Goal: Information Seeking & Learning: Check status

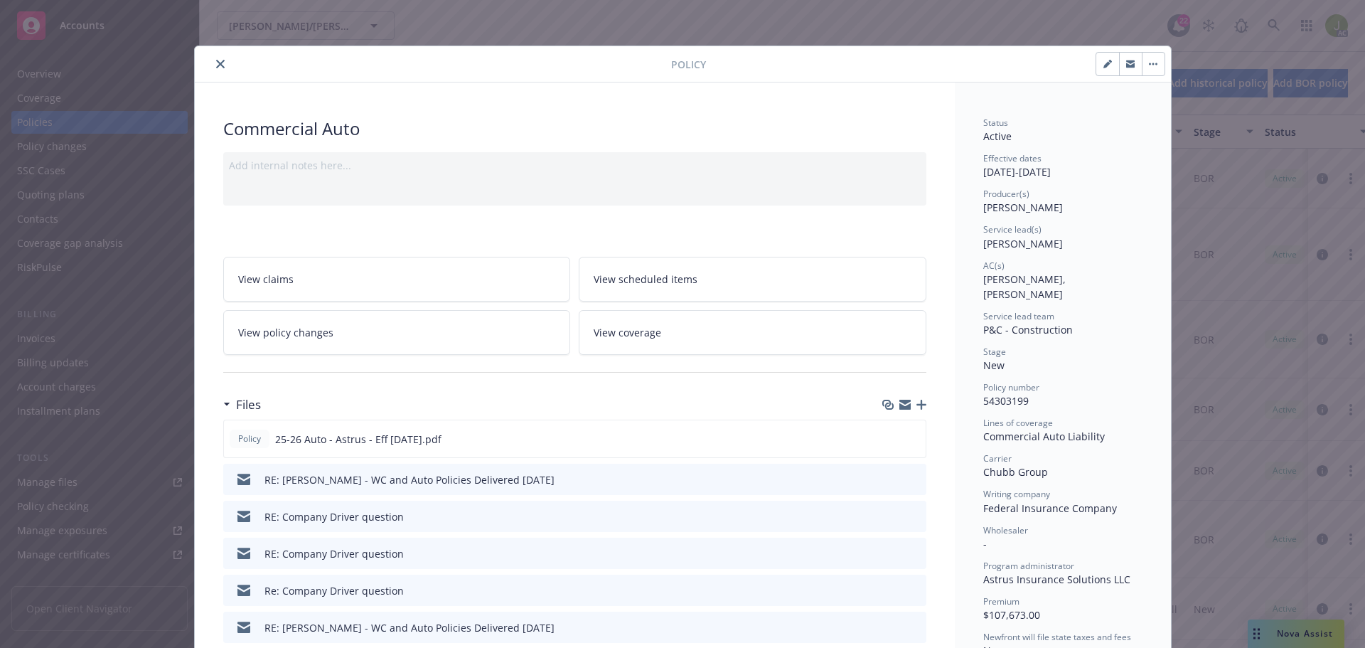
click at [228, 63] on div at bounding box center [435, 63] width 471 height 17
click at [220, 64] on button "close" at bounding box center [220, 63] width 17 height 17
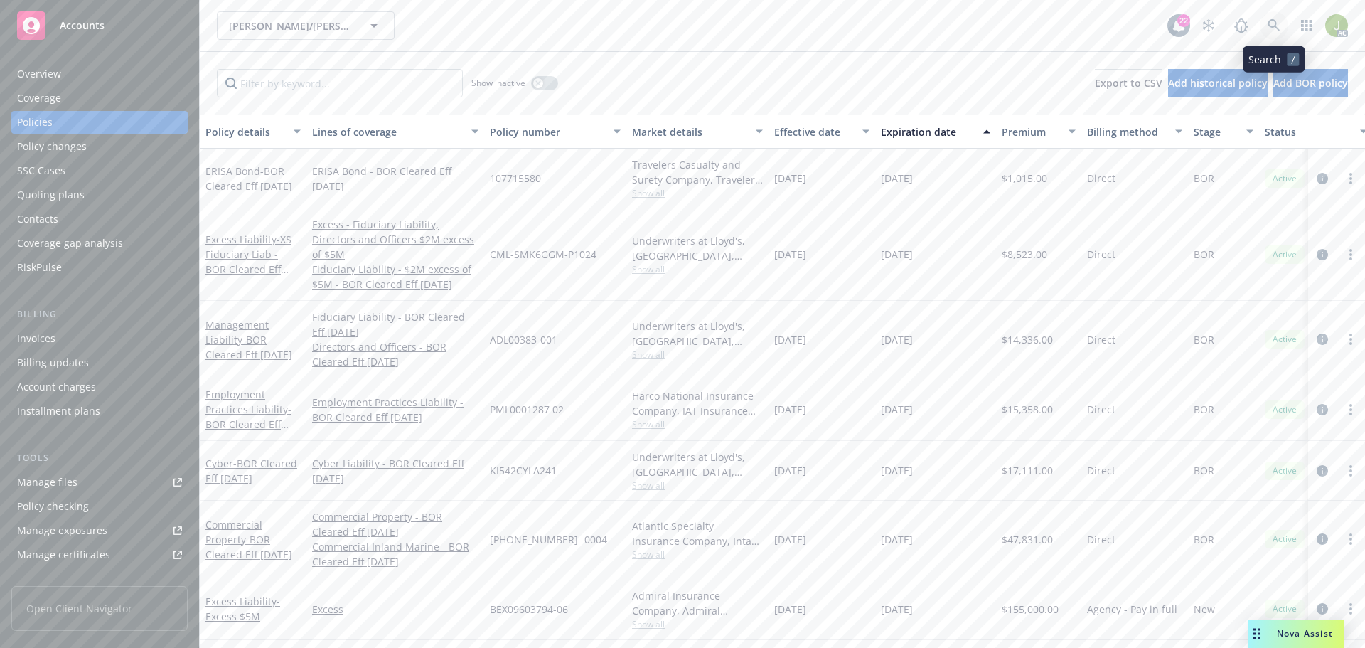
click at [1269, 31] on icon at bounding box center [1273, 25] width 13 height 13
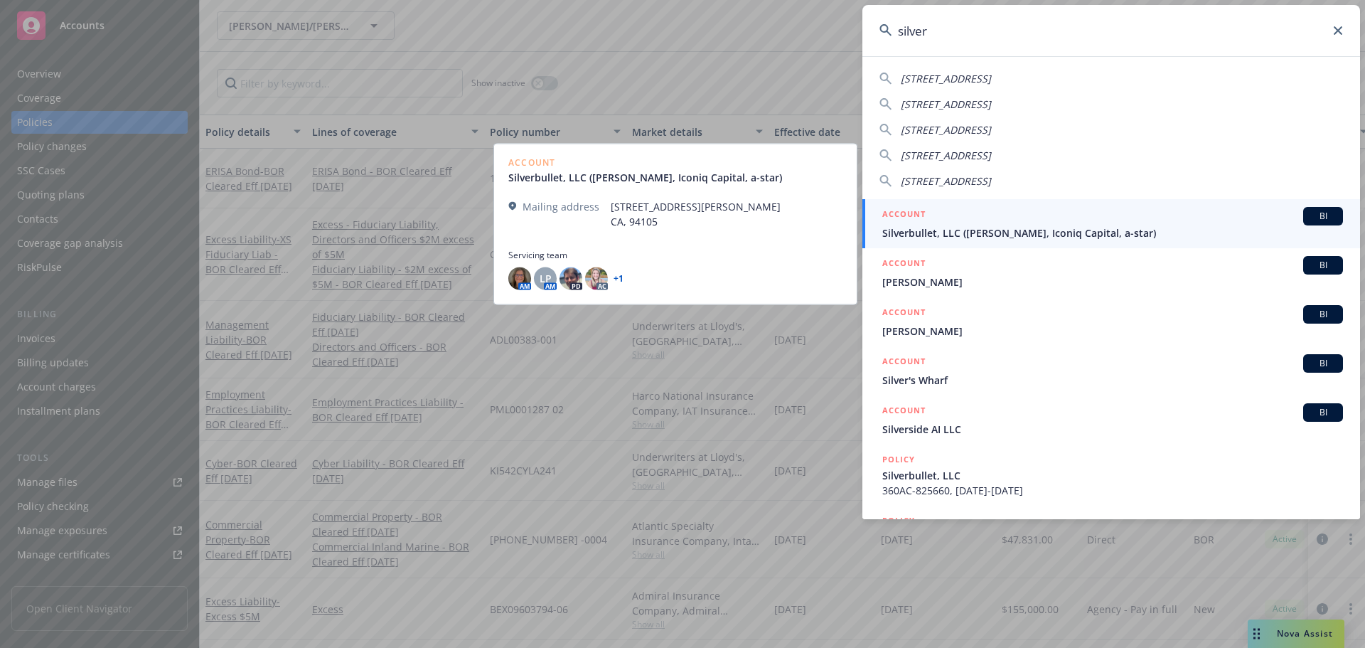
type input "silver"
click at [1052, 223] on div "ACCOUNT BI" at bounding box center [1112, 216] width 461 height 18
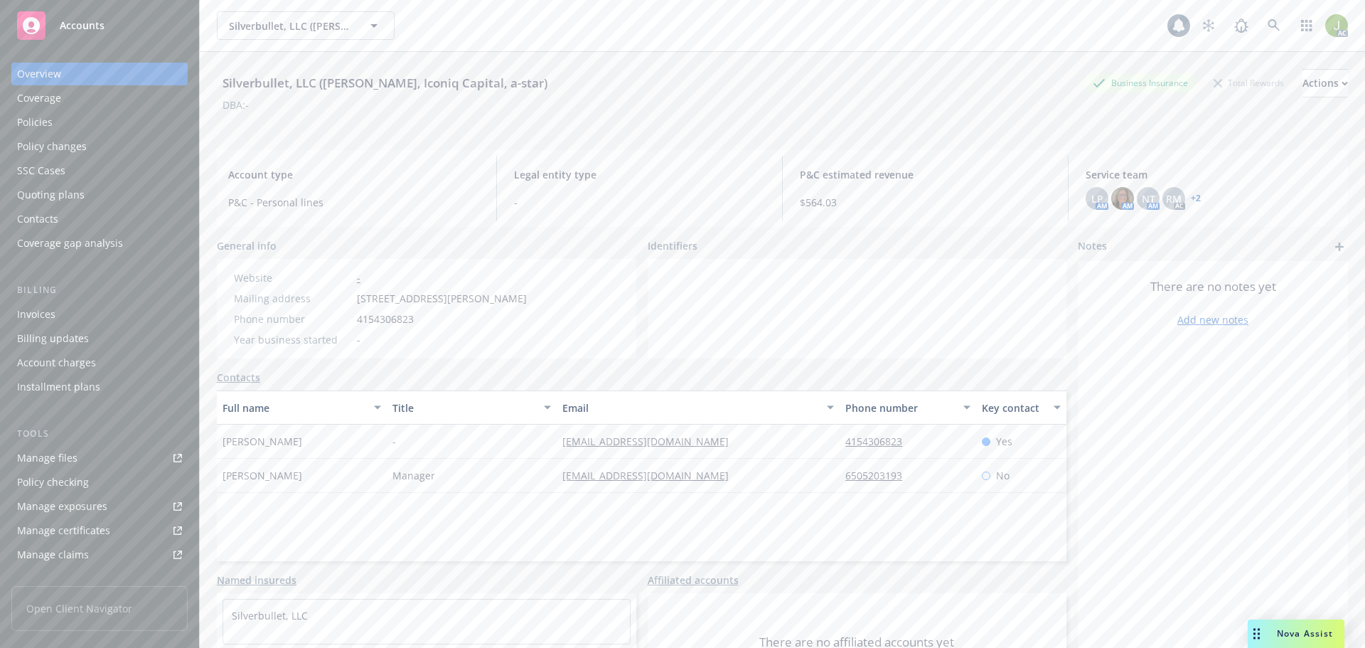
click at [100, 315] on div "Invoices" at bounding box center [99, 314] width 165 height 23
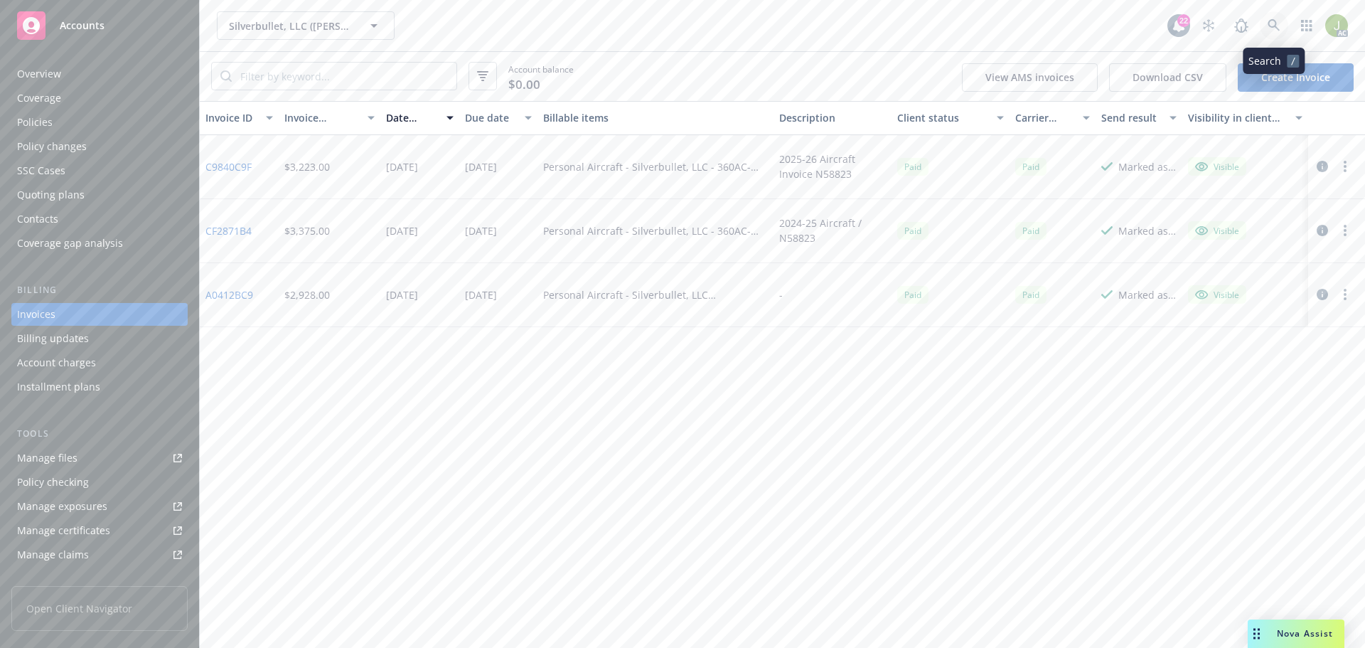
click at [1272, 28] on icon at bounding box center [1273, 25] width 13 height 13
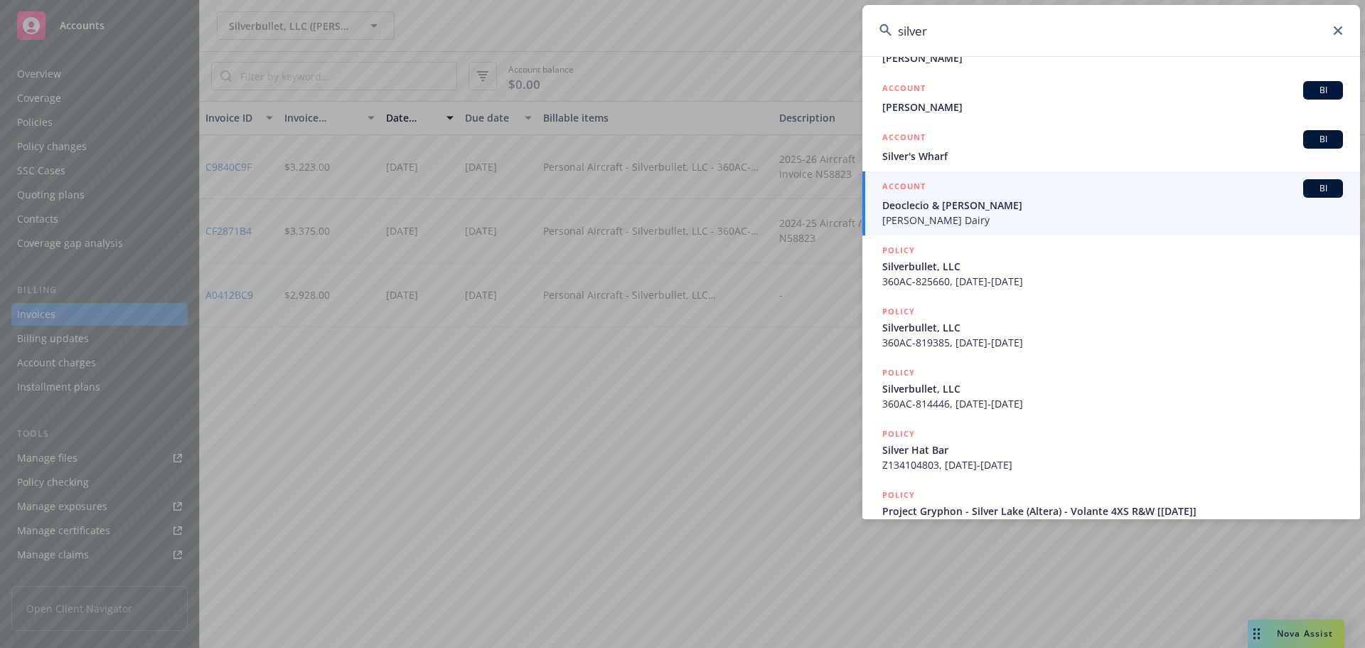
scroll to position [254, 0]
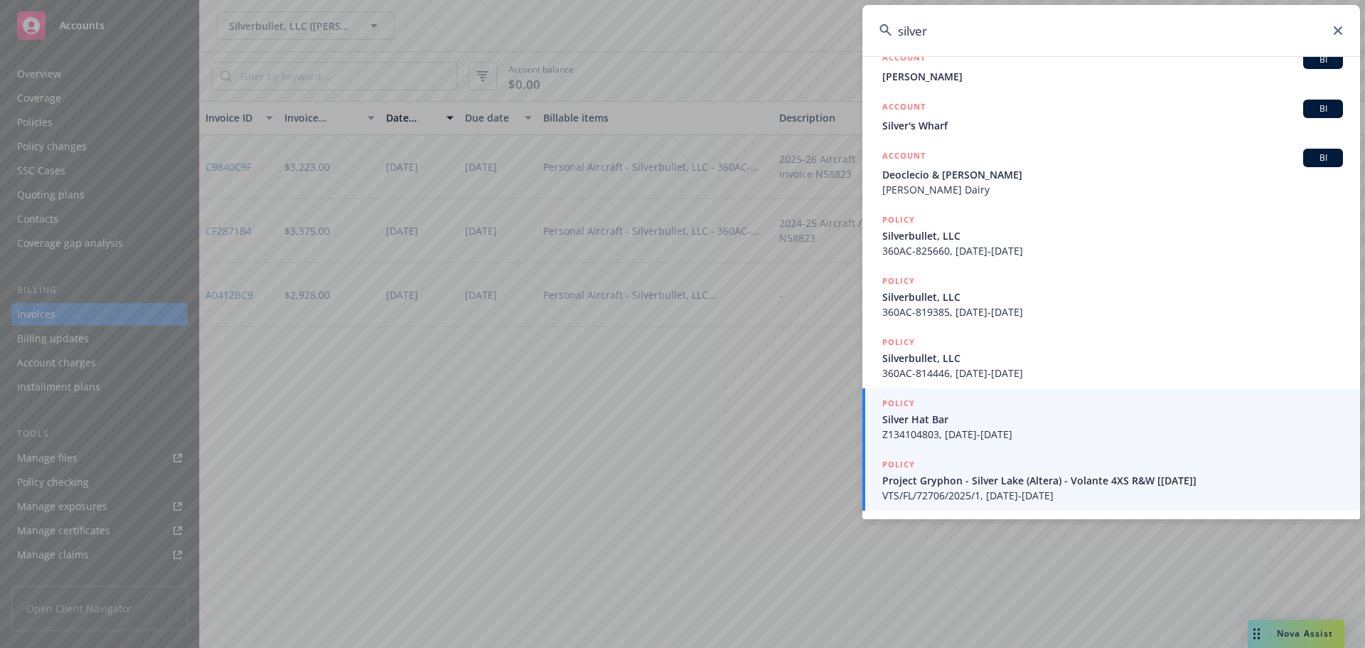
type input "silver"
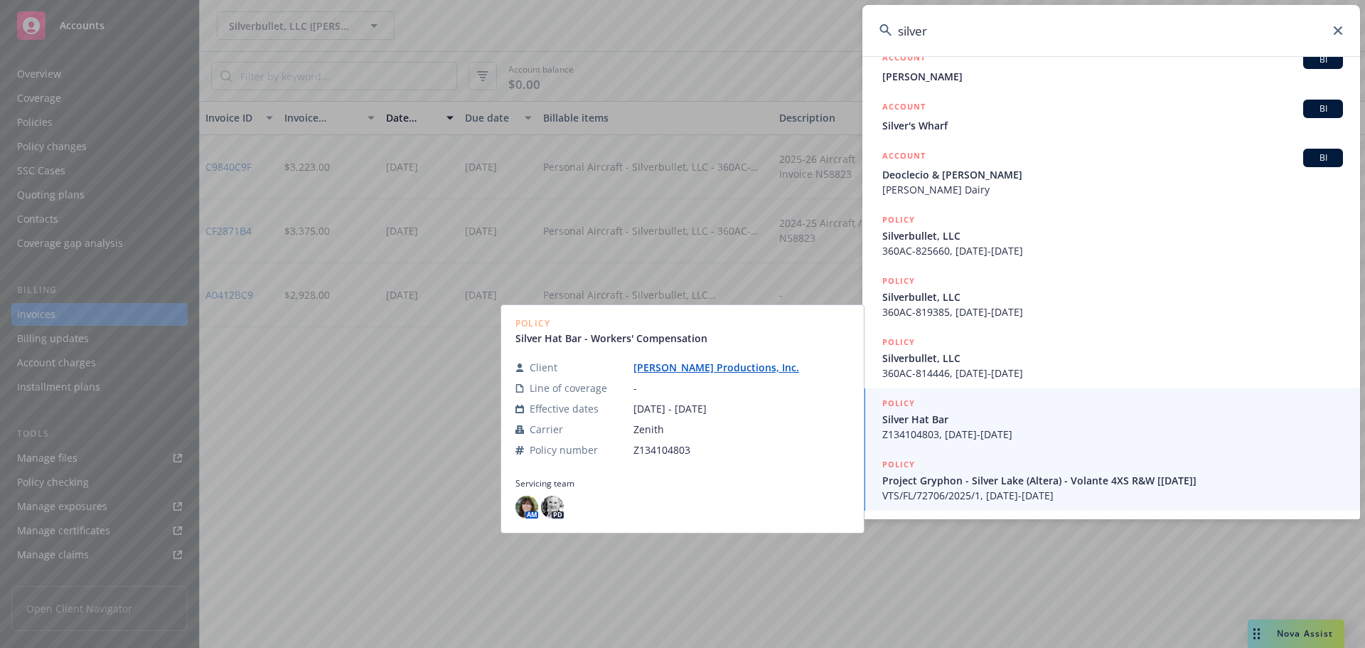
click at [979, 469] on div "POLICY" at bounding box center [1112, 465] width 461 height 16
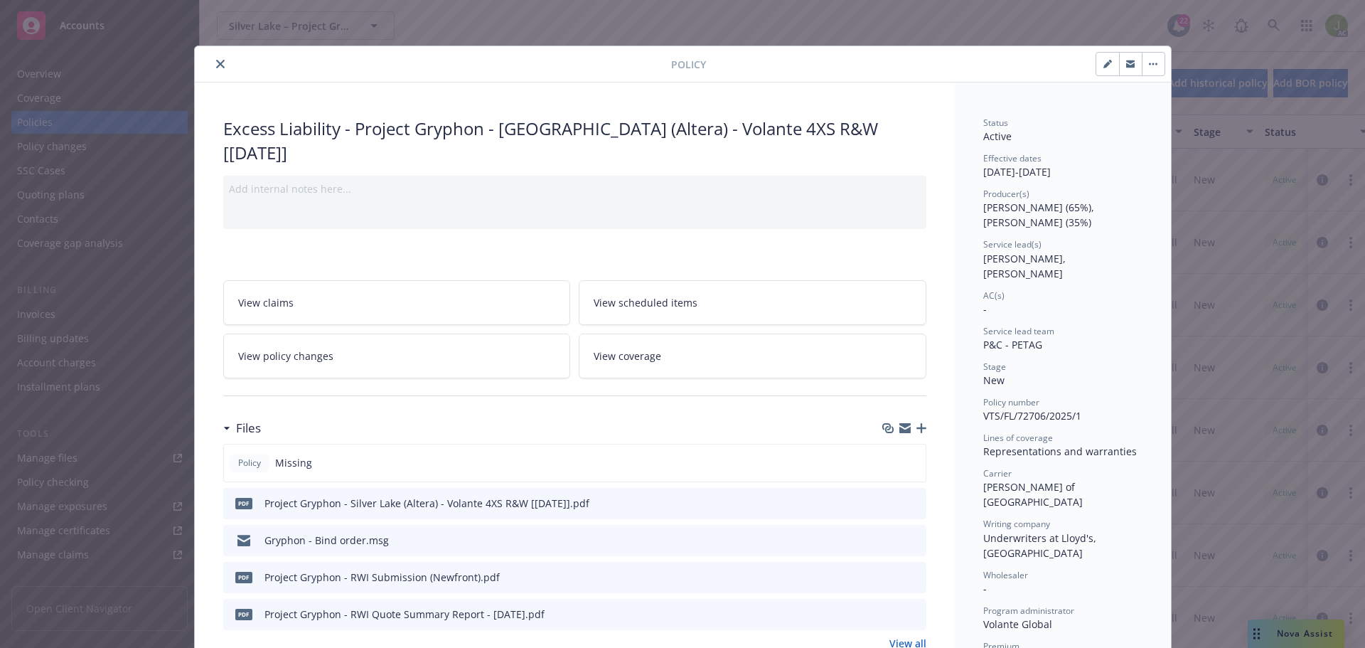
click at [216, 62] on icon "close" at bounding box center [220, 64] width 9 height 9
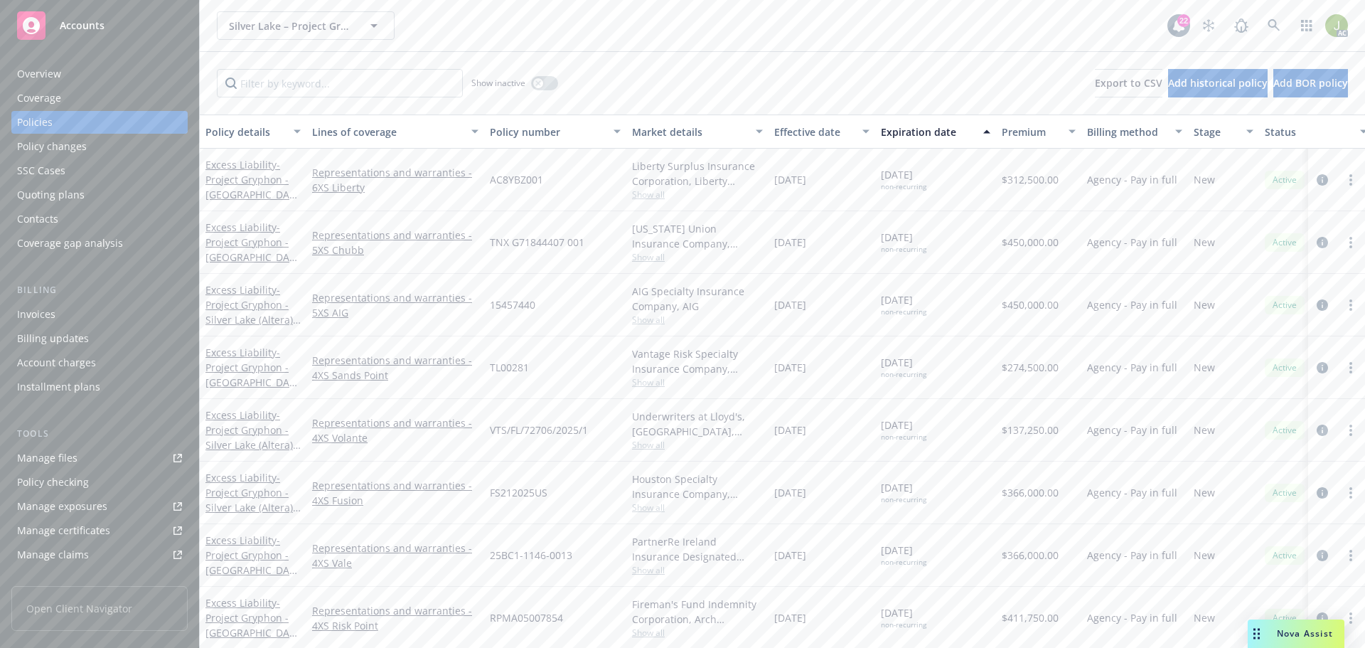
click at [99, 323] on div "Invoices" at bounding box center [99, 314] width 165 height 23
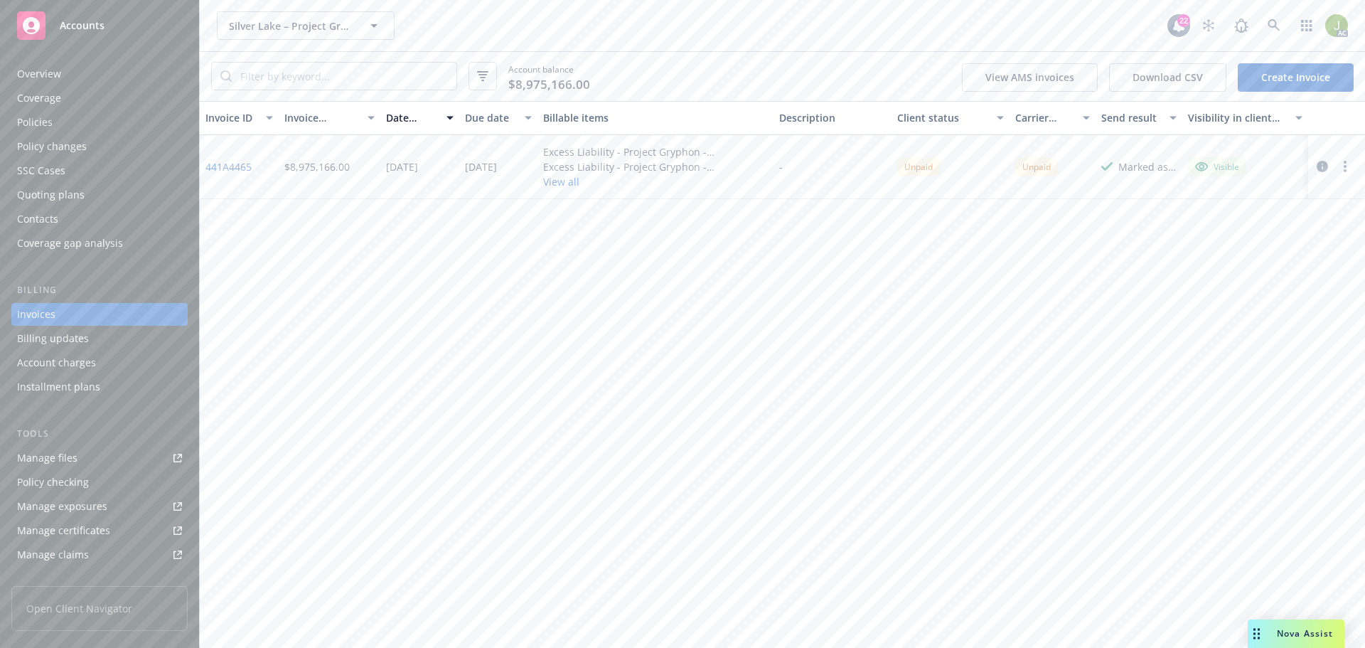
click at [226, 161] on link "441A4465" at bounding box center [228, 166] width 46 height 15
click at [1274, 28] on icon at bounding box center [1273, 25] width 13 height 13
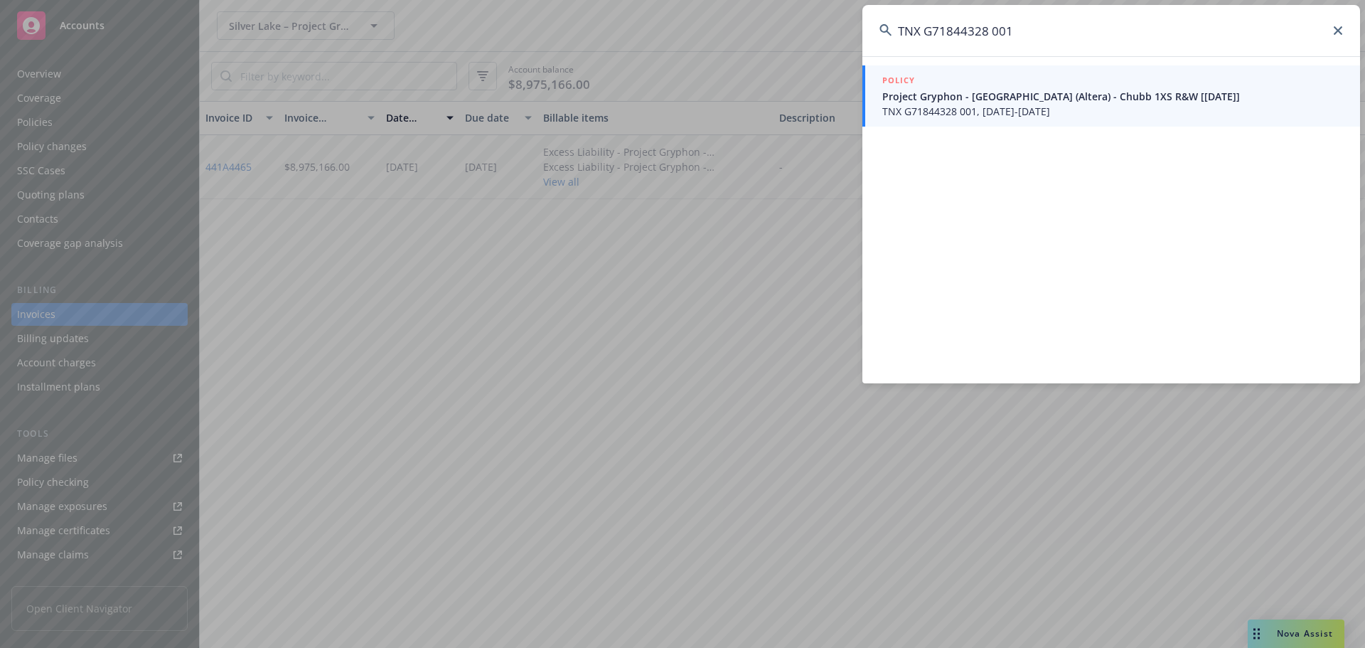
type input "TNX G71844328 001"
click at [1077, 104] on span "TNX G71844328 001, [DATE]-[DATE]" at bounding box center [1112, 111] width 461 height 15
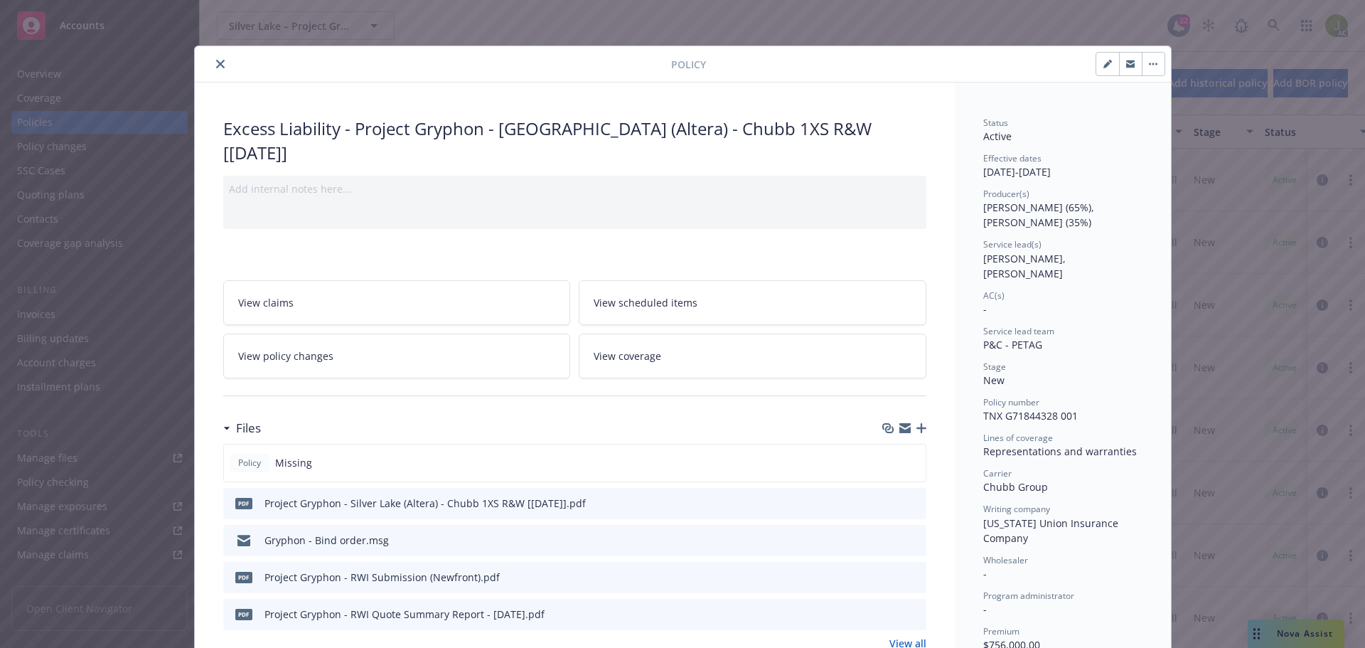
click at [909, 497] on icon "preview file" at bounding box center [912, 502] width 13 height 10
click at [216, 63] on icon "close" at bounding box center [220, 64] width 9 height 9
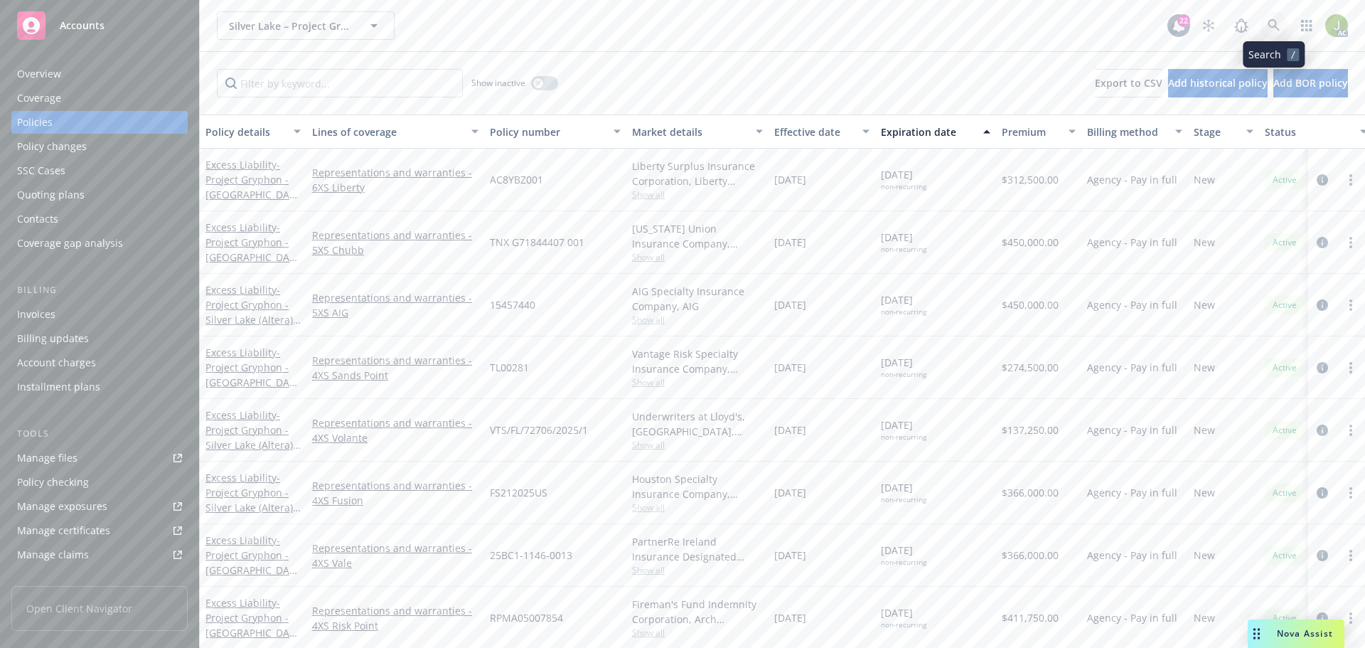
click at [1276, 25] on icon at bounding box center [1273, 25] width 12 height 12
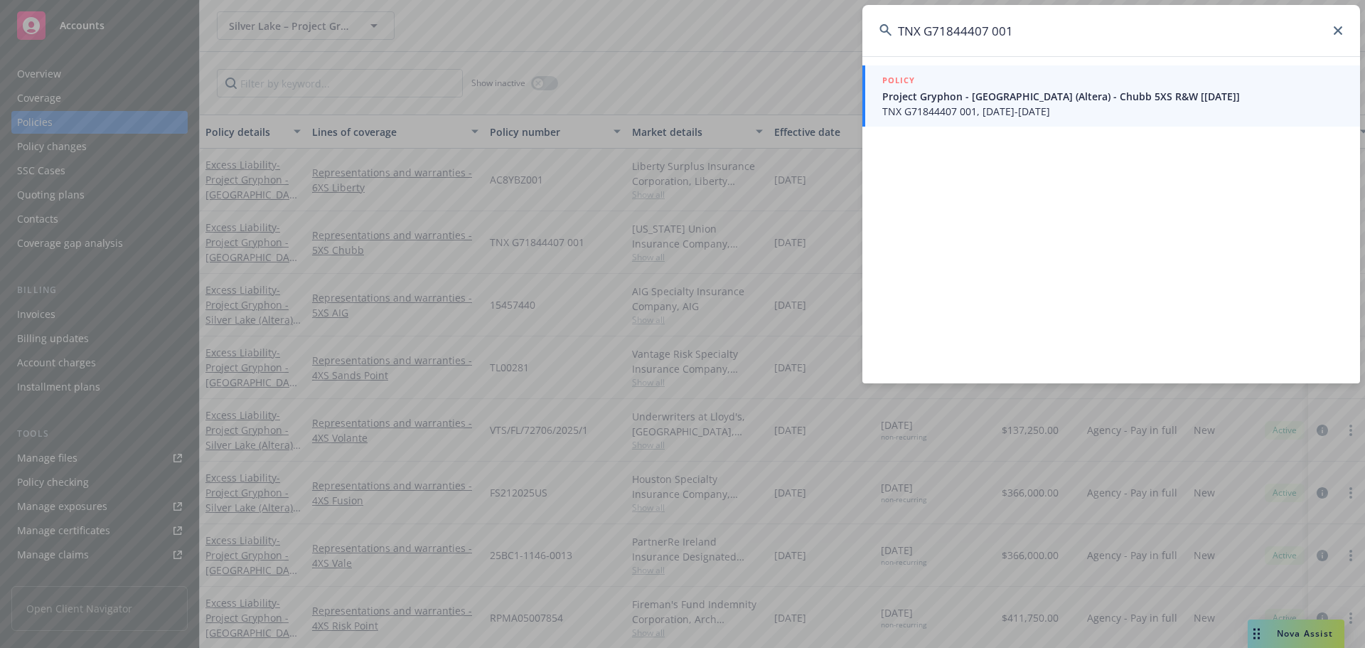
type input "TNX G71844407 001"
click at [1019, 114] on span "TNX G71844407 001, 04/14/2025-04/14/2031" at bounding box center [1112, 111] width 461 height 15
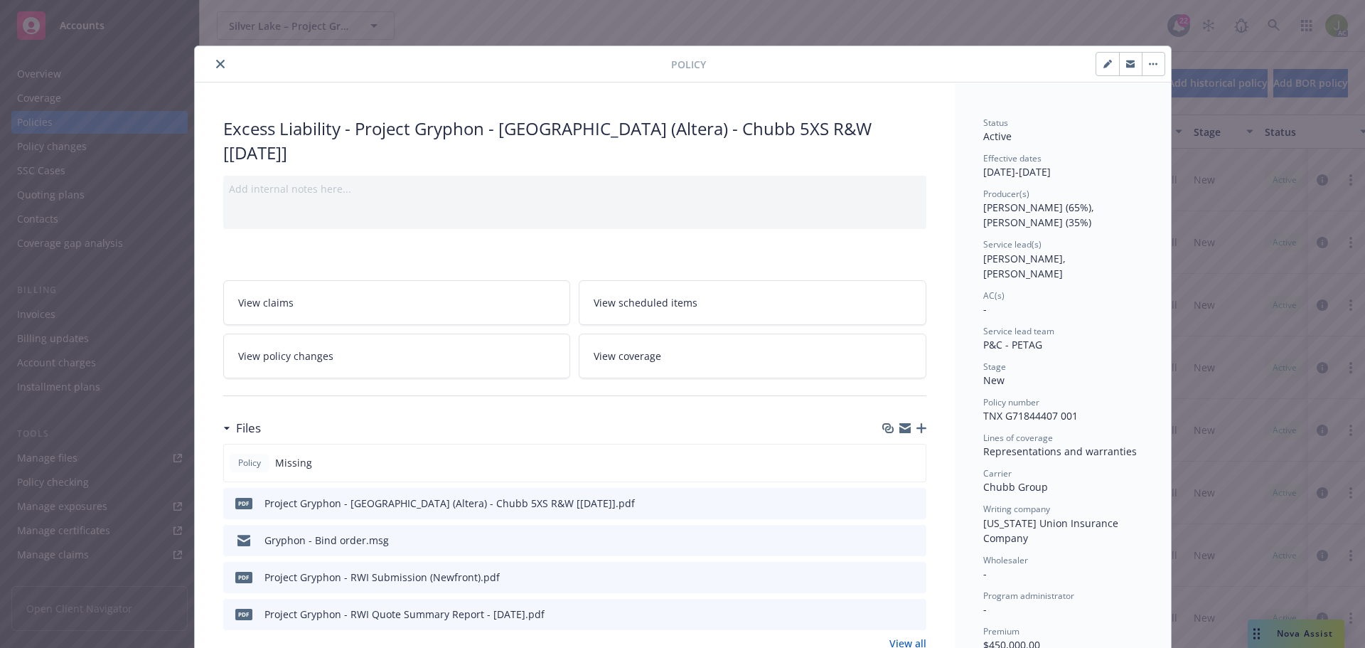
click at [216, 63] on icon "close" at bounding box center [220, 64] width 9 height 9
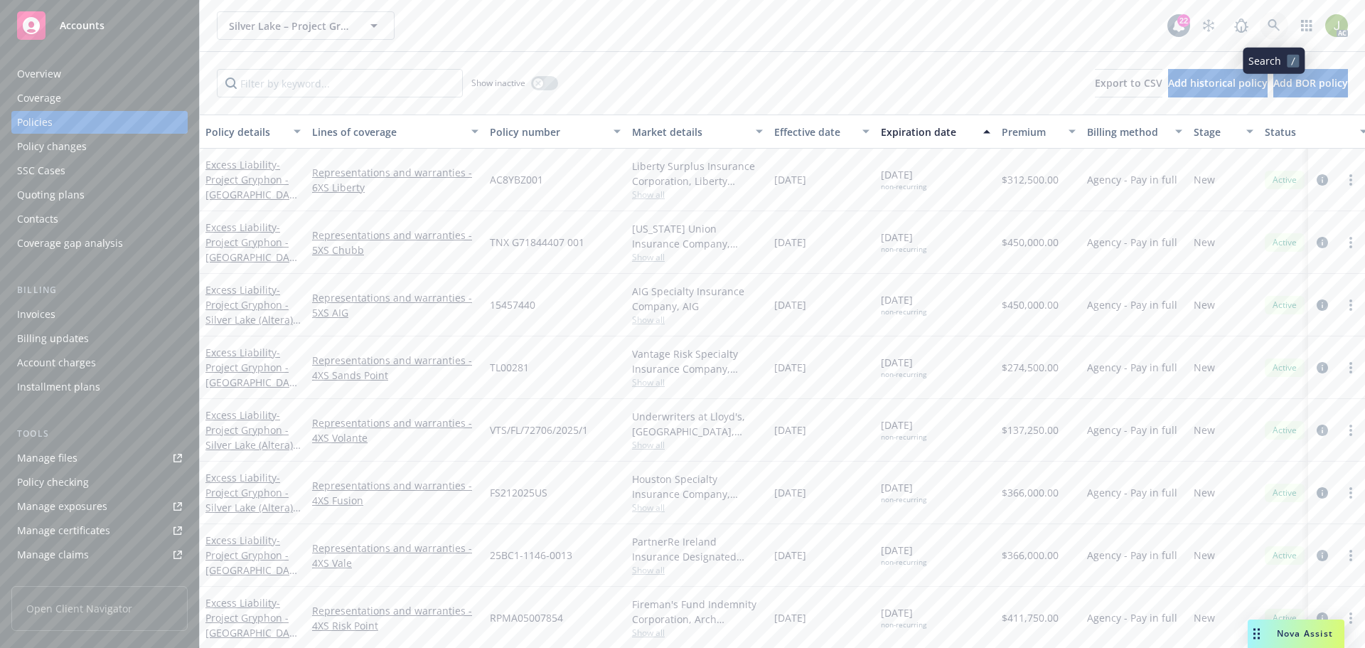
click at [1274, 28] on icon at bounding box center [1273, 25] width 13 height 13
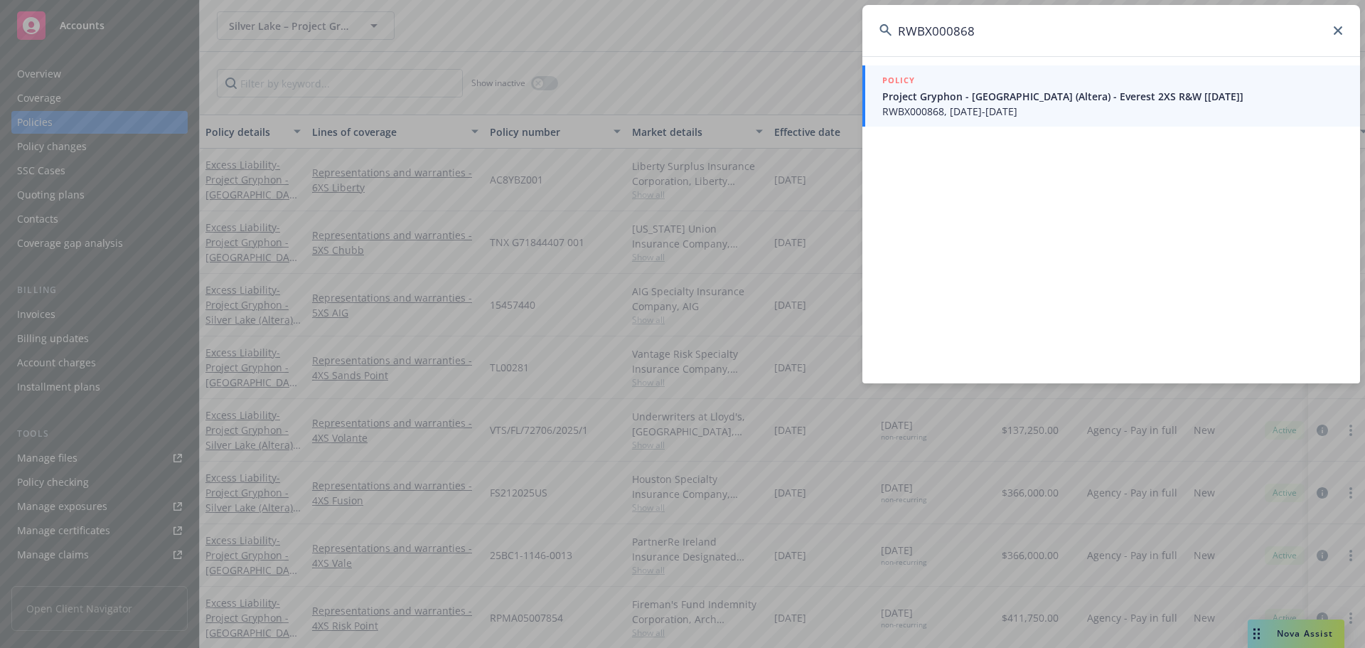
type input "RWBX000868"
click at [979, 102] on span "Project Gryphon - Silver Lake (Altera) - Everest 2XS R&W [04/14/2025]" at bounding box center [1112, 96] width 461 height 15
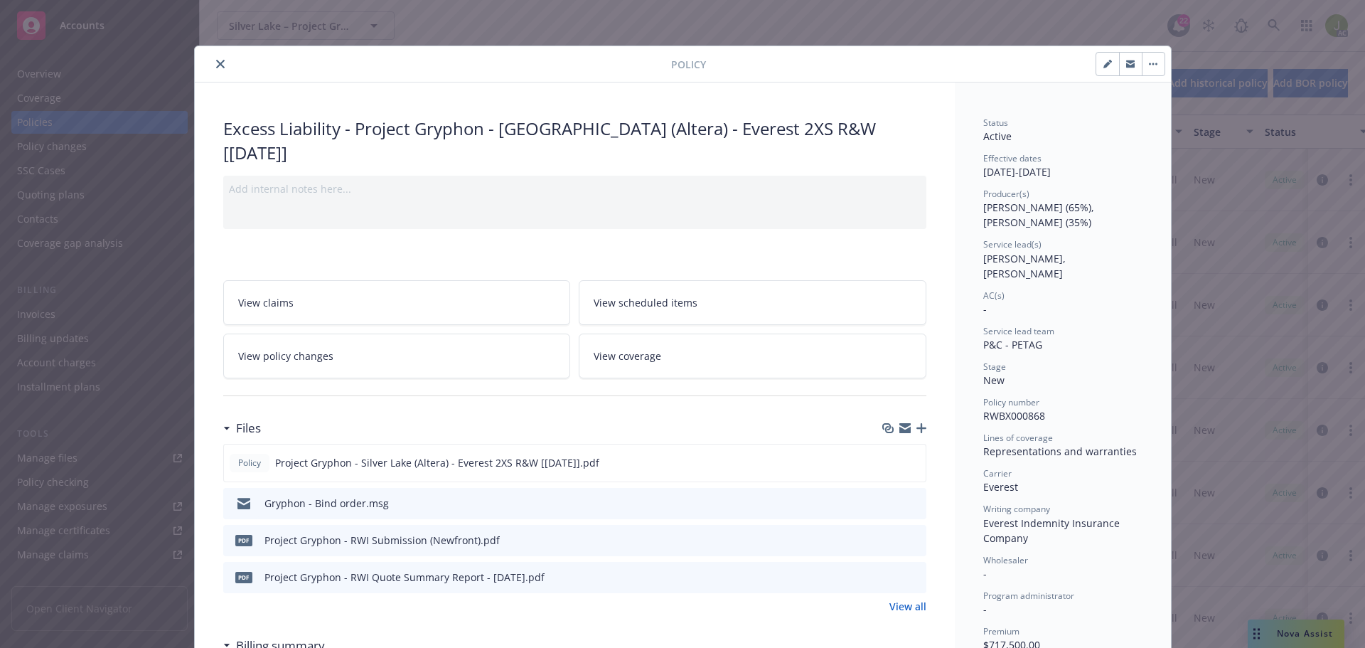
click at [221, 62] on button "close" at bounding box center [220, 63] width 17 height 17
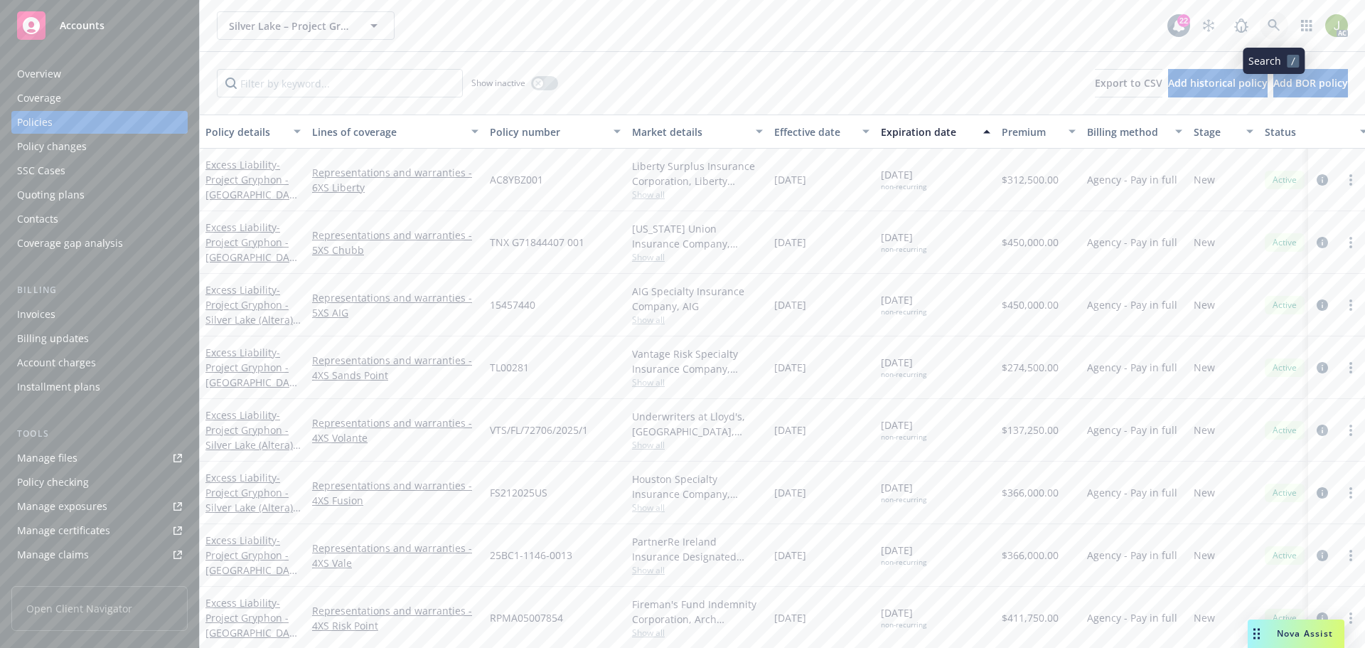
click at [1274, 27] on icon at bounding box center [1273, 25] width 12 height 12
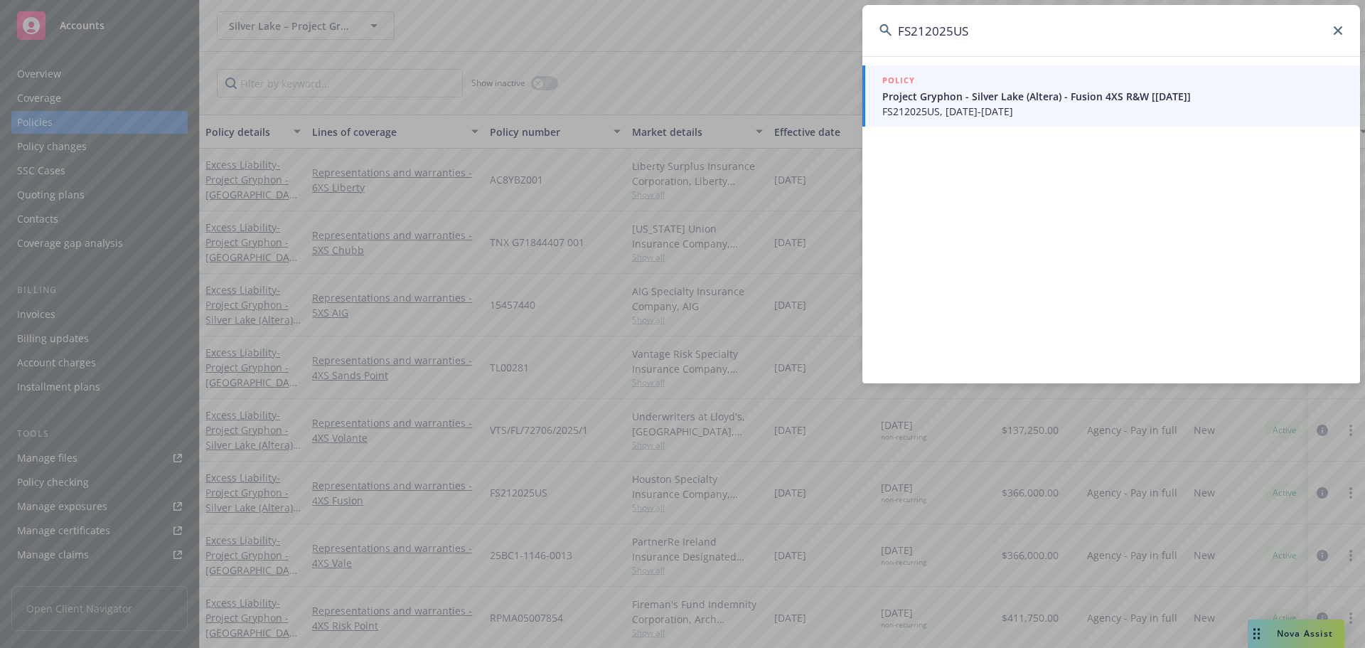
type input "FS212025US"
click at [1046, 87] on div "POLICY" at bounding box center [1112, 81] width 461 height 16
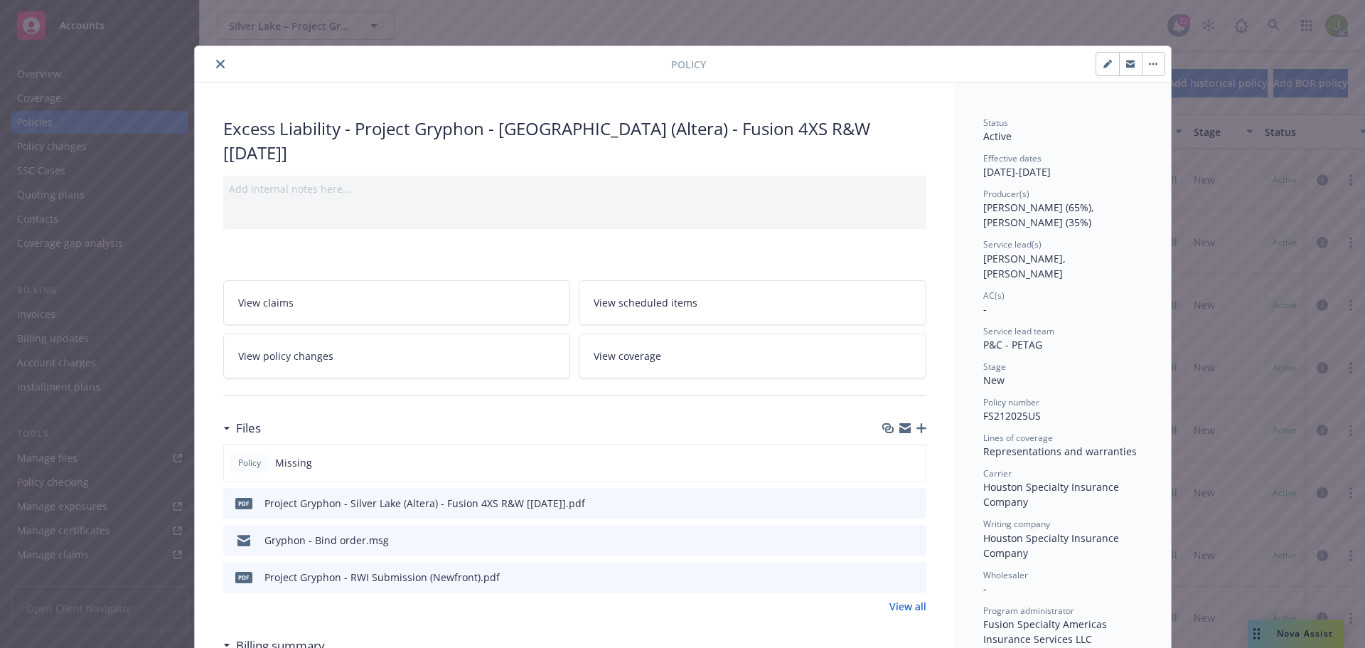
click at [908, 497] on icon "preview file" at bounding box center [912, 502] width 13 height 10
click at [216, 61] on icon "close" at bounding box center [220, 64] width 9 height 9
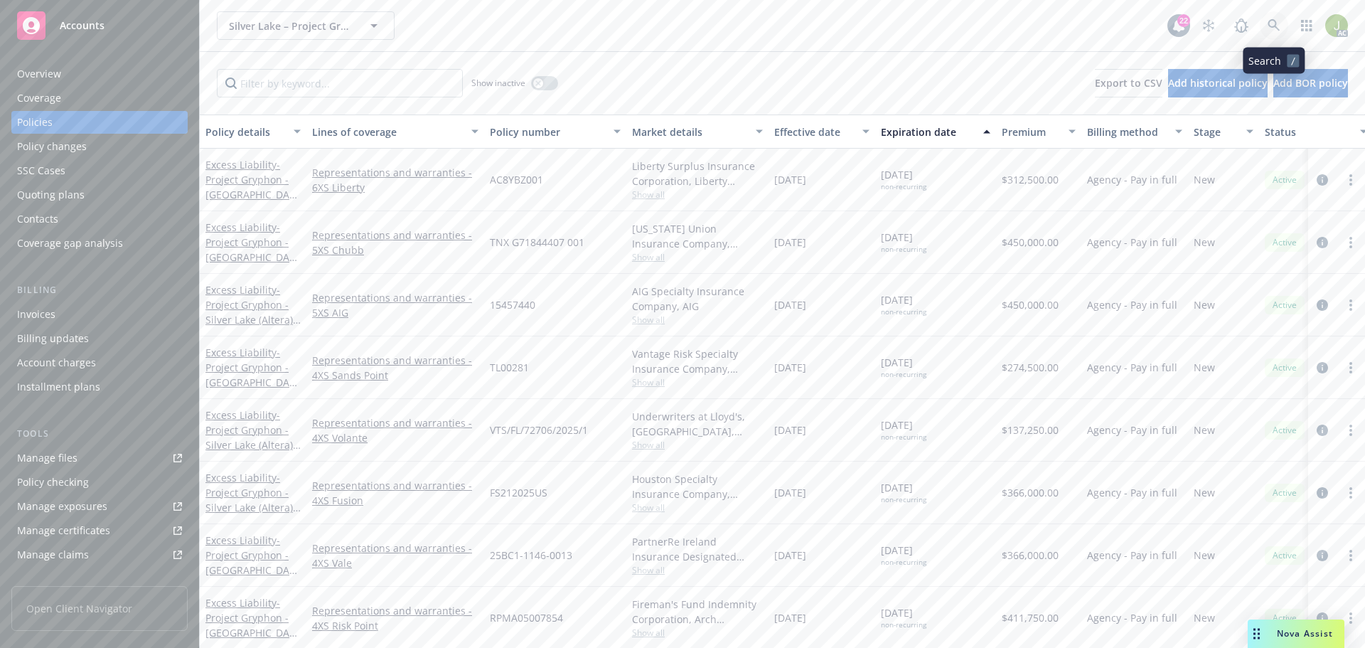
click at [1277, 16] on link at bounding box center [1273, 25] width 28 height 28
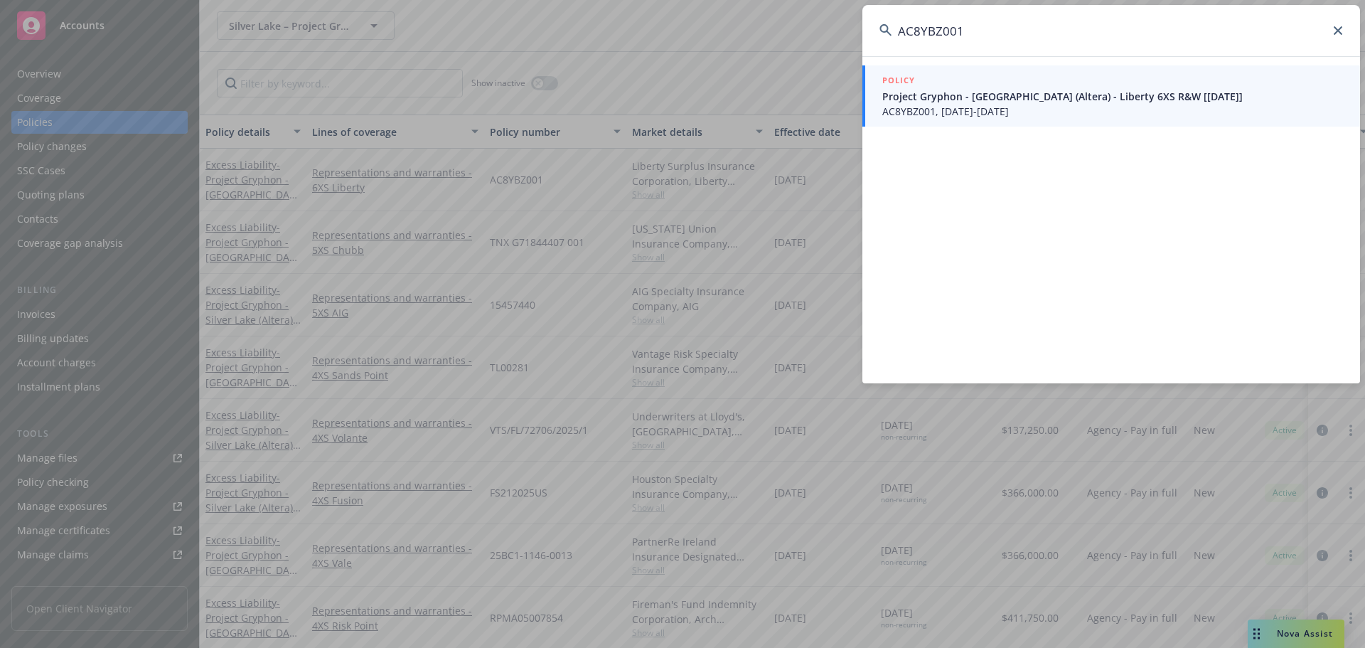
type input "AC8YBZ001"
click at [1145, 80] on div "POLICY" at bounding box center [1112, 81] width 461 height 16
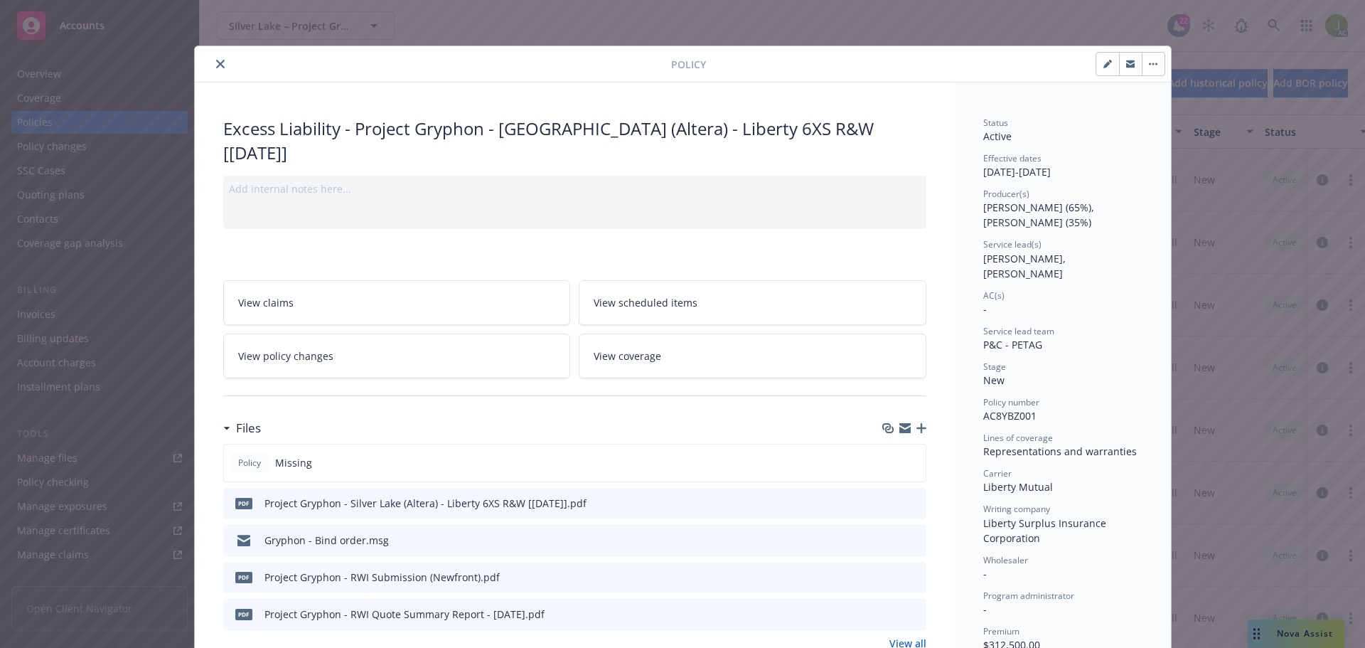
click at [220, 68] on button "close" at bounding box center [220, 63] width 17 height 17
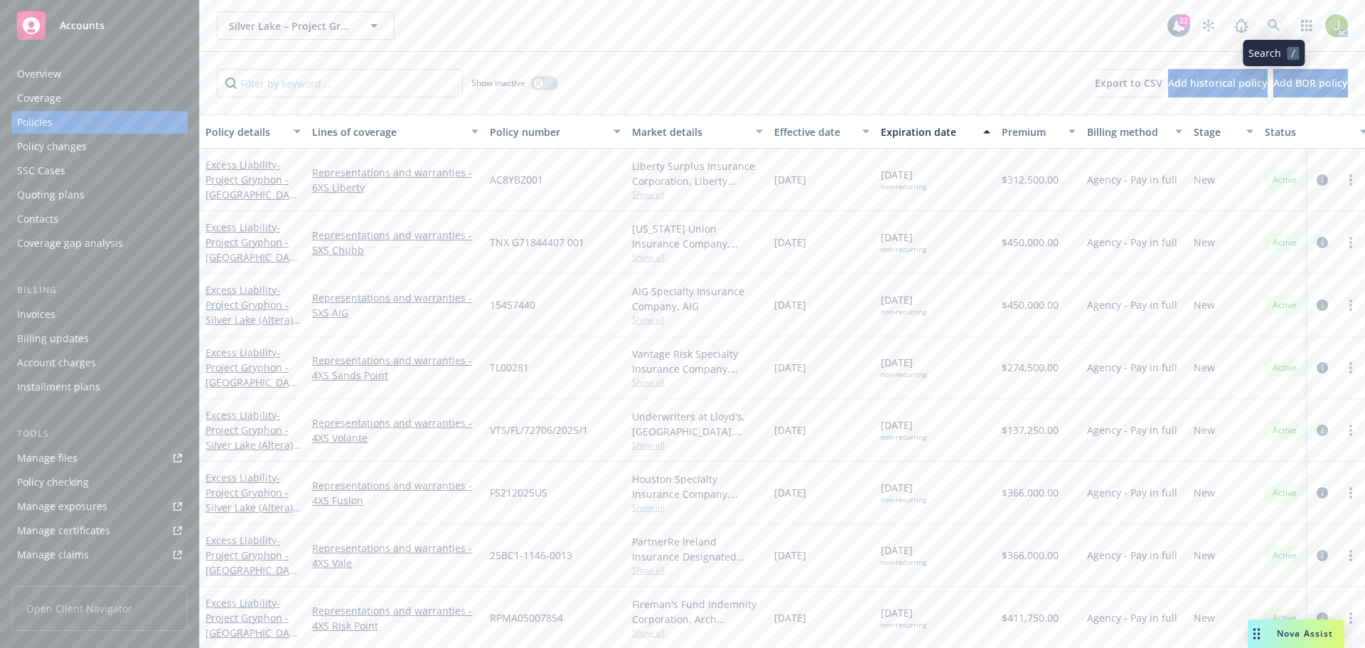
click at [1263, 29] on link at bounding box center [1273, 25] width 28 height 28
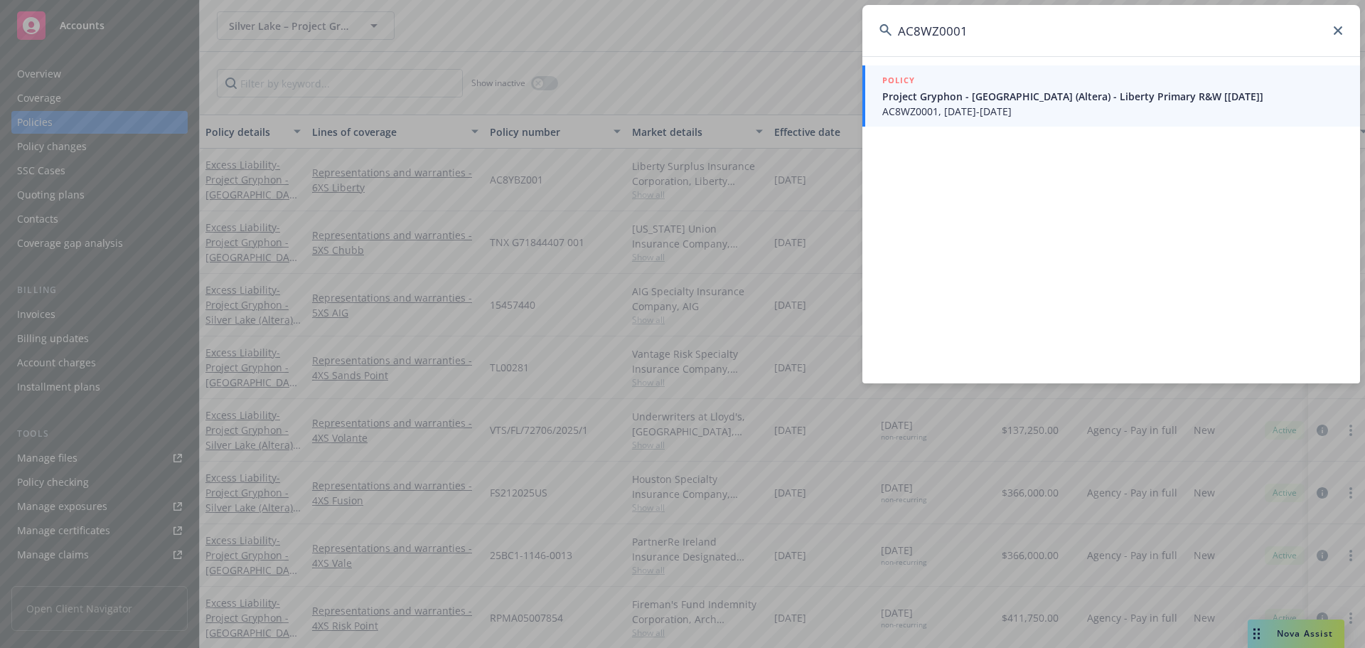
type input "AC8WZ0001"
click at [1097, 100] on span "Project Gryphon - Silver Lake (Altera) - Liberty Primary R&W [04/14/2025]" at bounding box center [1112, 96] width 461 height 15
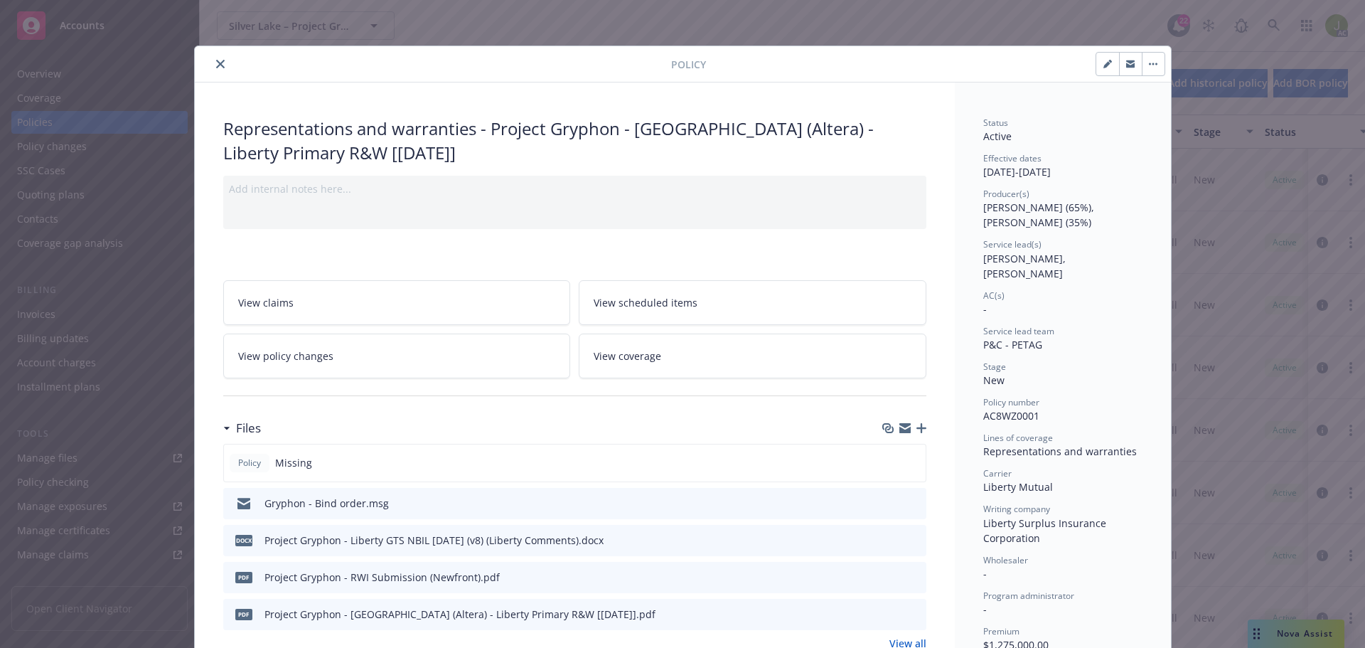
click at [216, 63] on icon "close" at bounding box center [220, 64] width 9 height 9
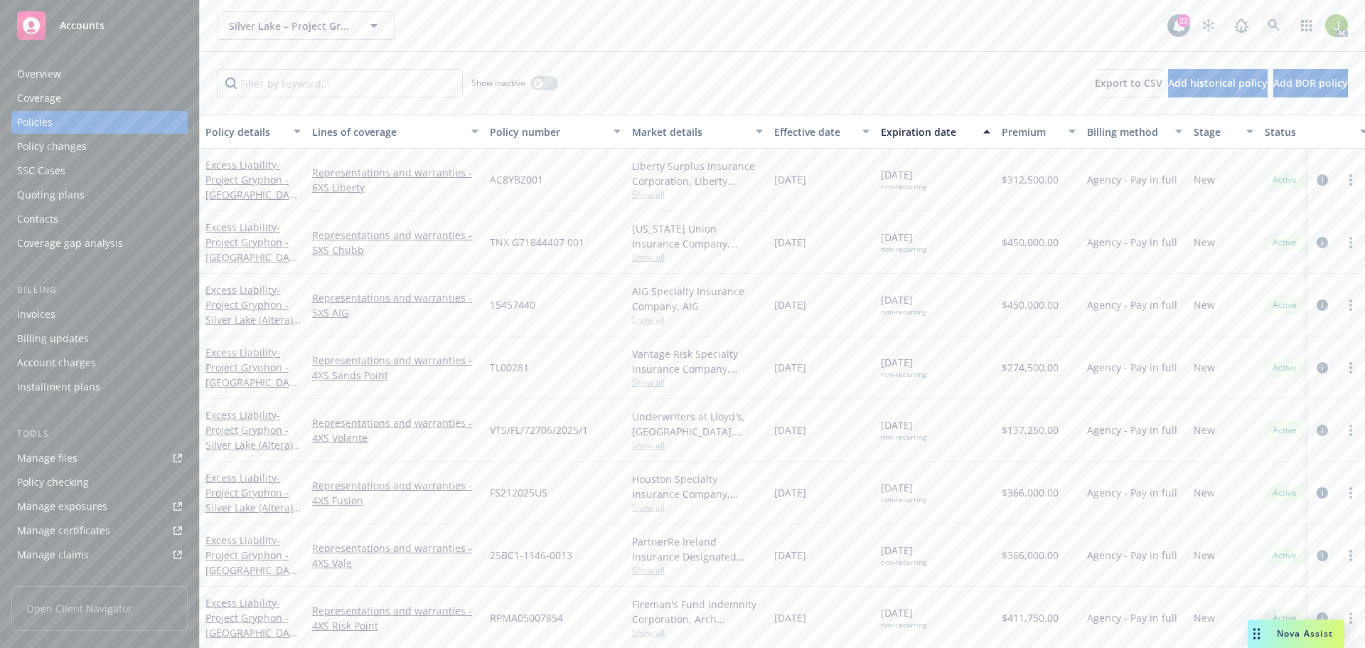
click at [1273, 11] on link at bounding box center [1273, 25] width 28 height 28
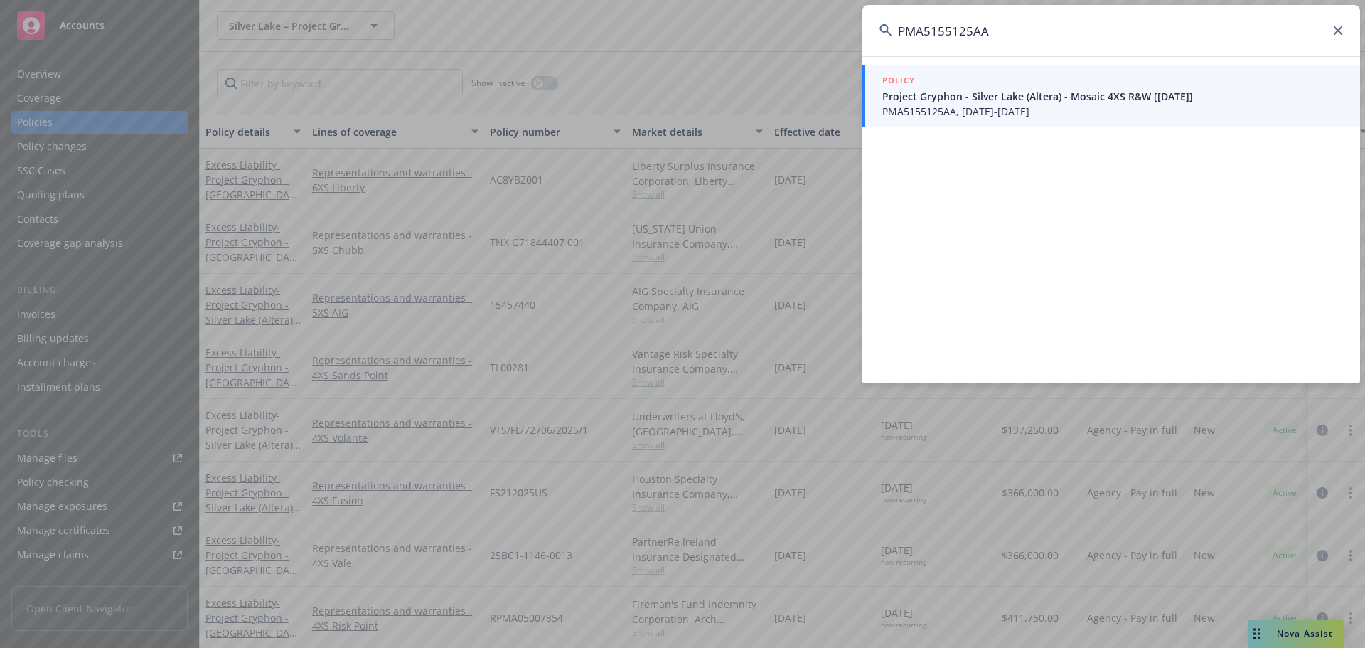
type input "PMA5155125AA"
click at [1004, 111] on span "PMA5155125AA, 04/14/2025-04/14/2031" at bounding box center [1112, 111] width 461 height 15
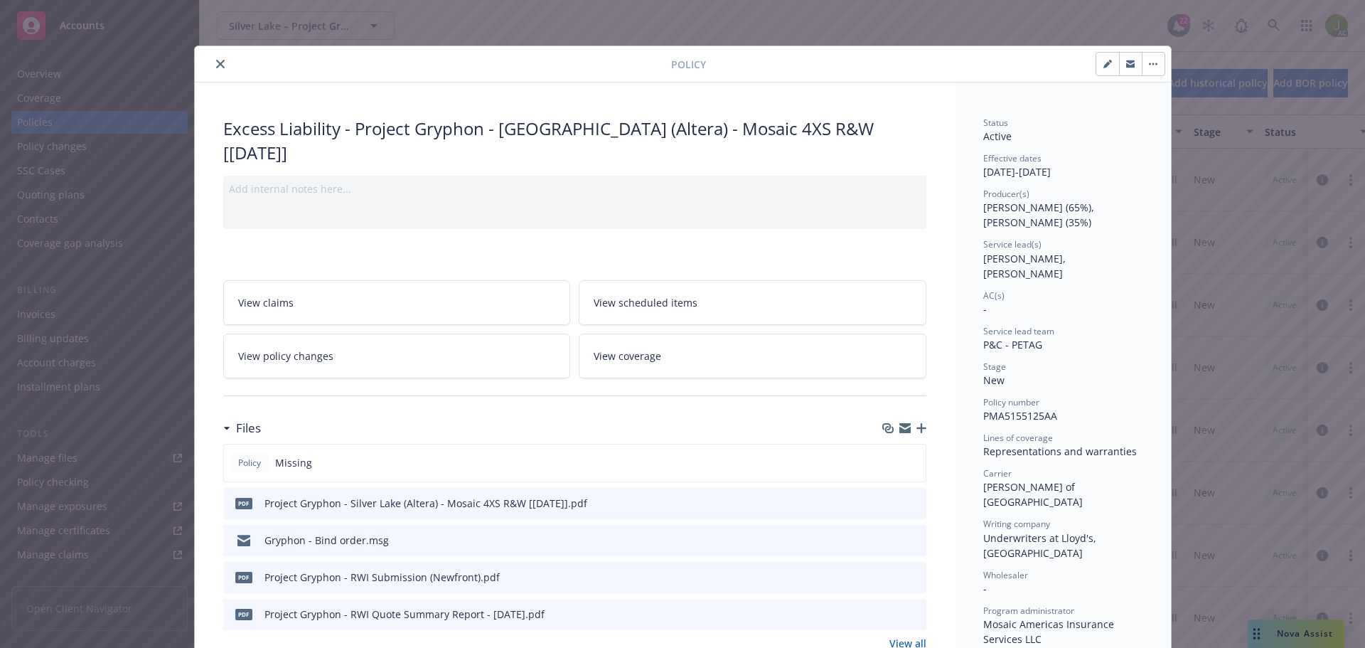
click at [910, 497] on icon "preview file" at bounding box center [912, 502] width 13 height 10
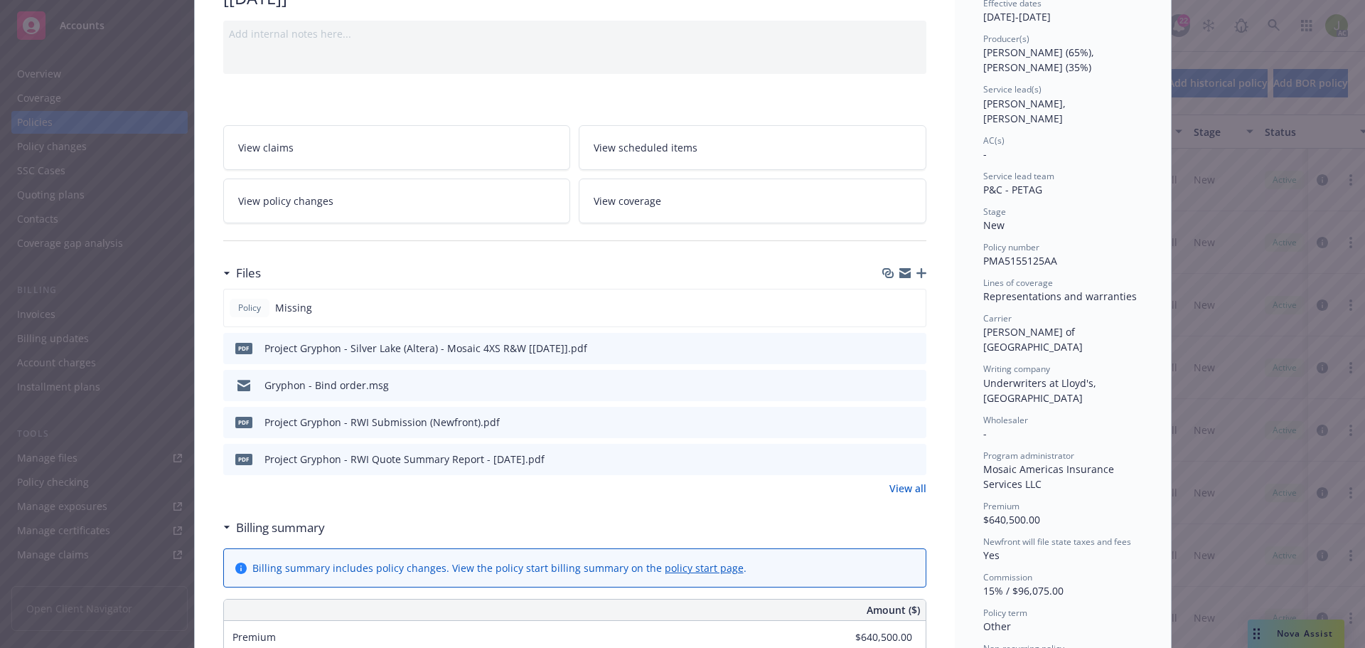
scroll to position [142, 0]
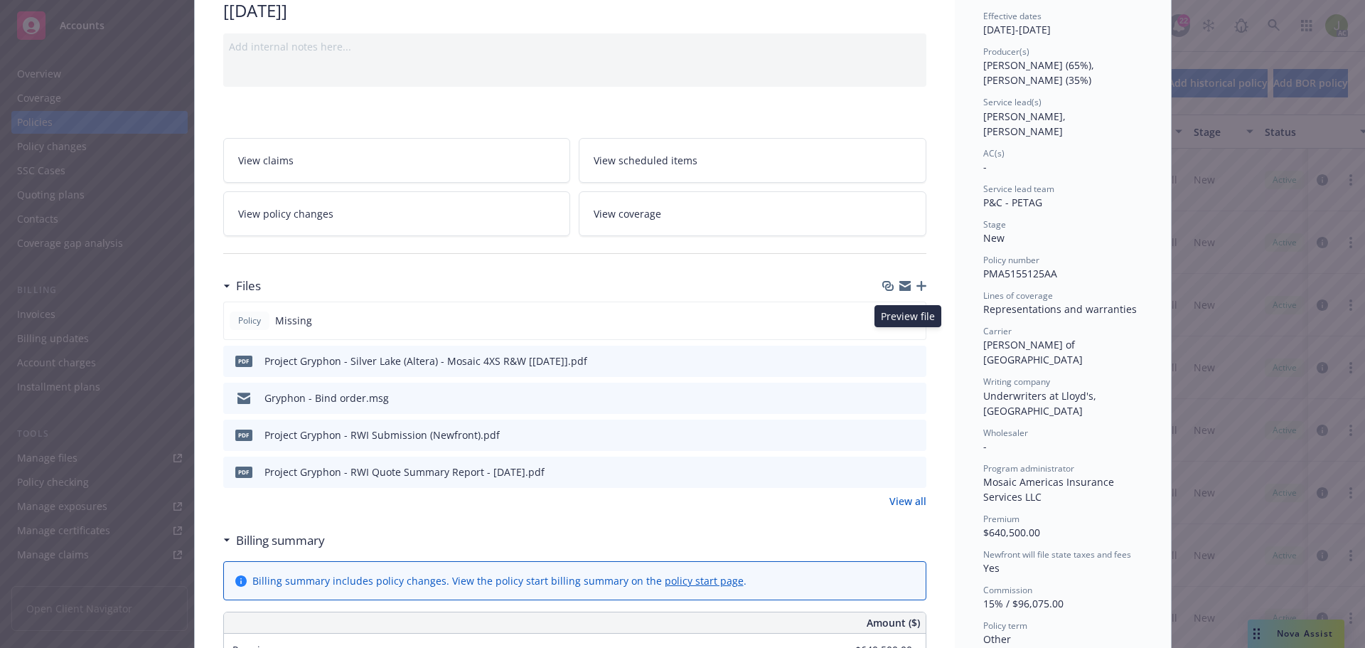
click at [906, 355] on icon "preview file" at bounding box center [912, 360] width 13 height 10
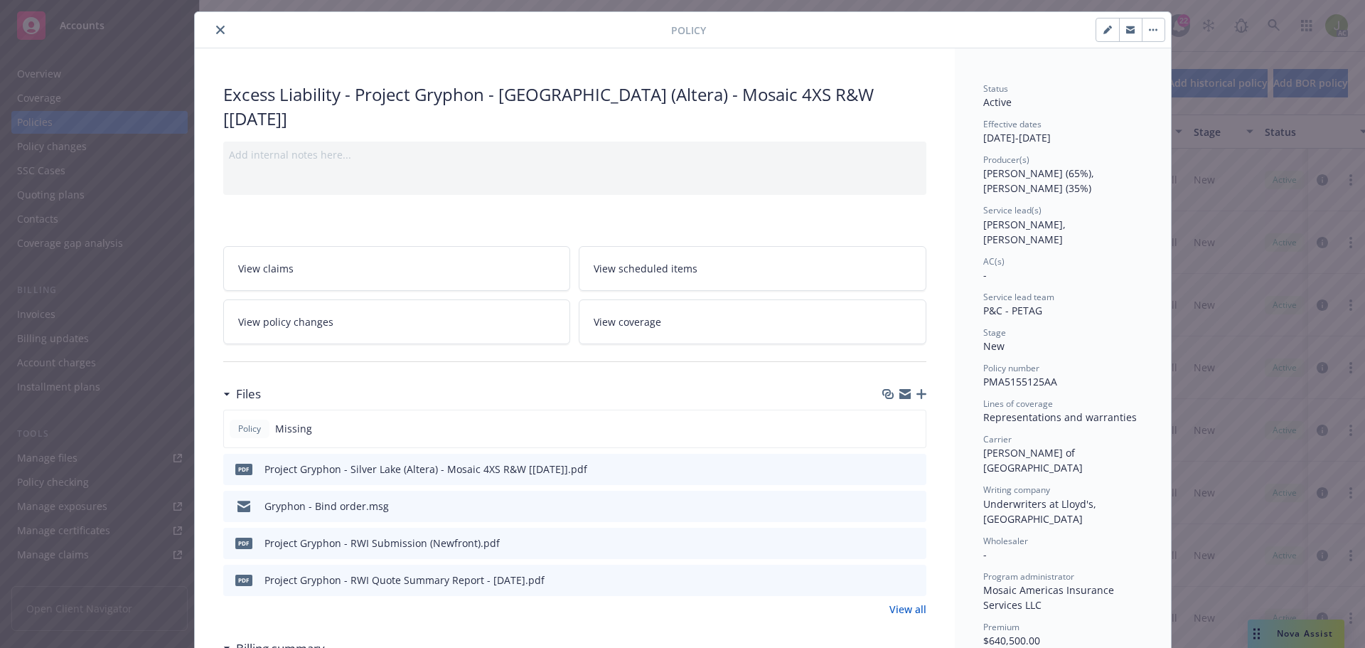
scroll to position [0, 0]
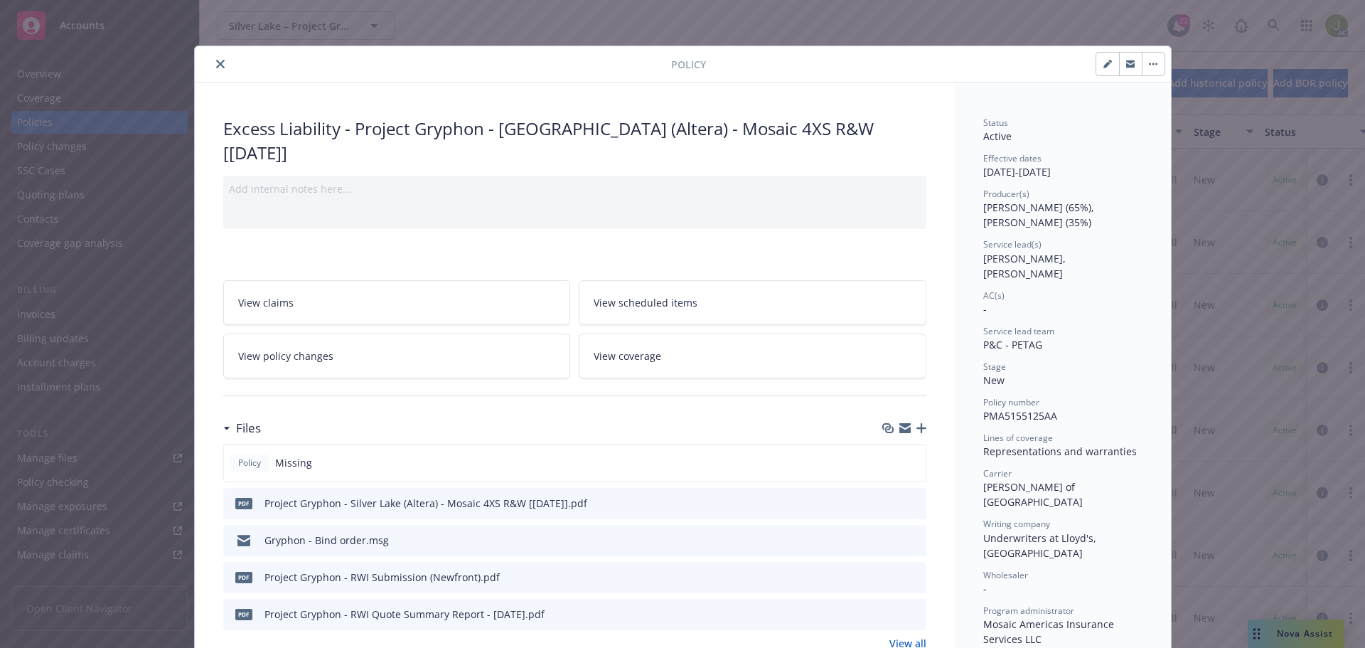
click at [212, 60] on button "close" at bounding box center [220, 63] width 17 height 17
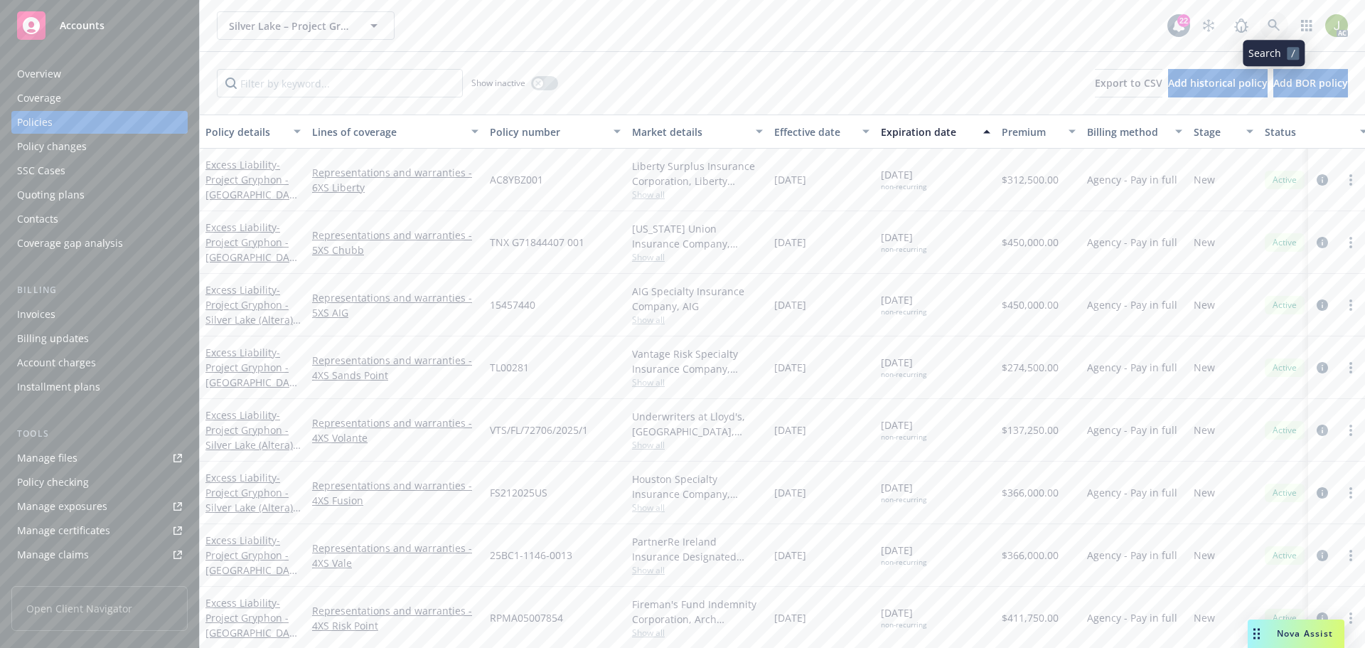
click at [1274, 31] on icon at bounding box center [1273, 25] width 13 height 13
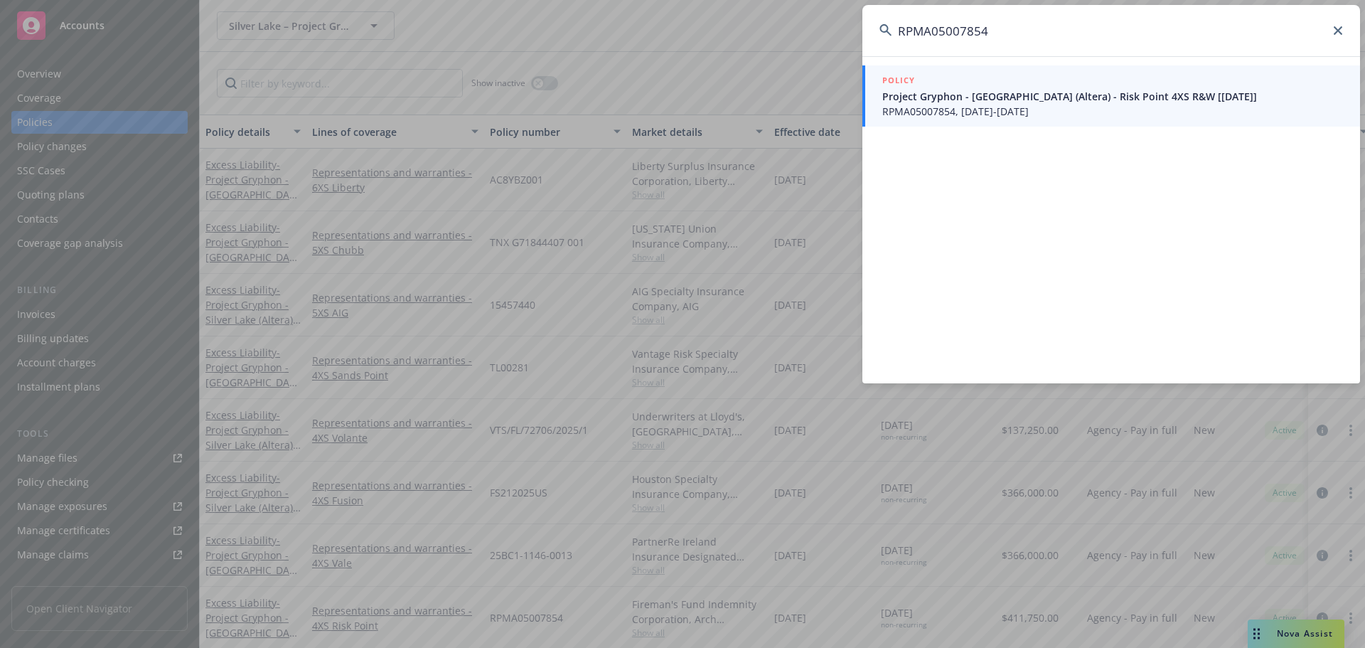
type input "RPMA05007854"
click at [1053, 114] on span "RPMA05007854, 04/14/2025-04/14/2031" at bounding box center [1112, 111] width 461 height 15
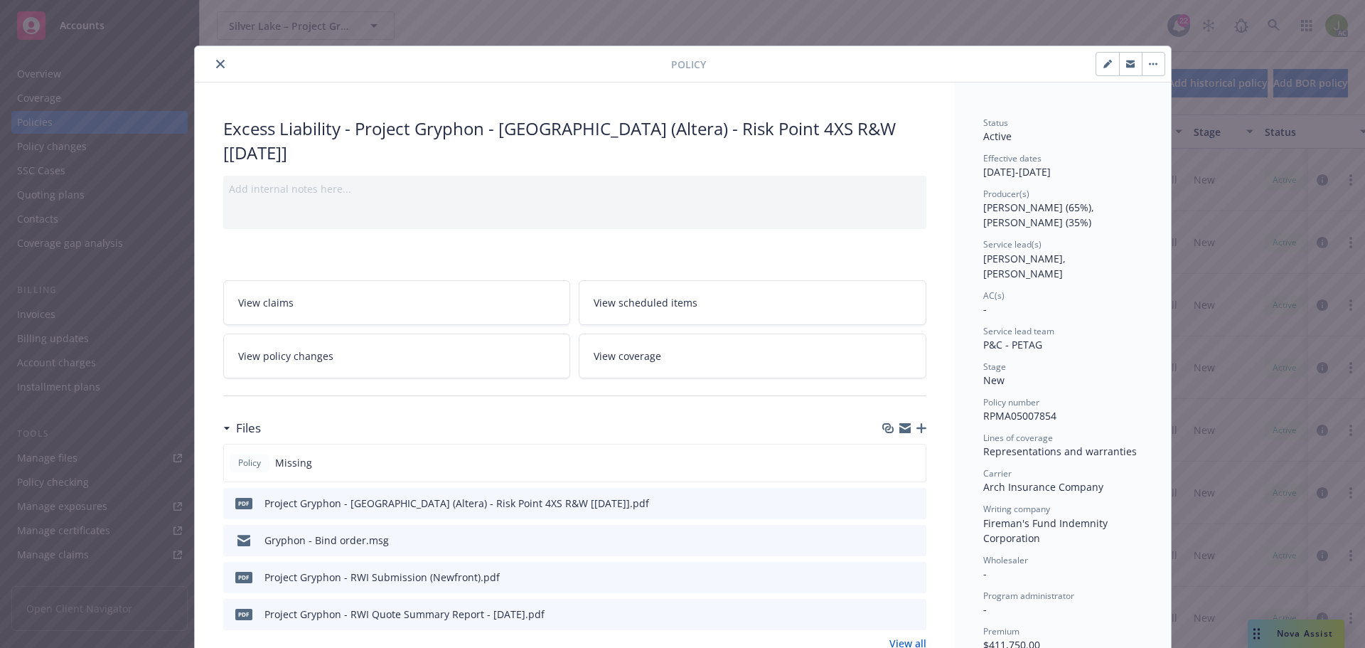
click at [908, 497] on icon "preview file" at bounding box center [912, 502] width 13 height 10
click at [910, 497] on icon "preview file" at bounding box center [912, 502] width 13 height 10
click at [216, 62] on icon "close" at bounding box center [220, 64] width 9 height 9
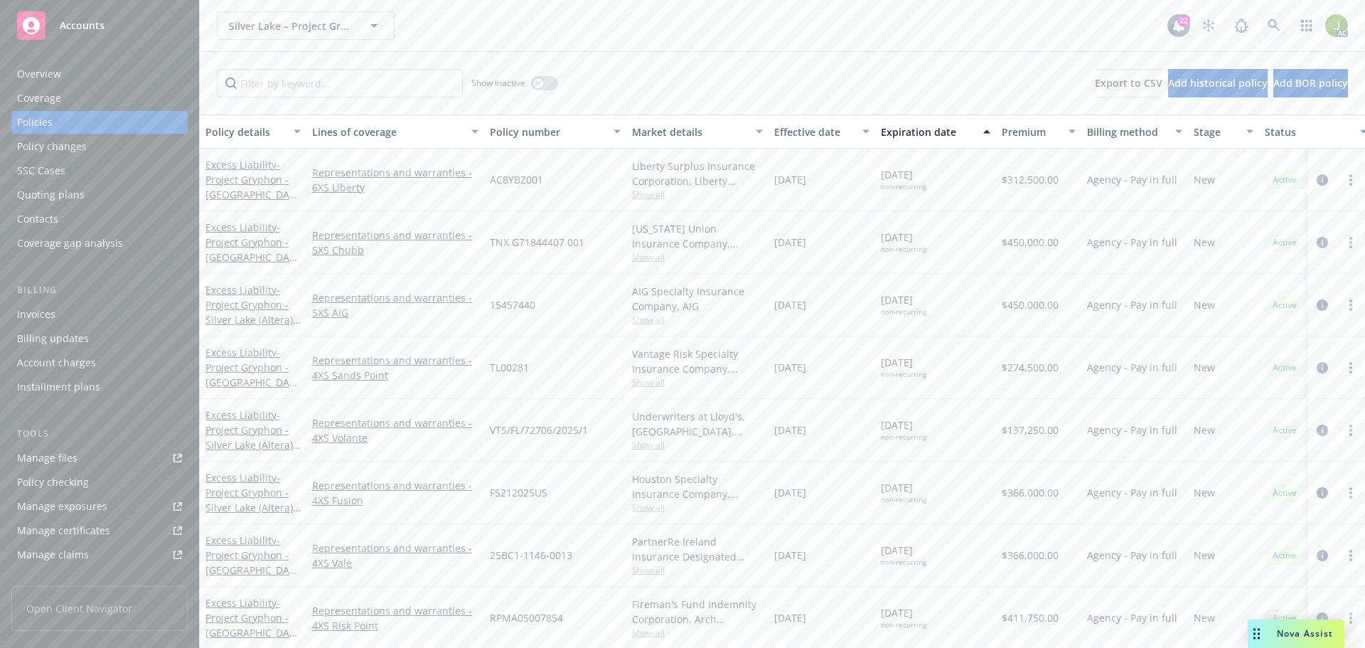
click at [1276, 26] on icon at bounding box center [1273, 25] width 13 height 13
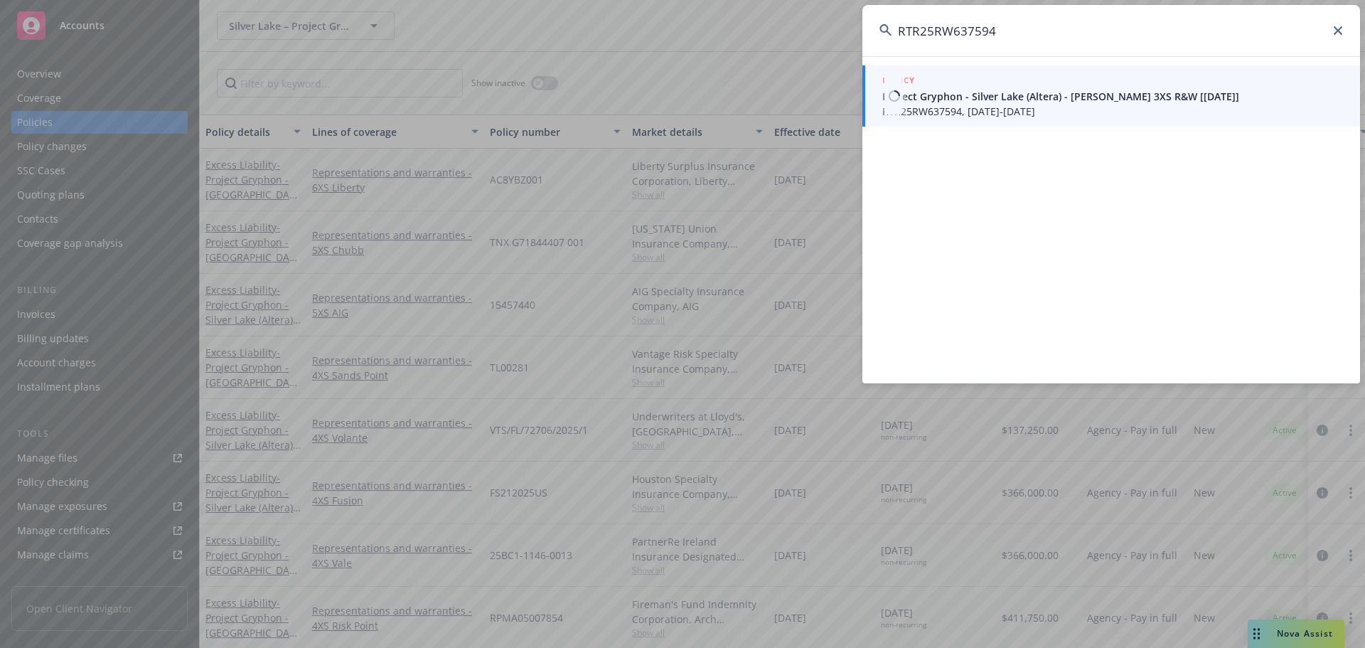
type input "RTR25RW637594"
click at [931, 100] on span "Project Gryphon - Silver Lake (Altera) - Ryan 3XS R&W [04/14/2025]" at bounding box center [1112, 96] width 461 height 15
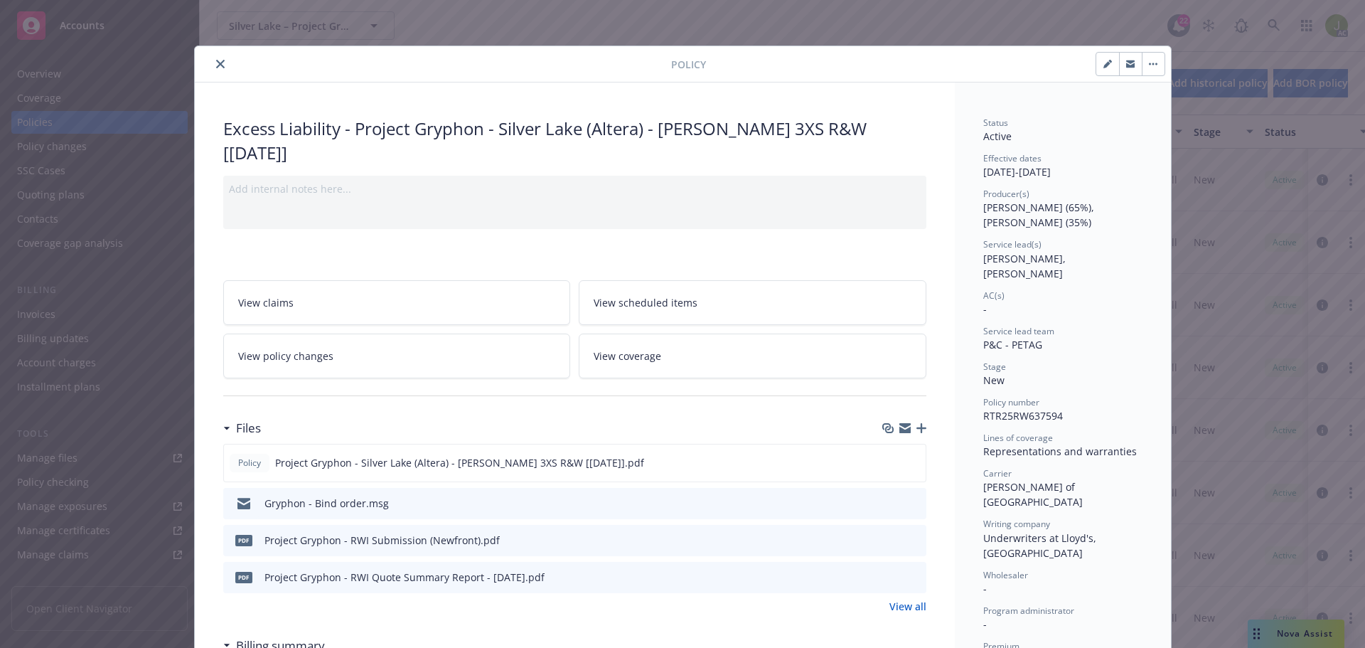
click at [218, 59] on button "close" at bounding box center [220, 63] width 17 height 17
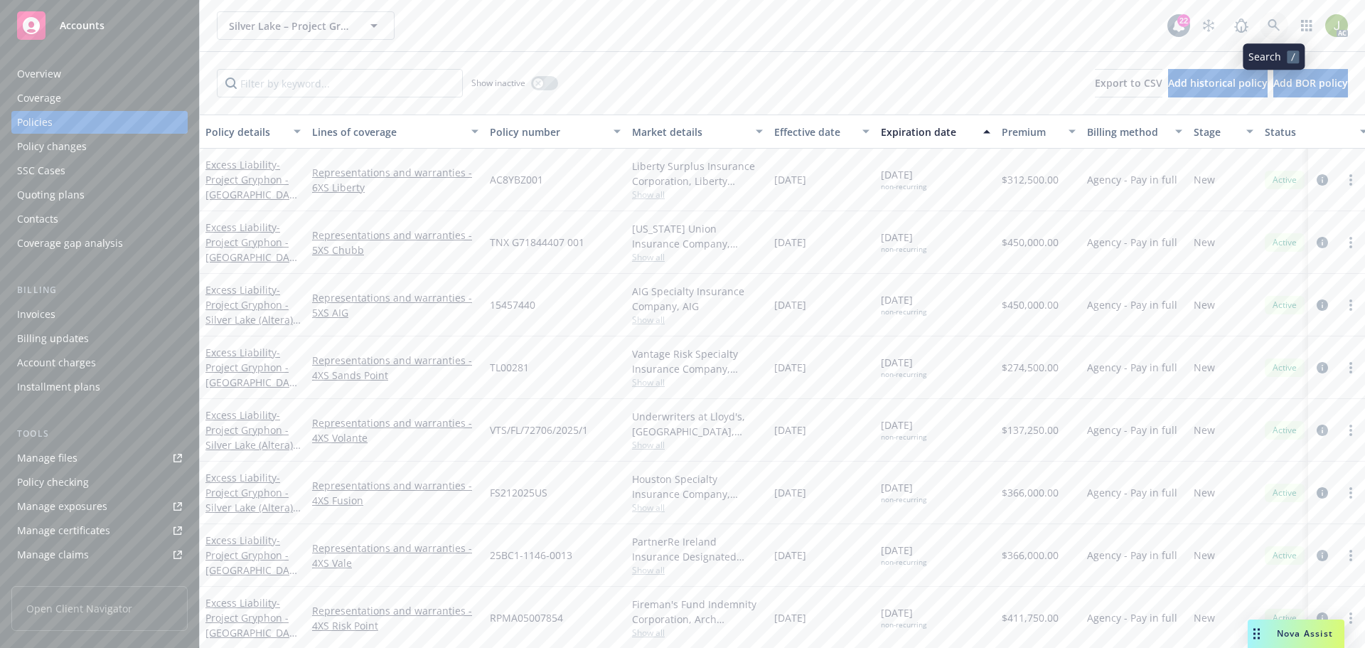
click at [1276, 33] on link at bounding box center [1273, 25] width 28 height 28
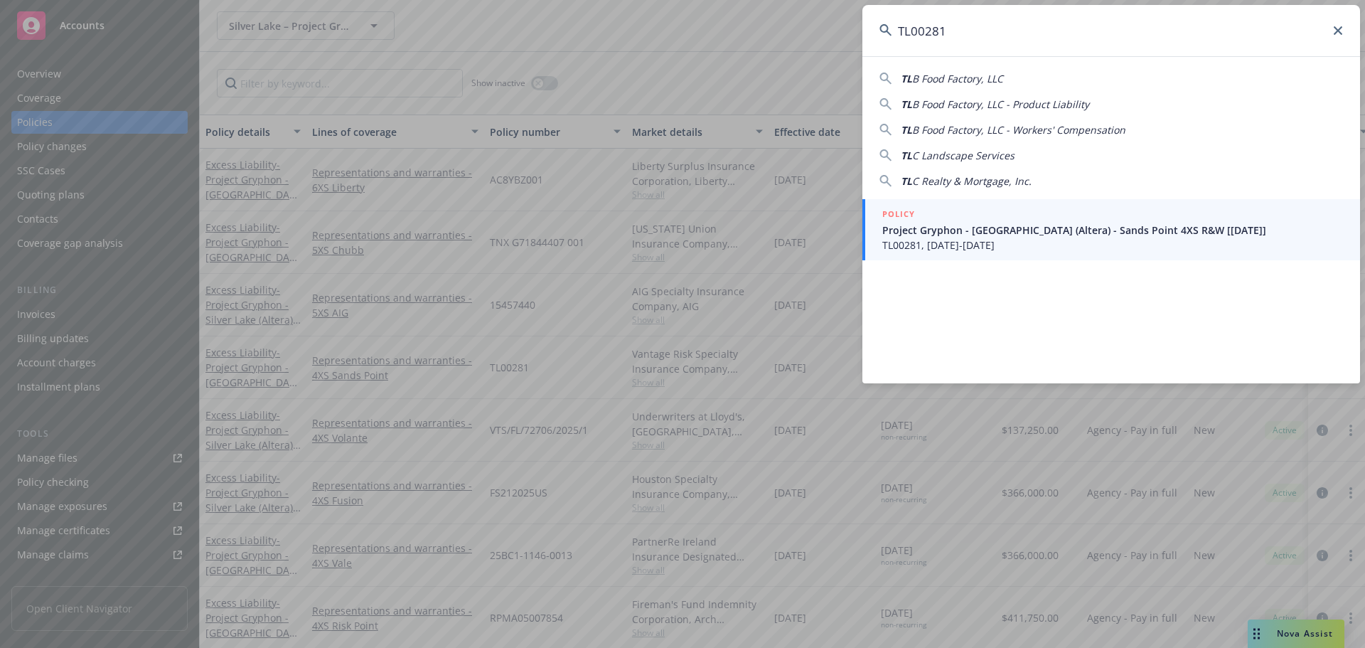
type input "TL00281"
click at [948, 241] on span "TL00281, 04/14/2025-04/14/2031" at bounding box center [1112, 244] width 461 height 15
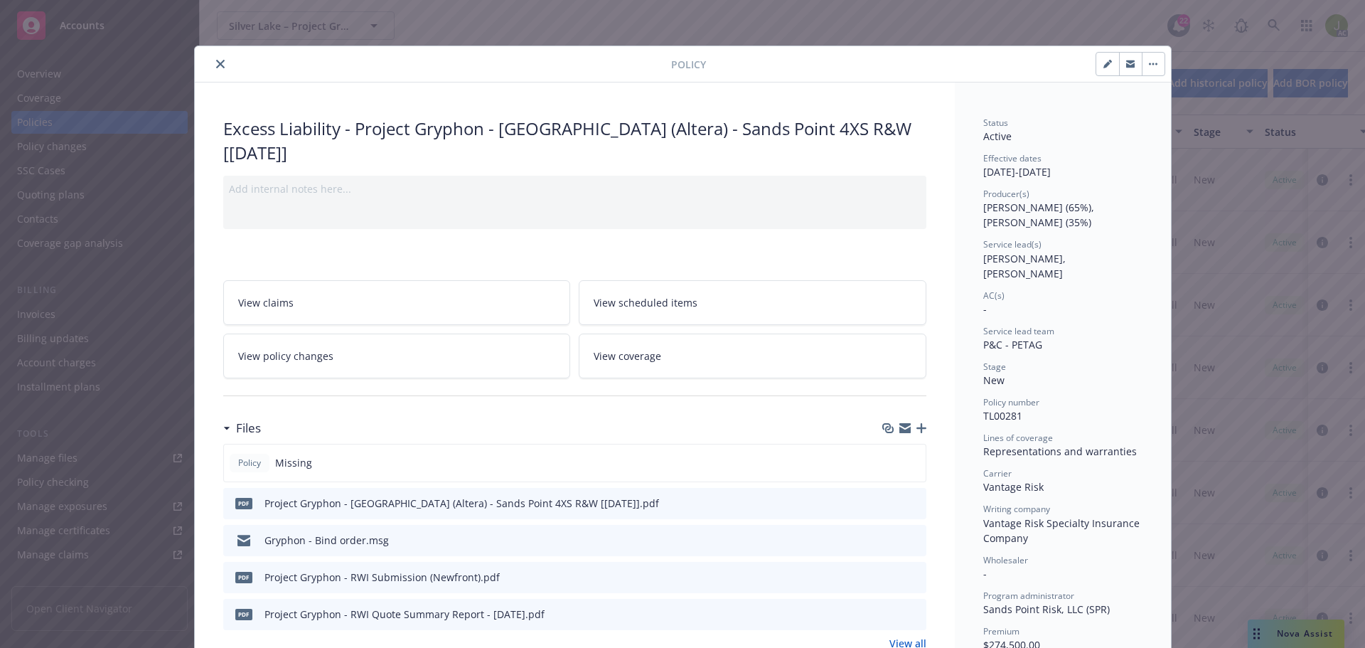
click at [218, 58] on button "close" at bounding box center [220, 63] width 17 height 17
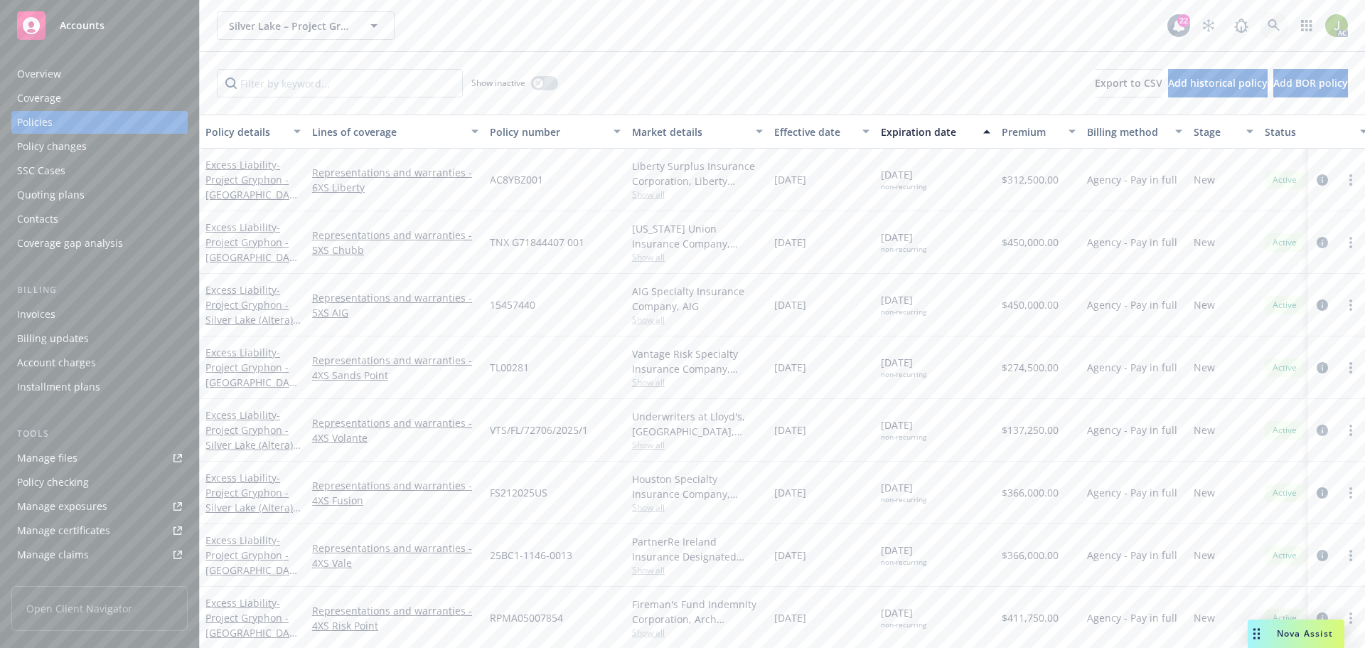
click at [1270, 29] on icon at bounding box center [1273, 25] width 13 height 13
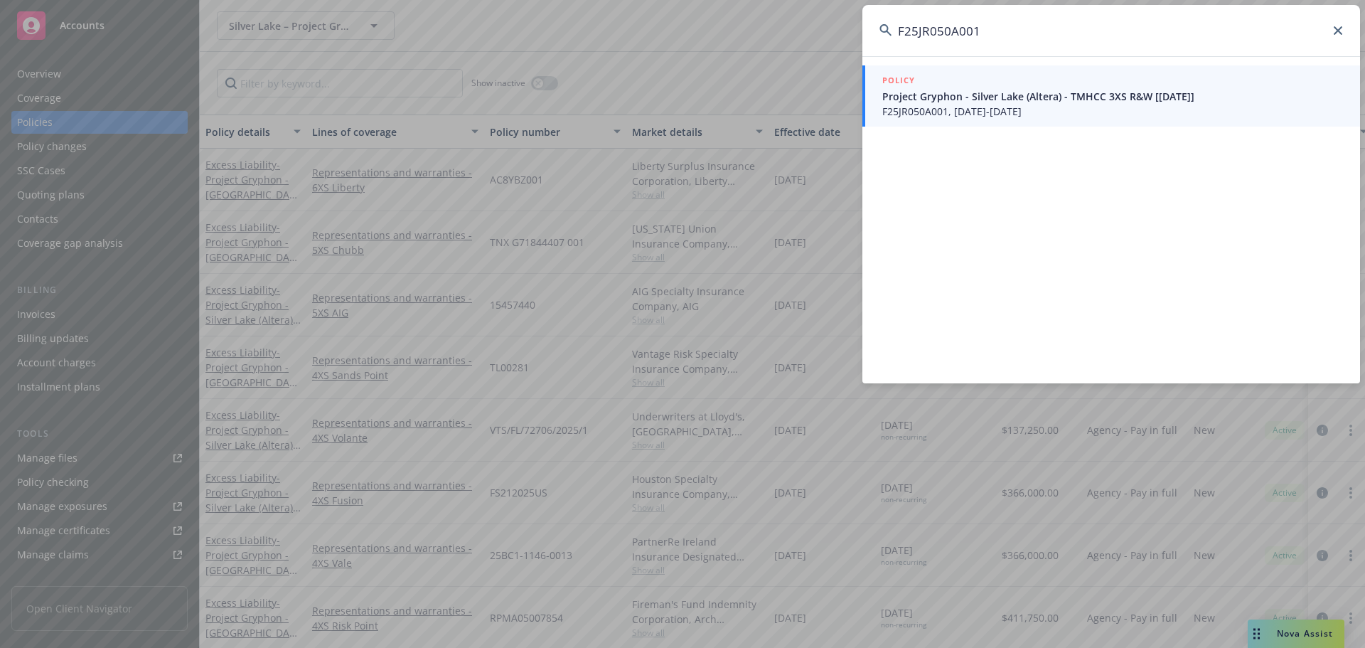
type input "F25JR050A001"
click at [1052, 110] on span "F25JR050A001, 04/14/2025-04/14/2031" at bounding box center [1112, 111] width 461 height 15
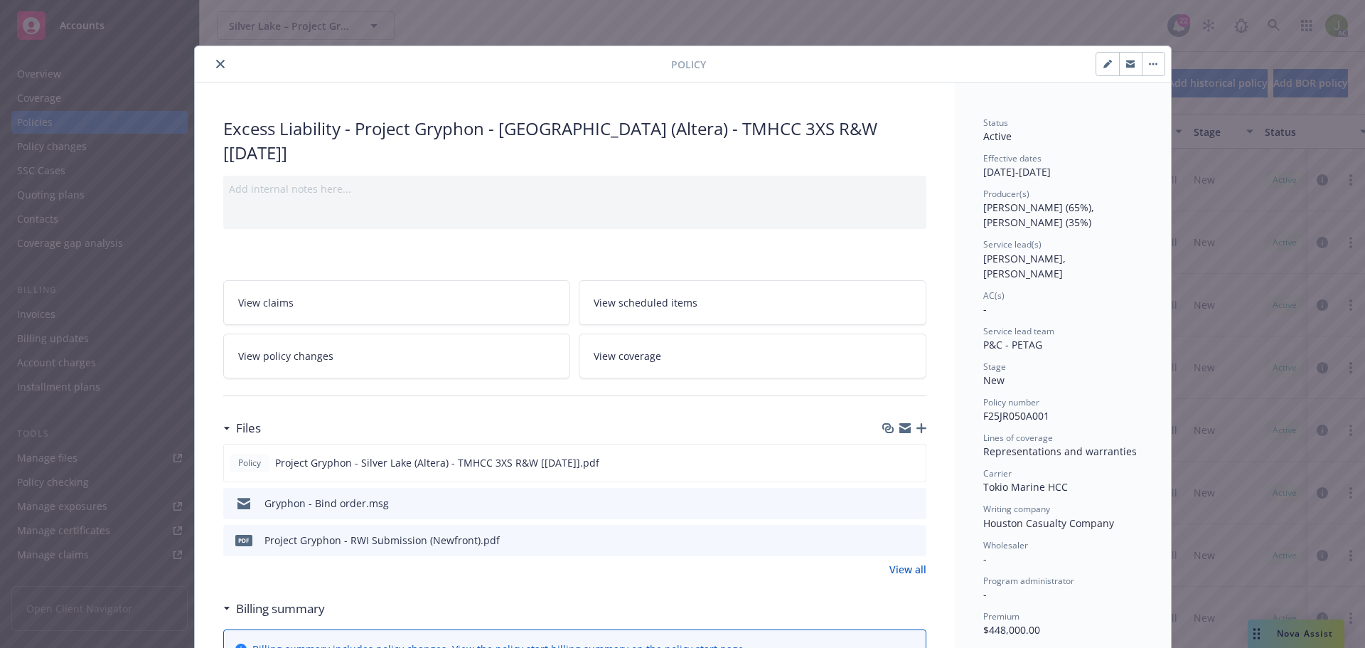
click at [208, 55] on div at bounding box center [435, 63] width 471 height 17
click at [216, 58] on button "close" at bounding box center [220, 63] width 17 height 17
click at [1289, 28] on div "AC" at bounding box center [1271, 25] width 154 height 28
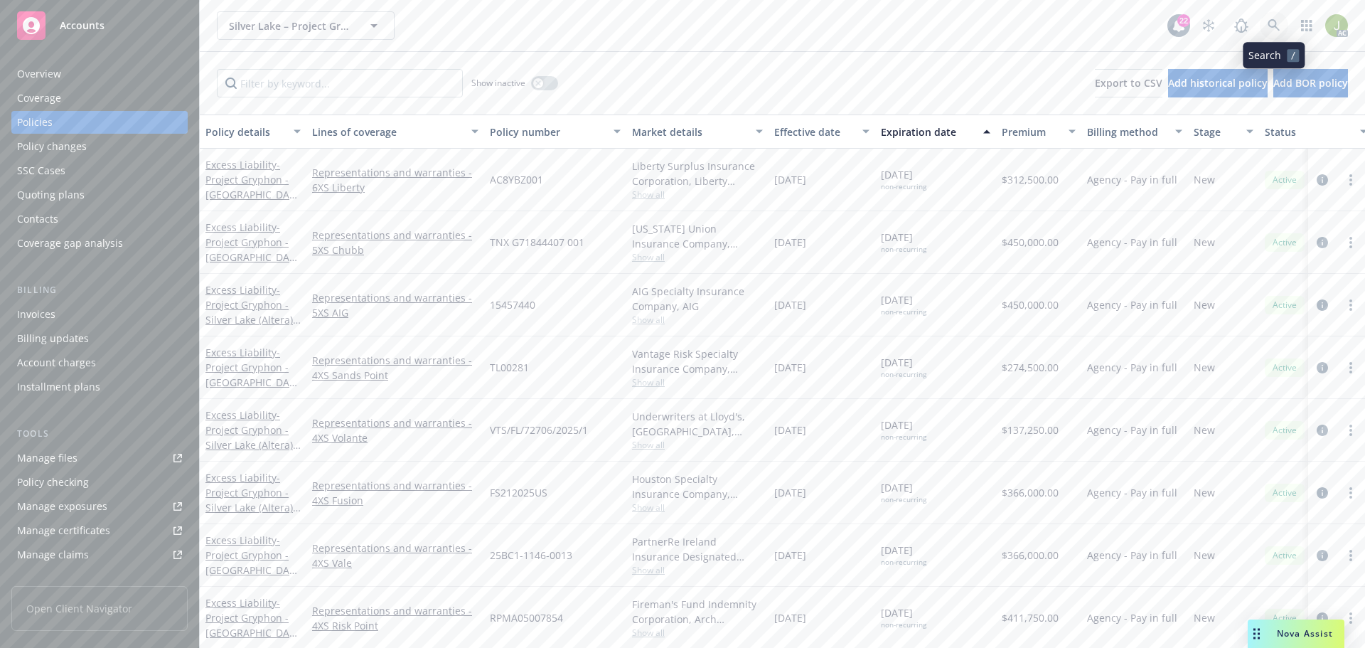
click at [1274, 28] on icon at bounding box center [1273, 25] width 13 height 13
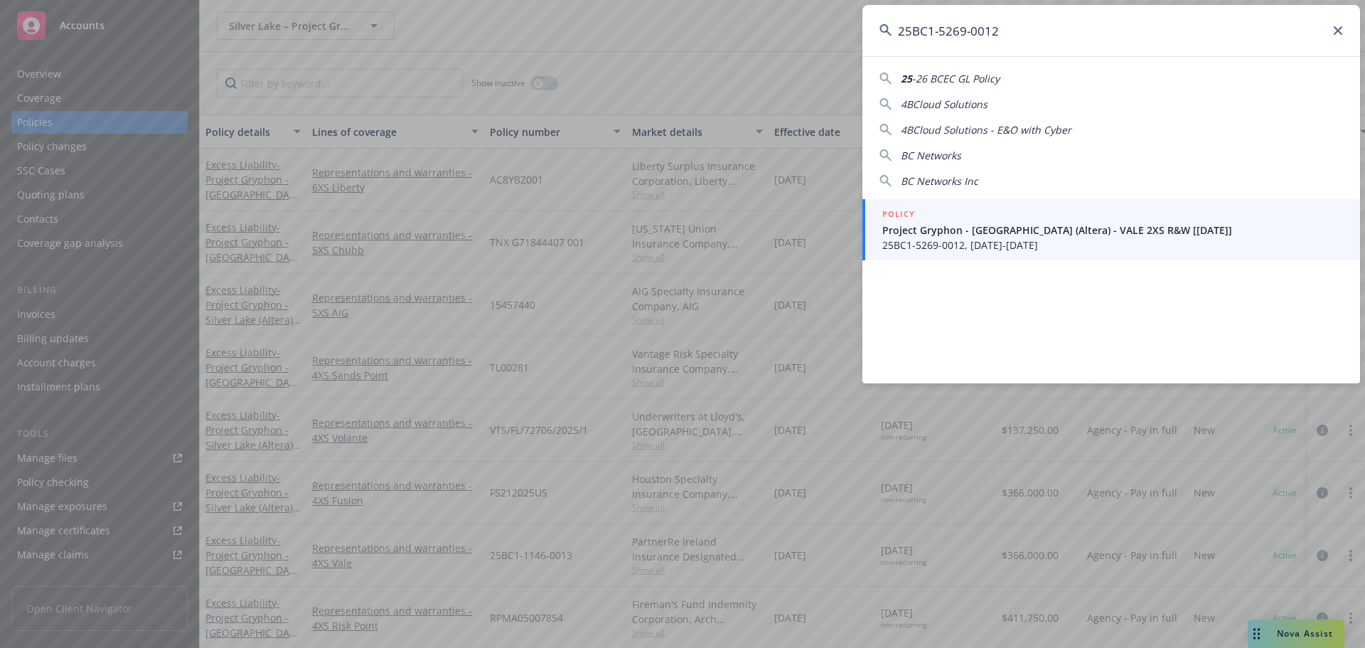
type input "25BC1-5269-0012"
click at [997, 215] on div "POLICY" at bounding box center [1112, 215] width 461 height 16
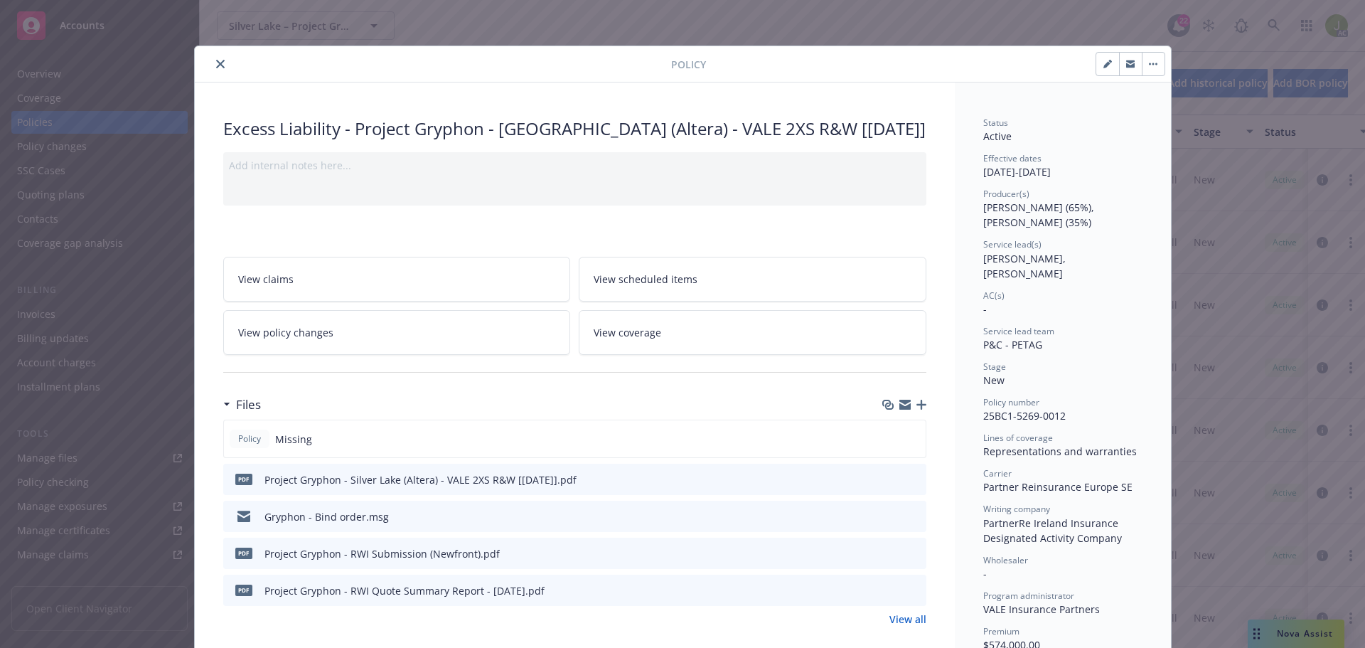
click at [212, 63] on button "close" at bounding box center [220, 63] width 17 height 17
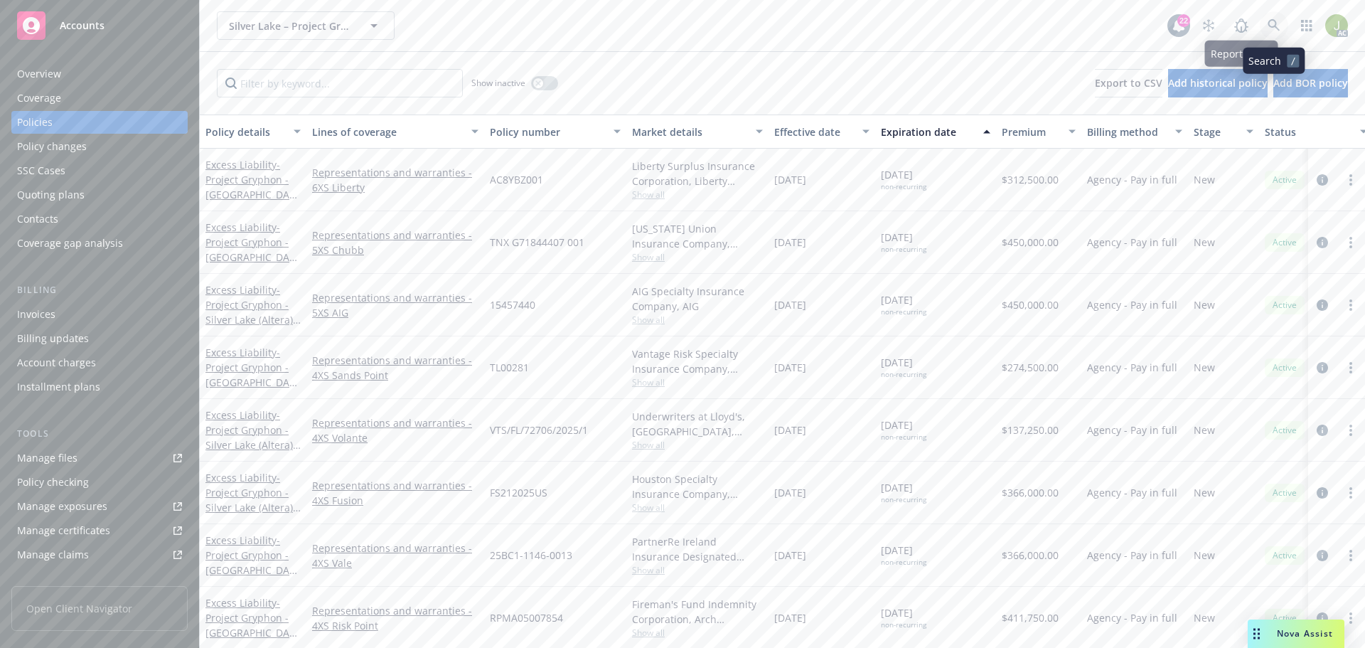
click at [1269, 26] on icon at bounding box center [1273, 25] width 12 height 12
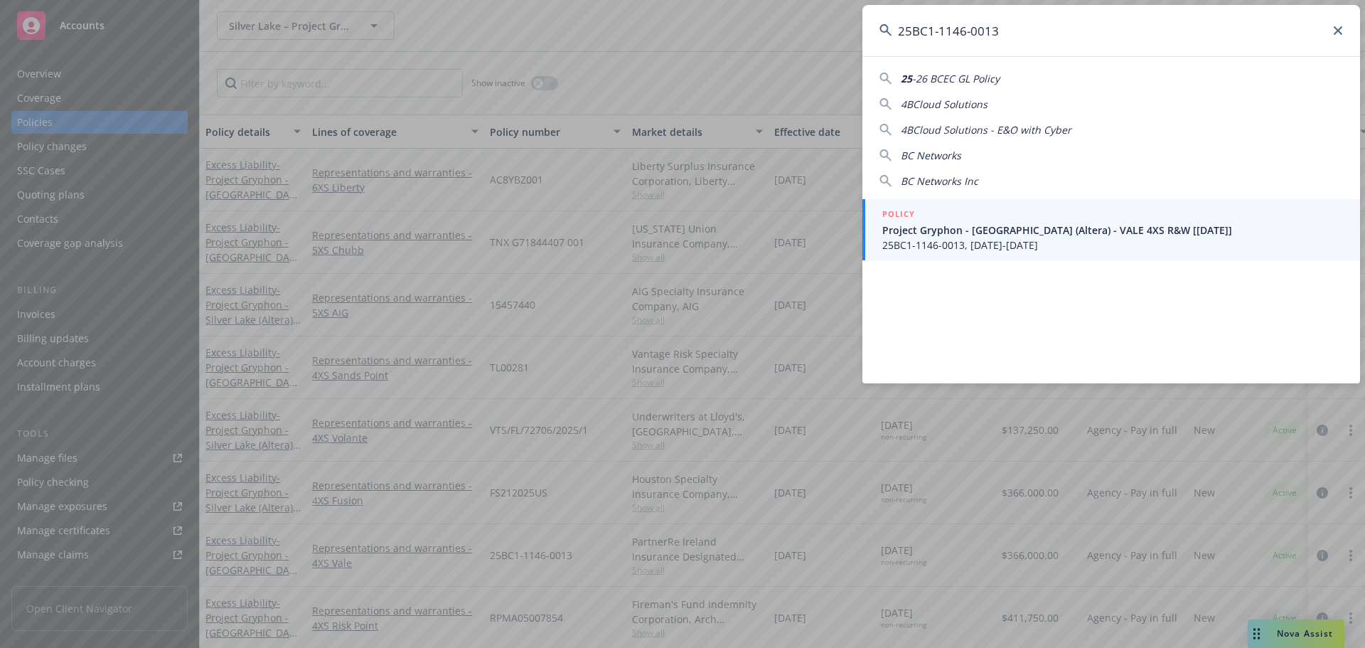
type input "25BC1-1146-0013"
click at [1063, 205] on link "POLICY Project Gryphon - Silver Lake (Altera) - VALE 4XS R&W [04/14/2025] 25BC1…" at bounding box center [1111, 229] width 498 height 61
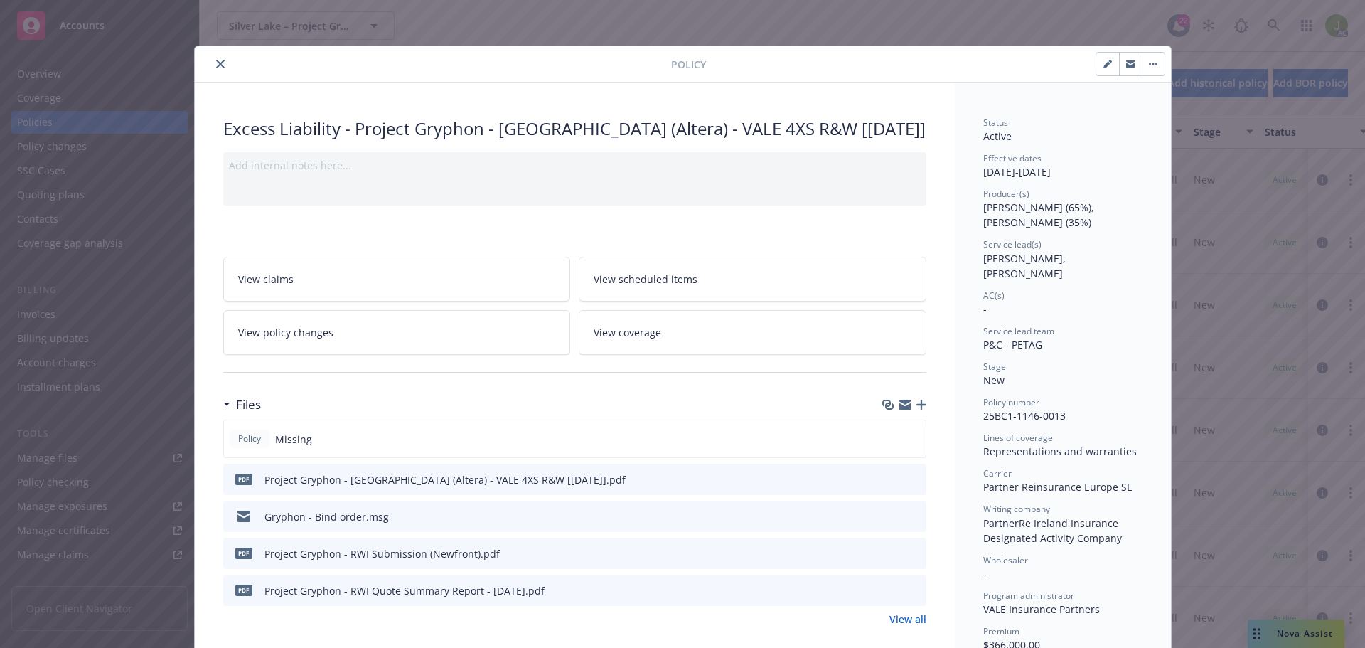
click at [216, 63] on icon "close" at bounding box center [220, 64] width 9 height 9
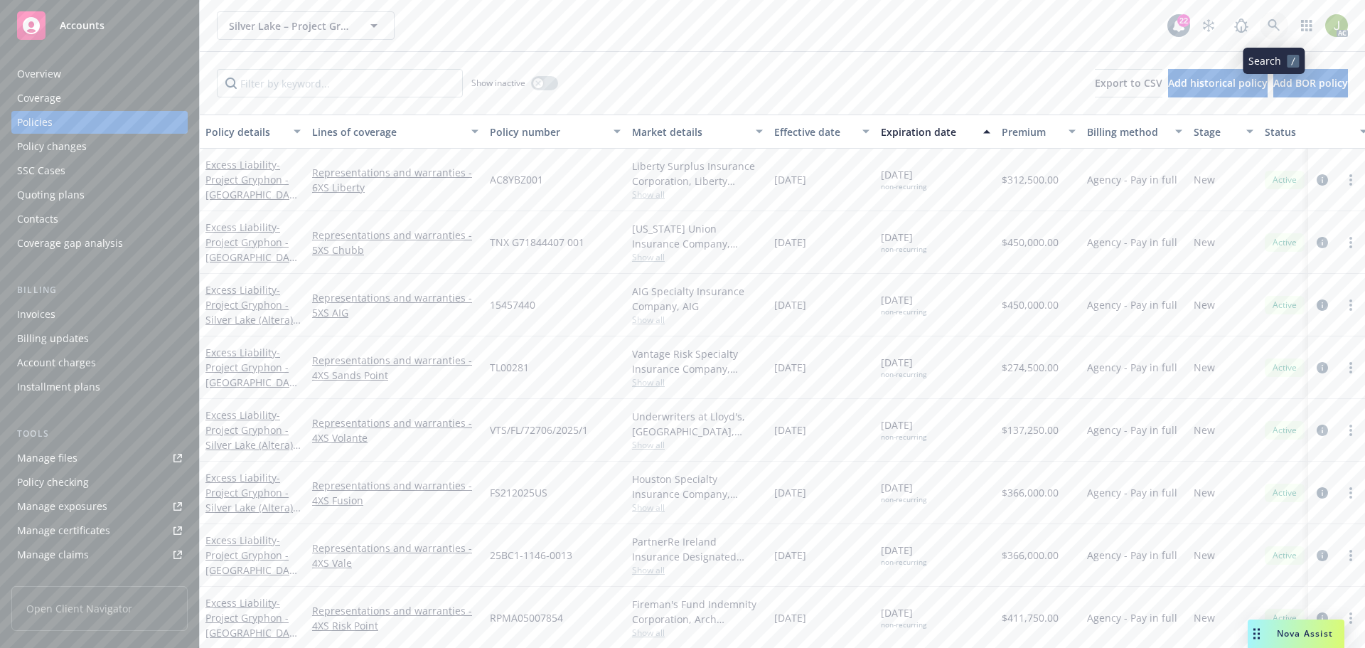
click at [1276, 28] on icon at bounding box center [1273, 25] width 13 height 13
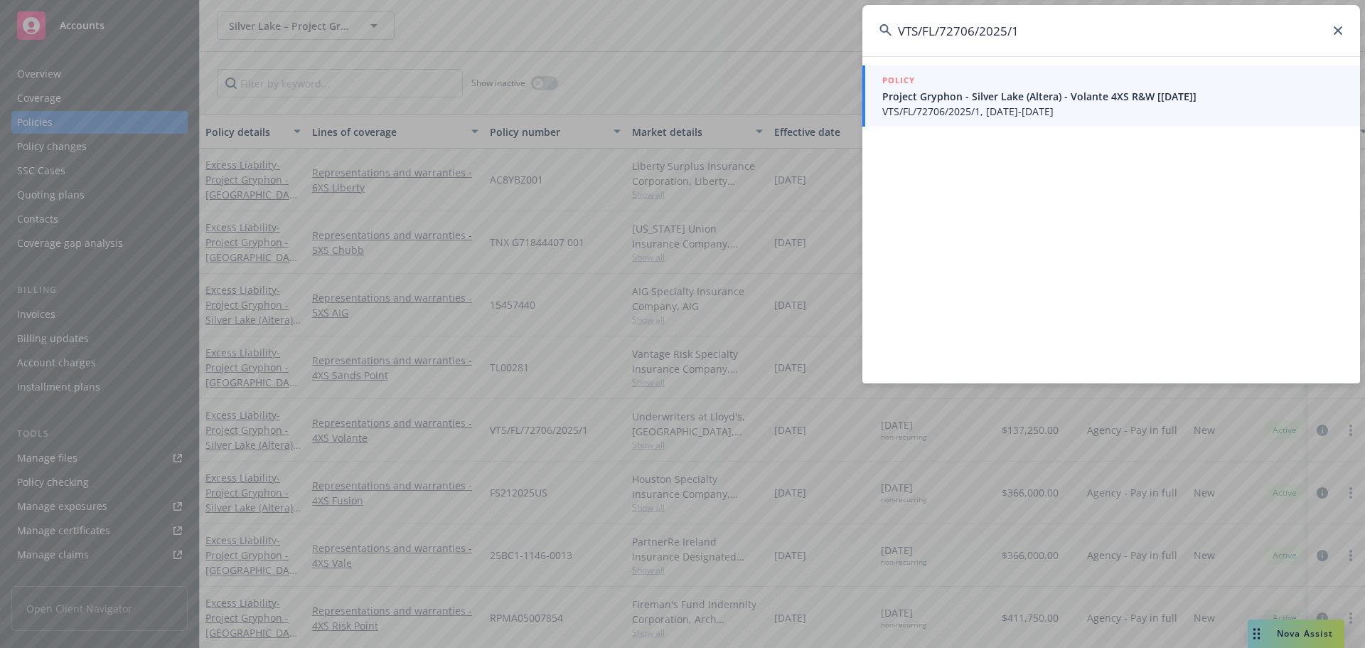
type input "VTS/FL/72706/2025/1"
click at [1033, 104] on span "VTS/FL/72706/2025/1, 04/14/2025-04/14/2031" at bounding box center [1112, 111] width 461 height 15
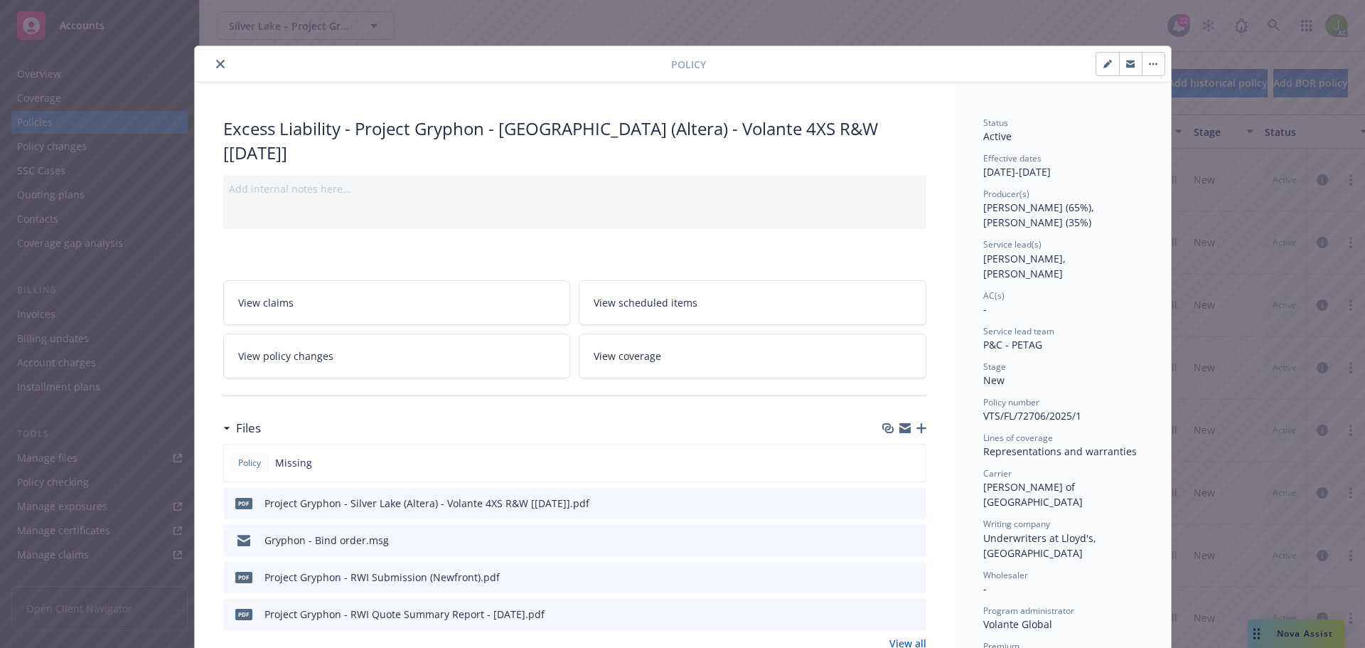
click at [220, 65] on button "close" at bounding box center [220, 63] width 17 height 17
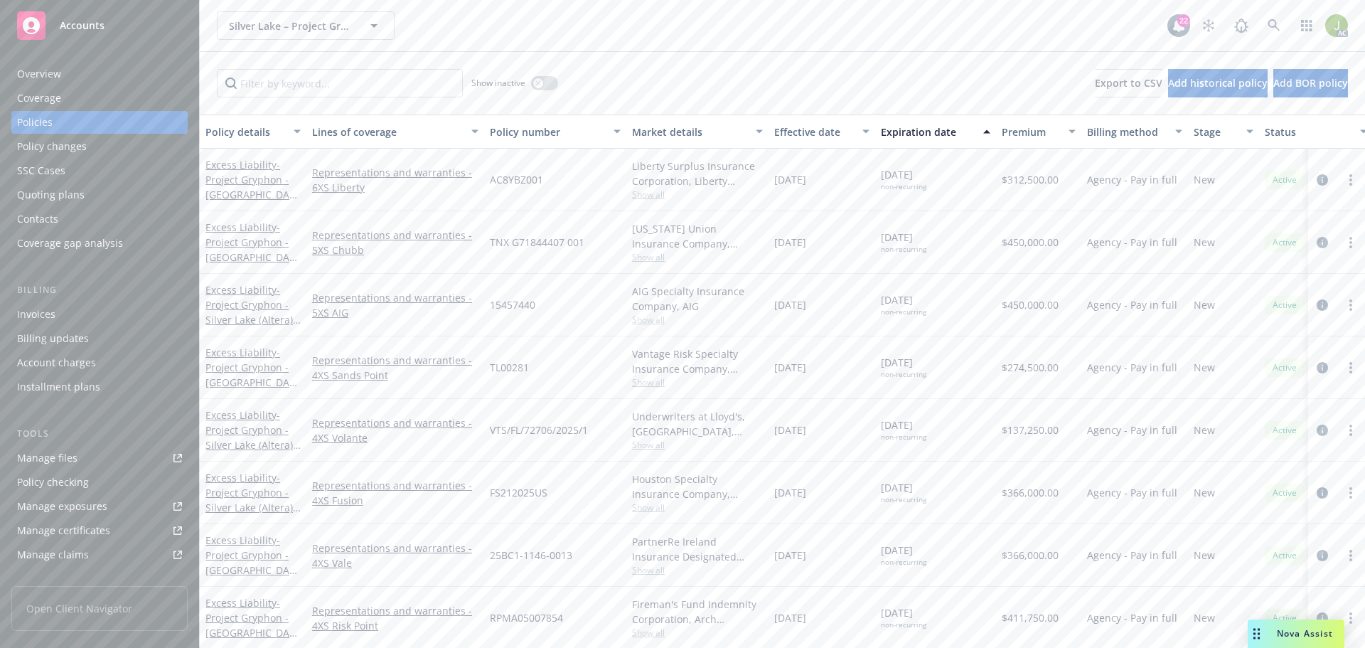
click at [55, 456] on div "Manage files" at bounding box center [47, 457] width 60 height 23
click at [65, 319] on div "Invoices" at bounding box center [99, 314] width 165 height 23
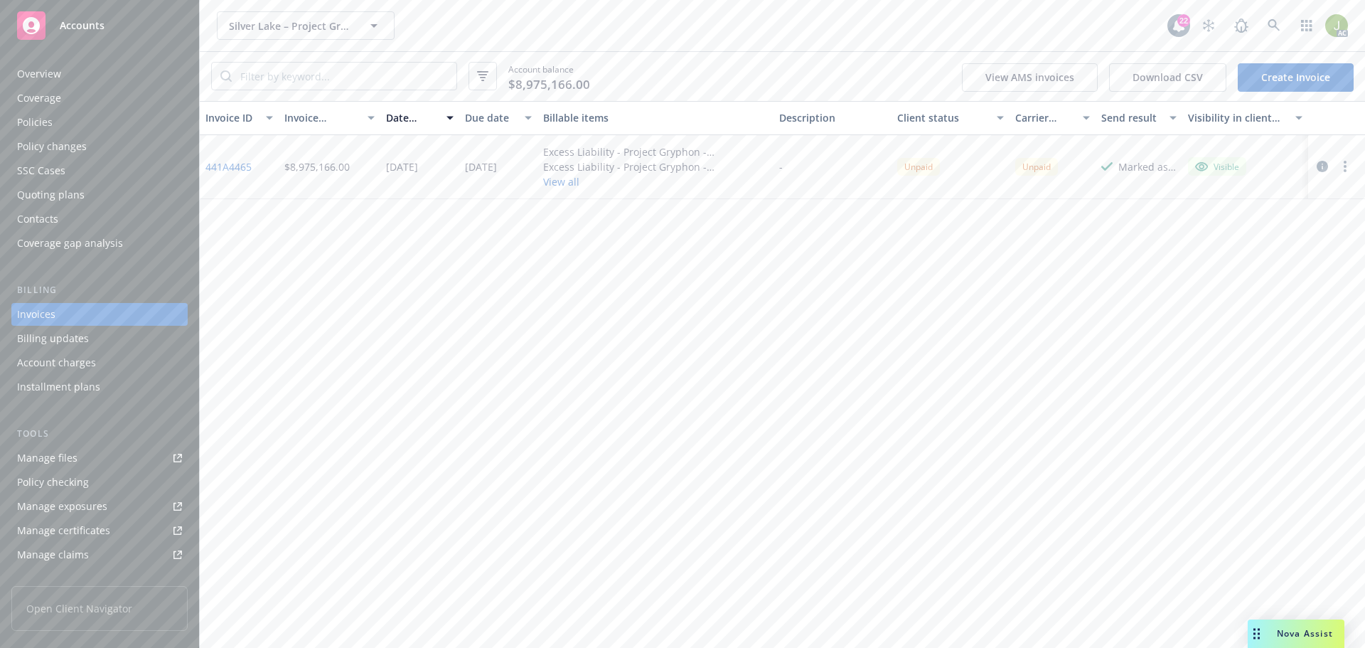
click at [249, 166] on link "441A4465" at bounding box center [228, 166] width 46 height 15
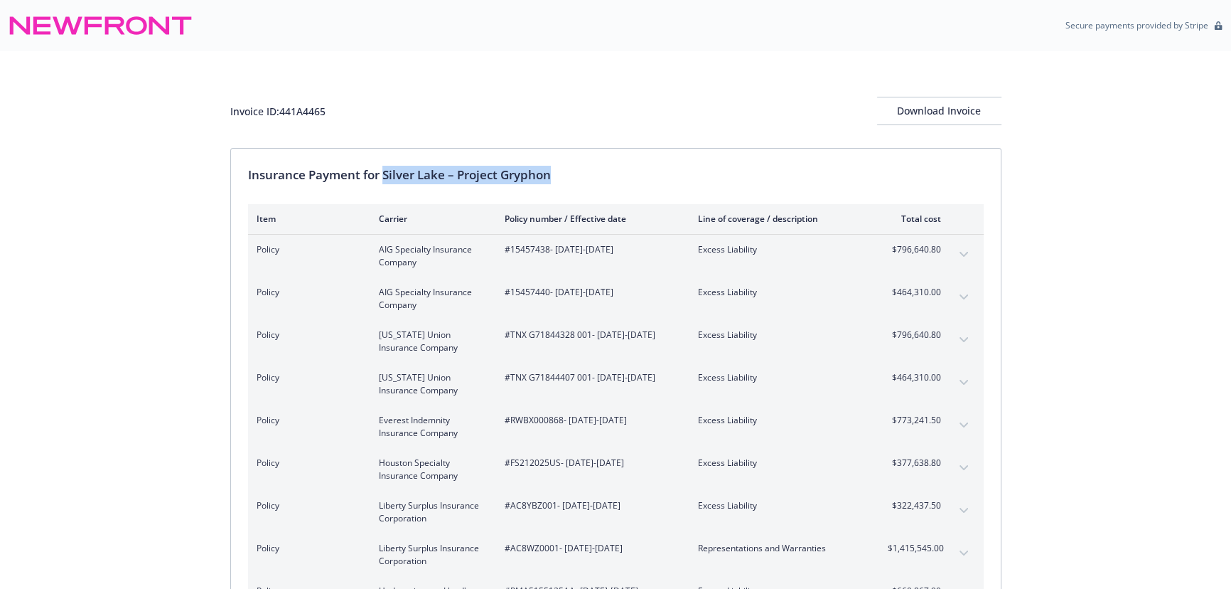
drag, startPoint x: 384, startPoint y: 175, endPoint x: 625, endPoint y: 175, distance: 240.9
click at [625, 175] on div "Insurance Payment for Silver Lake – Project Gryphon" at bounding box center [616, 175] width 736 height 18
copy div "Silver Lake – Project Gryphon"
drag, startPoint x: 328, startPoint y: 114, endPoint x: 283, endPoint y: 114, distance: 44.8
click at [283, 114] on div "Invoice ID: 441A4465 Download Invoice" at bounding box center [615, 111] width 771 height 28
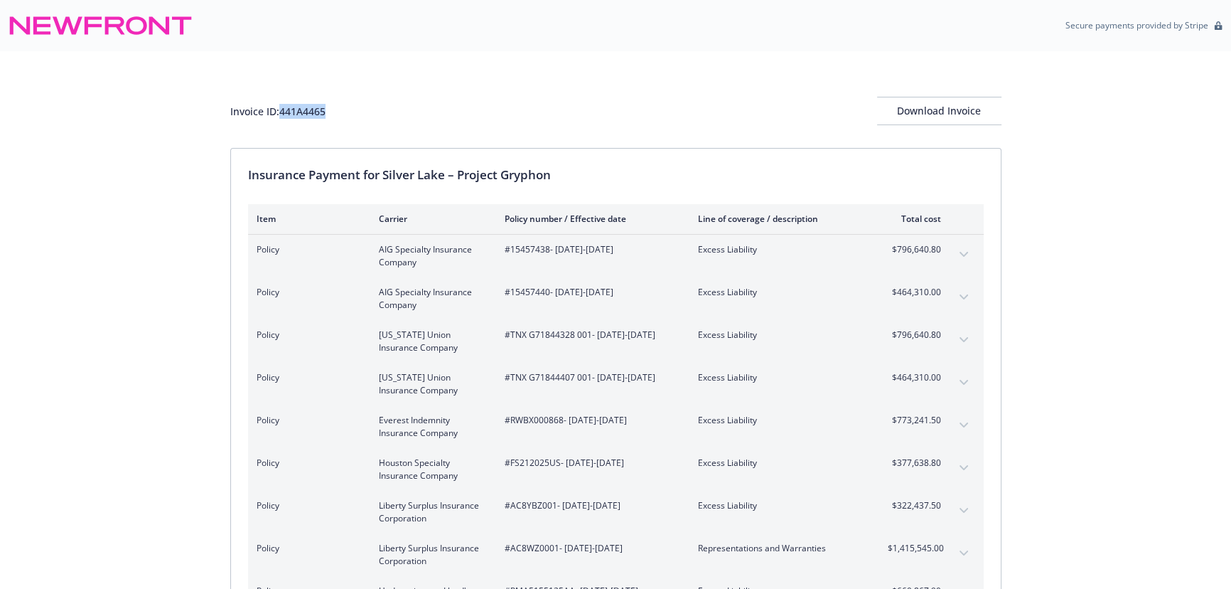
copy div "441A4465"
drag, startPoint x: 512, startPoint y: 245, endPoint x: 547, endPoint y: 251, distance: 36.0
click at [547, 251] on span "#15457438 - 04/14/2025-04/14/2031" at bounding box center [590, 249] width 171 height 13
copy span "15457438"
drag, startPoint x: 512, startPoint y: 291, endPoint x: 547, endPoint y: 292, distance: 35.6
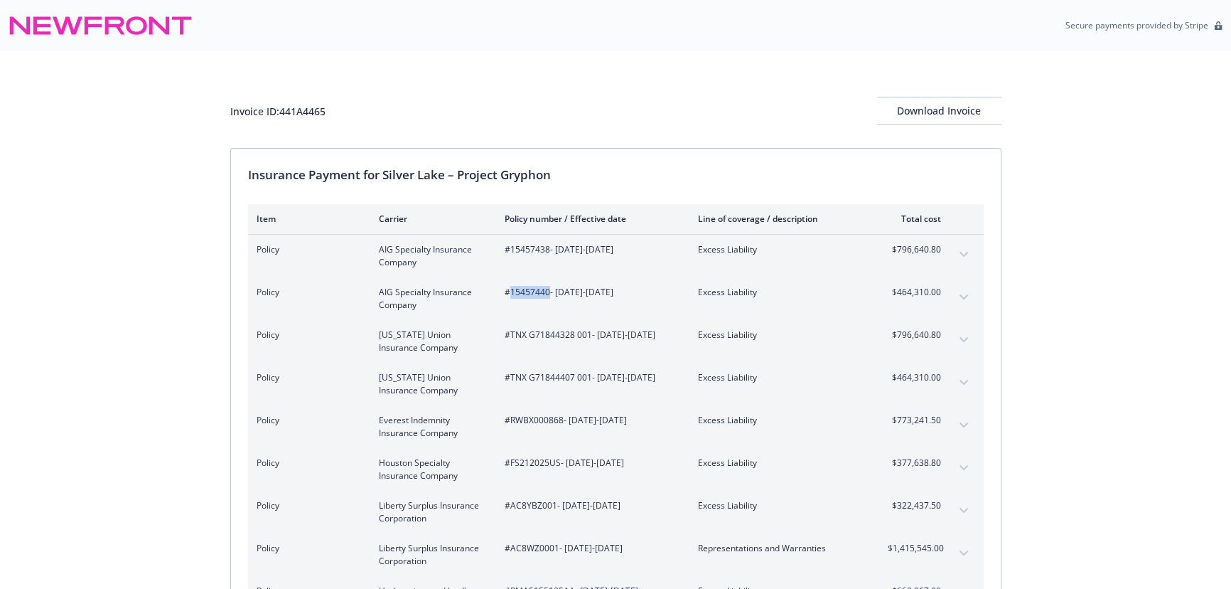
click at [547, 292] on span "#15457440 - 04/14/2025-04/14/2031" at bounding box center [590, 292] width 171 height 13
copy span "15457440"
drag, startPoint x: 510, startPoint y: 333, endPoint x: 589, endPoint y: 333, distance: 78.9
click at [589, 333] on span "#TNX G71844328 001 - 04/14/2025-04/14/2031" at bounding box center [590, 334] width 171 height 13
copy span "TNX G71844328 001"
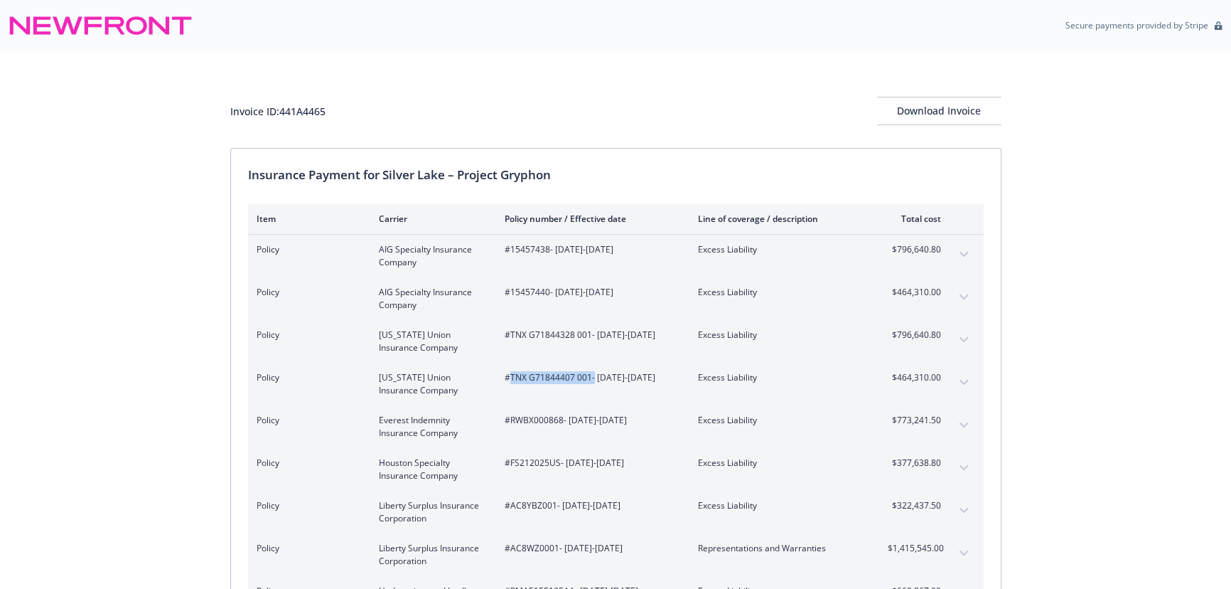
drag, startPoint x: 589, startPoint y: 377, endPoint x: 510, endPoint y: 379, distance: 78.9
click at [510, 379] on span "#TNX G71844407 001 - 04/14/2025-04/14/2031" at bounding box center [590, 377] width 171 height 13
copy span "TNX G71844407 001"
drag, startPoint x: 561, startPoint y: 418, endPoint x: 508, endPoint y: 420, distance: 52.6
click at [508, 420] on span "#RWBX000868 - 04/14/2025-04/14/2031" at bounding box center [590, 420] width 171 height 13
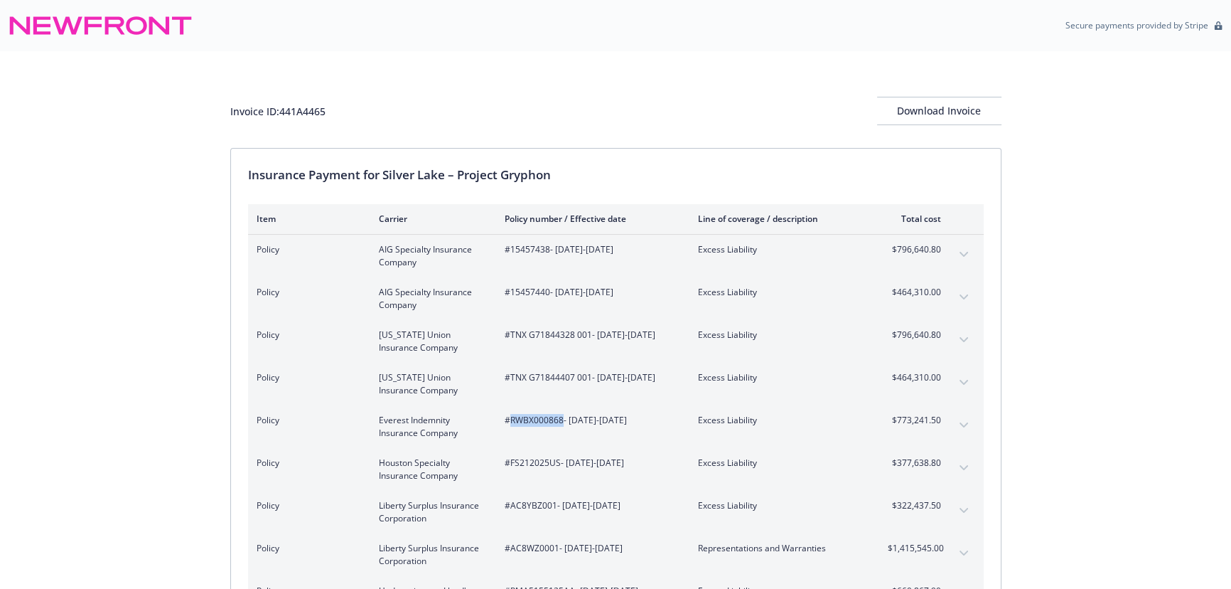
copy span "RWBX000868"
drag, startPoint x: 557, startPoint y: 462, endPoint x: 512, endPoint y: 461, distance: 44.8
click at [512, 461] on span "#FS212025US - 04/14/2025-04/14/2031" at bounding box center [590, 462] width 171 height 13
copy span "FS212025US"
drag, startPoint x: 554, startPoint y: 502, endPoint x: 512, endPoint y: 505, distance: 42.8
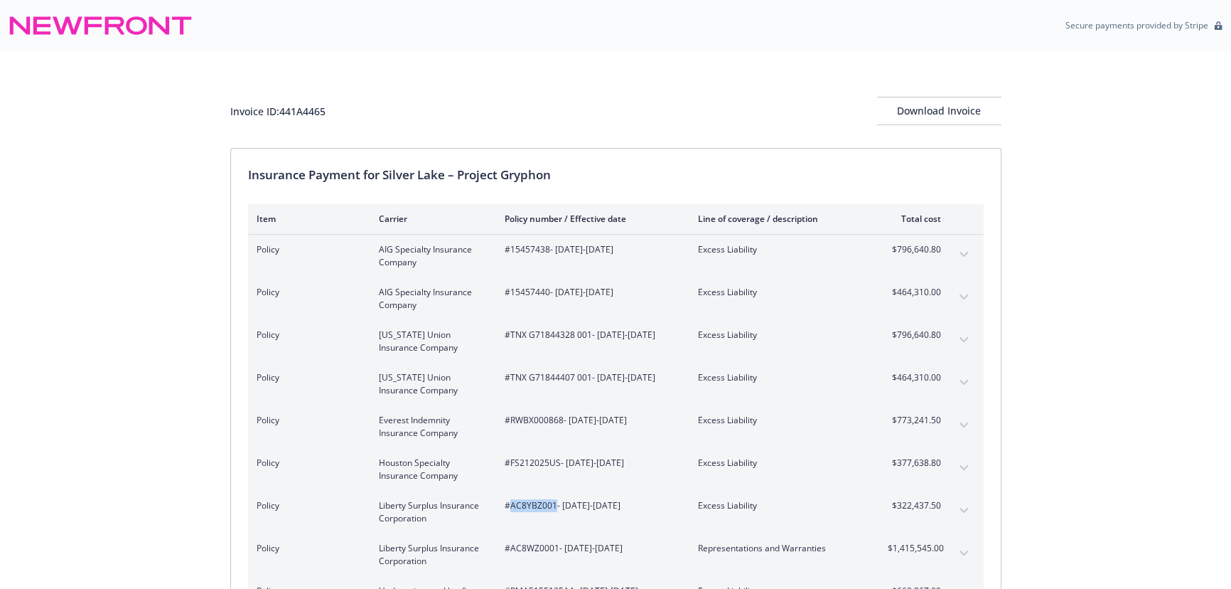
click at [512, 505] on span "#AC8YBZ001 - 04/14/2025-04/14/2031" at bounding box center [590, 505] width 171 height 13
copy span "AC8YBZ001"
drag, startPoint x: 554, startPoint y: 544, endPoint x: 512, endPoint y: 544, distance: 41.9
click at [512, 544] on span "#AC8WZ0001 - 04/14/2025-04/14/2031" at bounding box center [590, 548] width 171 height 13
copy span "AC8WZ0001"
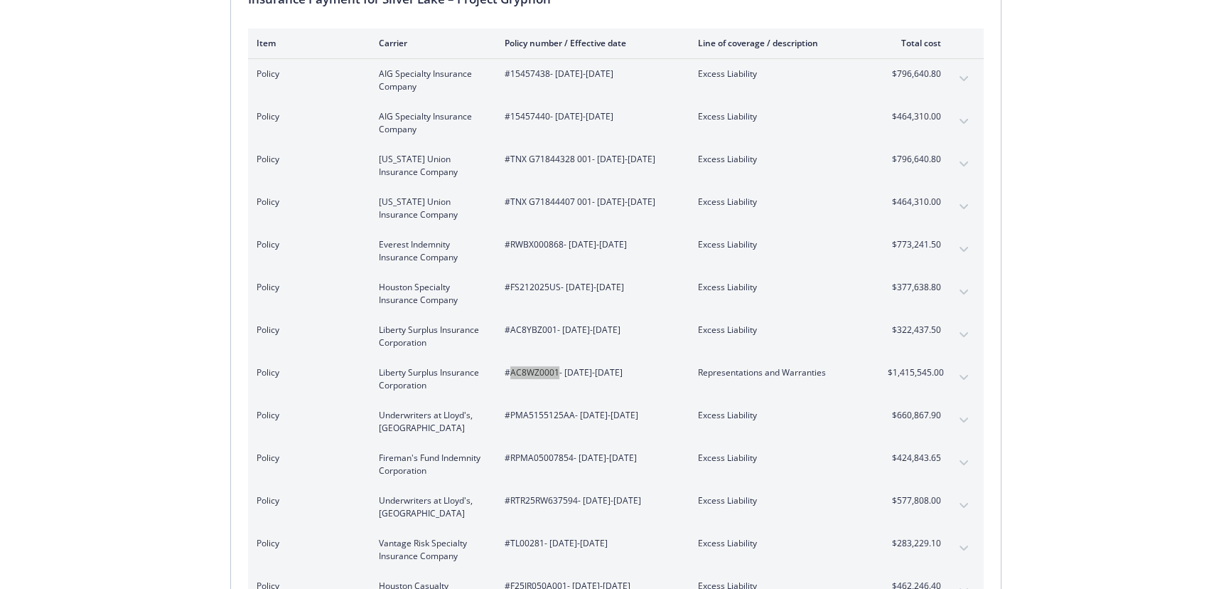
scroll to position [193, 0]
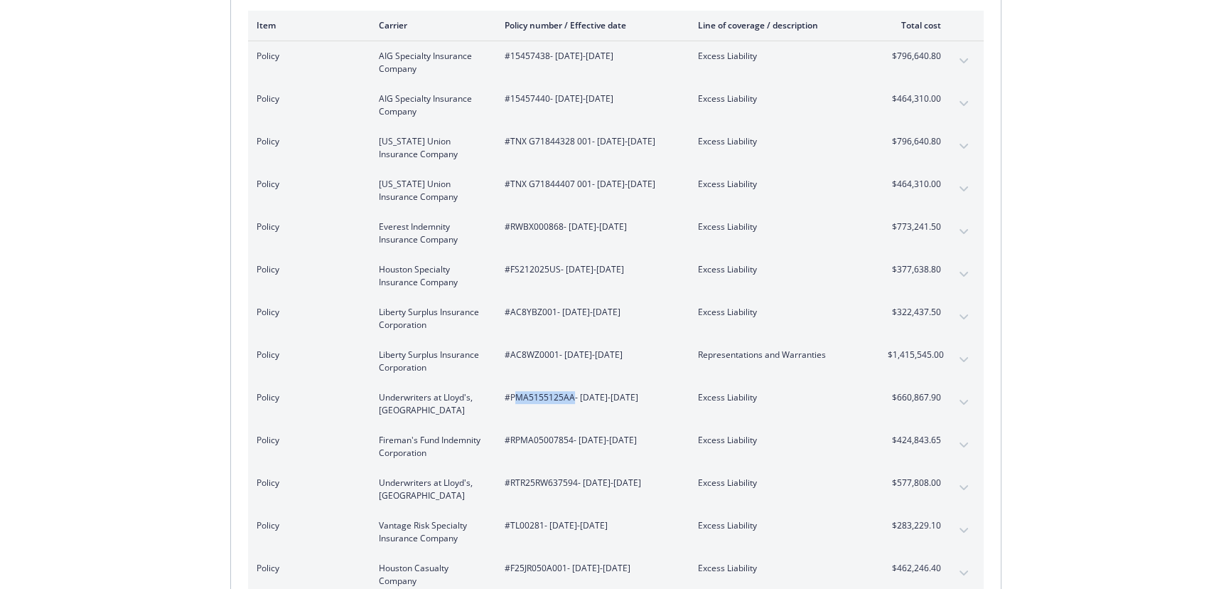
drag, startPoint x: 572, startPoint y: 396, endPoint x: 512, endPoint y: 396, distance: 59.7
click at [512, 396] on span "#PMA5155125AA - 04/14/2025-04/14/2031" at bounding box center [590, 397] width 171 height 13
drag, startPoint x: 510, startPoint y: 396, endPoint x: 571, endPoint y: 396, distance: 61.1
click at [571, 396] on span "#PMA5155125AA - 04/14/2025-04/14/2031" at bounding box center [590, 397] width 171 height 13
drag, startPoint x: 513, startPoint y: 436, endPoint x: 573, endPoint y: 440, distance: 59.8
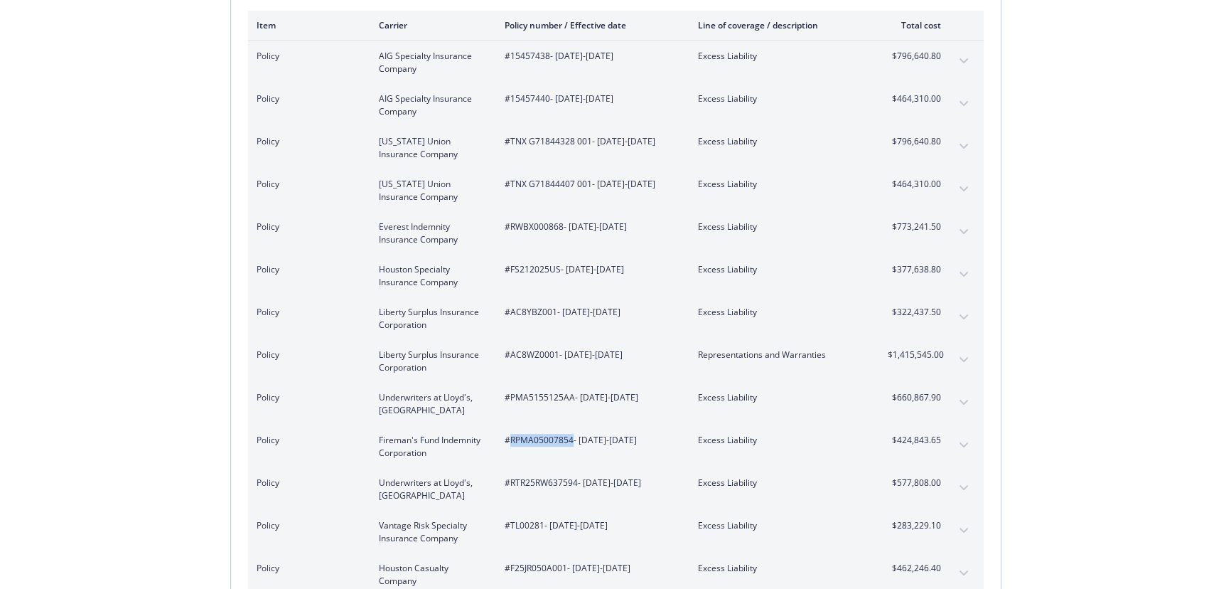
click at [573, 440] on span "#RPMA05007854 - 04/14/2025-04/14/2031" at bounding box center [590, 440] width 171 height 13
drag, startPoint x: 509, startPoint y: 483, endPoint x: 579, endPoint y: 483, distance: 69.7
click at [579, 483] on span "#RTR25RW637594 - 04/14/2025-04/14/2031" at bounding box center [590, 482] width 171 height 13
drag, startPoint x: 542, startPoint y: 523, endPoint x: 511, endPoint y: 525, distance: 30.6
click at [511, 525] on span "#TL00281 - 04/14/2025-04/14/2031" at bounding box center [590, 525] width 171 height 13
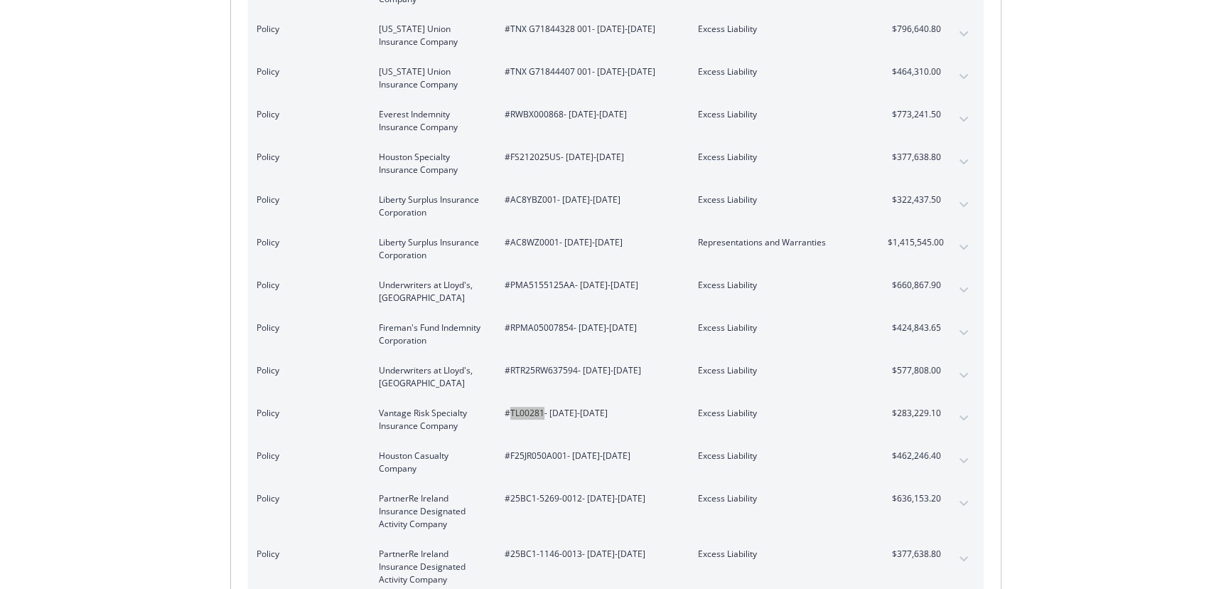
scroll to position [323, 0]
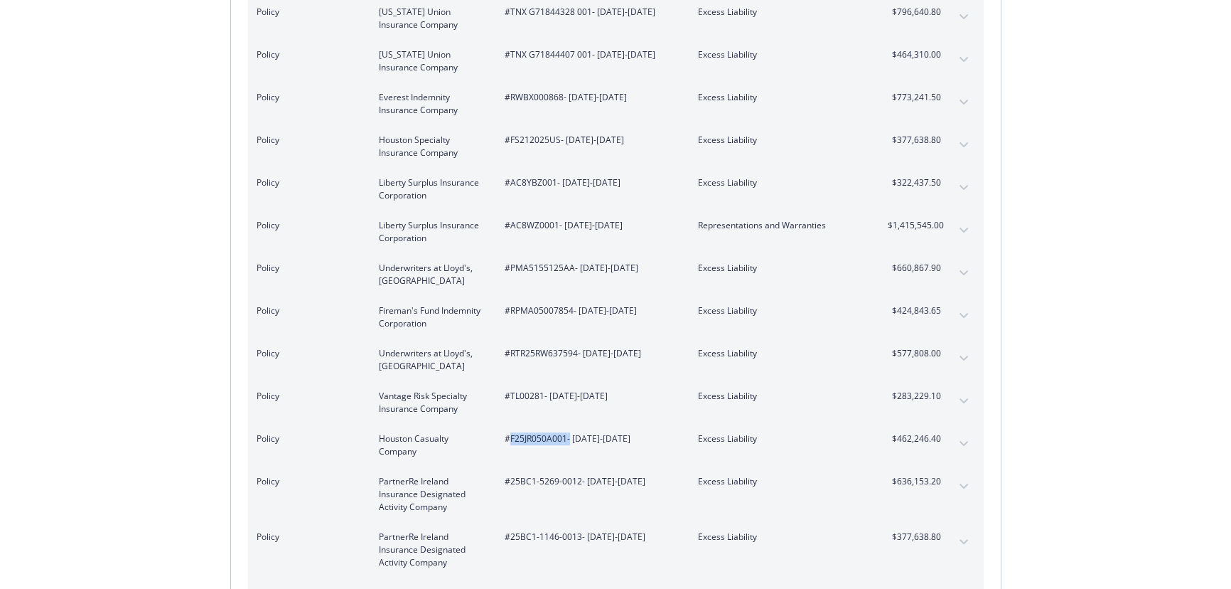
drag, startPoint x: 568, startPoint y: 437, endPoint x: 510, endPoint y: 439, distance: 57.6
click at [510, 439] on span "#F25JR050A001 - 04/14/2025-04/14/2031" at bounding box center [590, 438] width 171 height 13
drag, startPoint x: 581, startPoint y: 480, endPoint x: 507, endPoint y: 482, distance: 73.2
click at [507, 482] on span "#25BC1-5269-0012 - 04/14/2025-04/14/2031" at bounding box center [590, 481] width 171 height 13
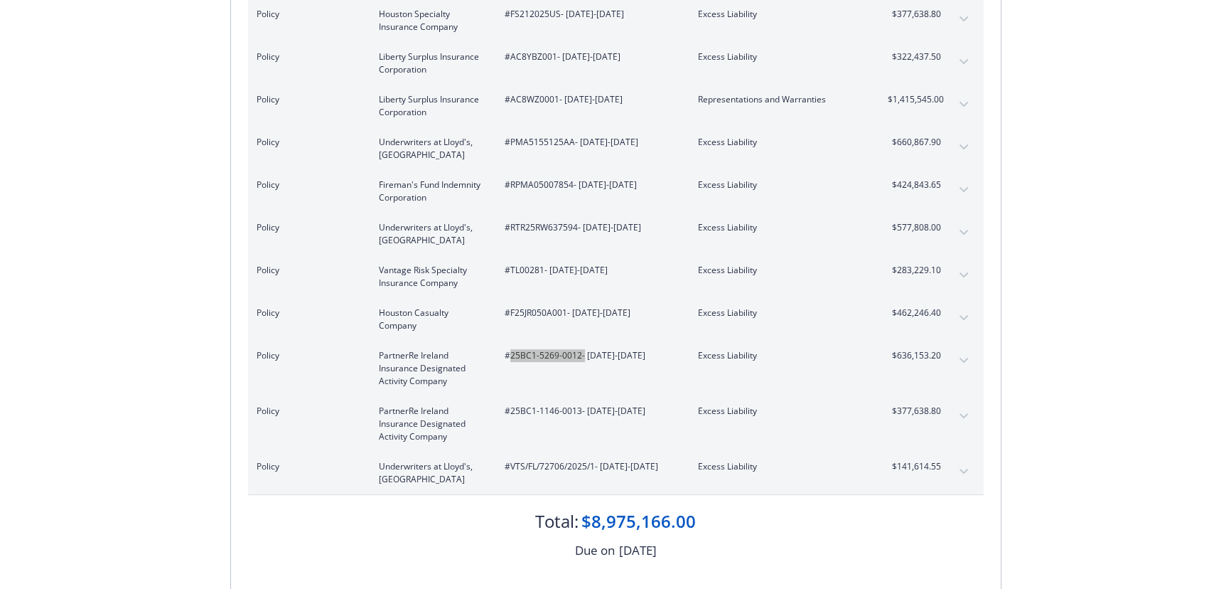
scroll to position [452, 0]
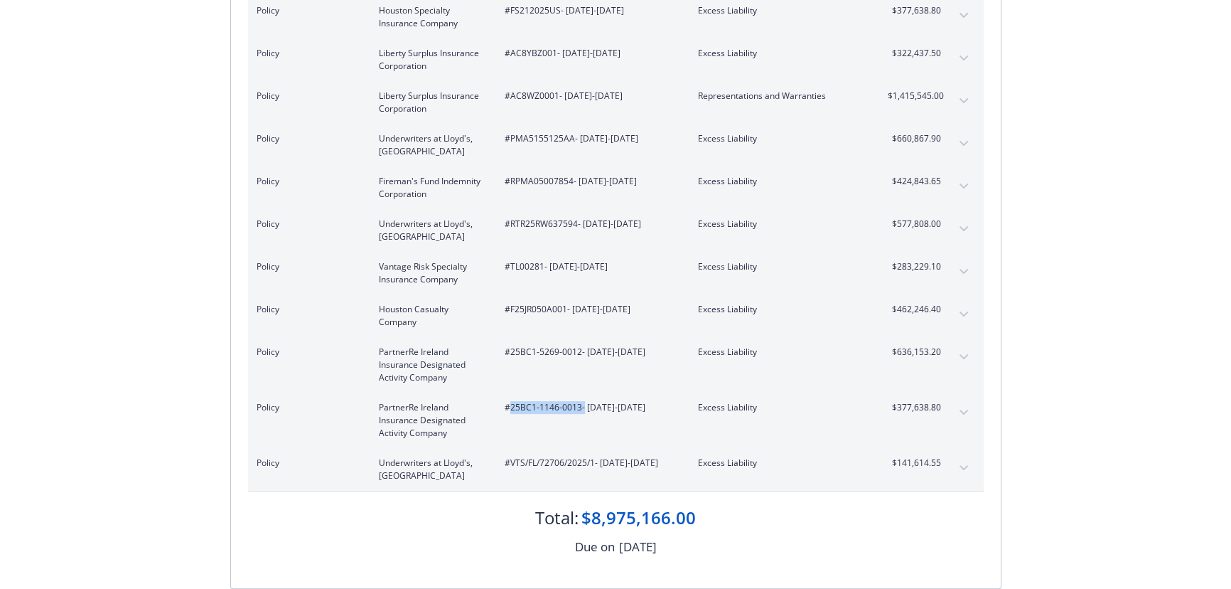
drag, startPoint x: 582, startPoint y: 405, endPoint x: 511, endPoint y: 405, distance: 71.1
click at [511, 405] on span "#25BC1-1146-0013 - 04/14/2025-04/14/2031" at bounding box center [590, 407] width 171 height 13
drag, startPoint x: 595, startPoint y: 462, endPoint x: 508, endPoint y: 461, distance: 86.7
click at [508, 461] on span "#VTS/FL/72706/2025/1 - 04/14/2025-04/14/2031" at bounding box center [590, 462] width 171 height 13
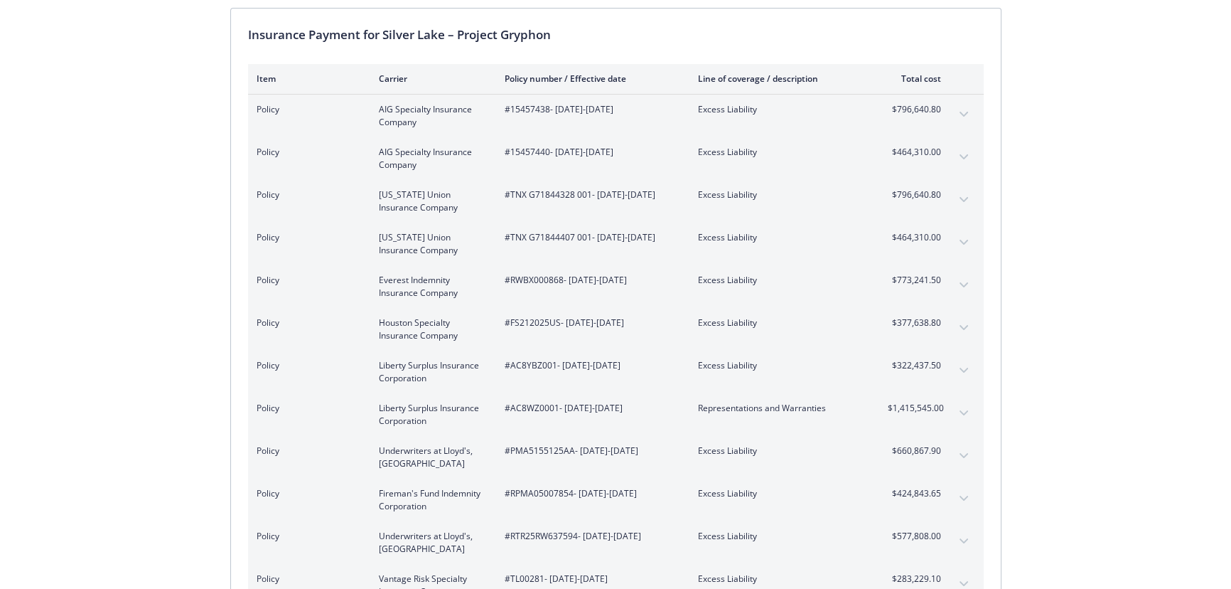
scroll to position [0, 0]
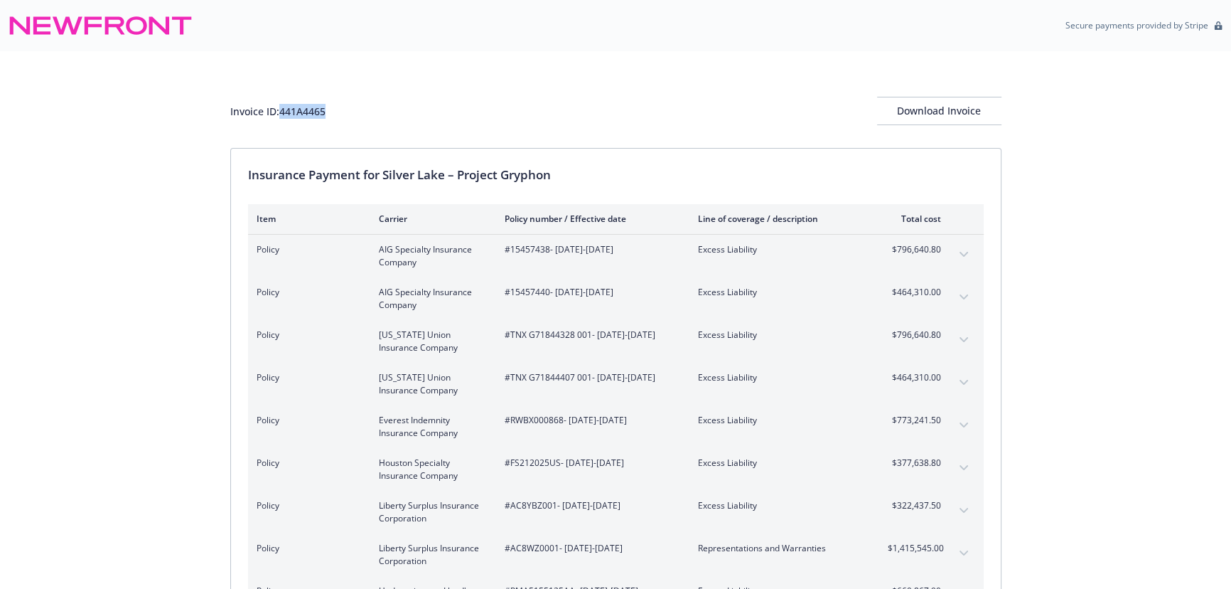
drag, startPoint x: 333, startPoint y: 110, endPoint x: 282, endPoint y: 110, distance: 51.2
click at [282, 110] on div "Invoice ID: 441A4465 Download Invoice" at bounding box center [615, 111] width 771 height 28
drag, startPoint x: 549, startPoint y: 249, endPoint x: 507, endPoint y: 248, distance: 42.0
click at [507, 248] on span "#15457438 - 04/14/2025-04/14/2031" at bounding box center [590, 249] width 171 height 13
drag, startPoint x: 589, startPoint y: 333, endPoint x: 511, endPoint y: 333, distance: 77.5
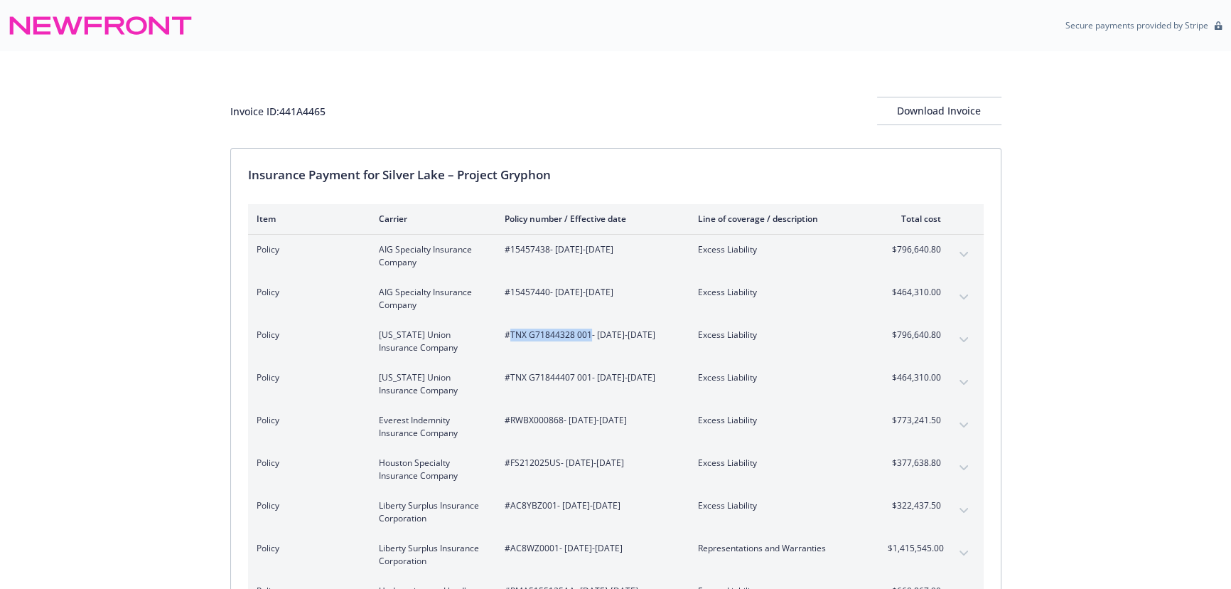
click at [511, 333] on span "#TNX G71844328 001 - 04/14/2025-04/14/2031" at bounding box center [590, 334] width 171 height 13
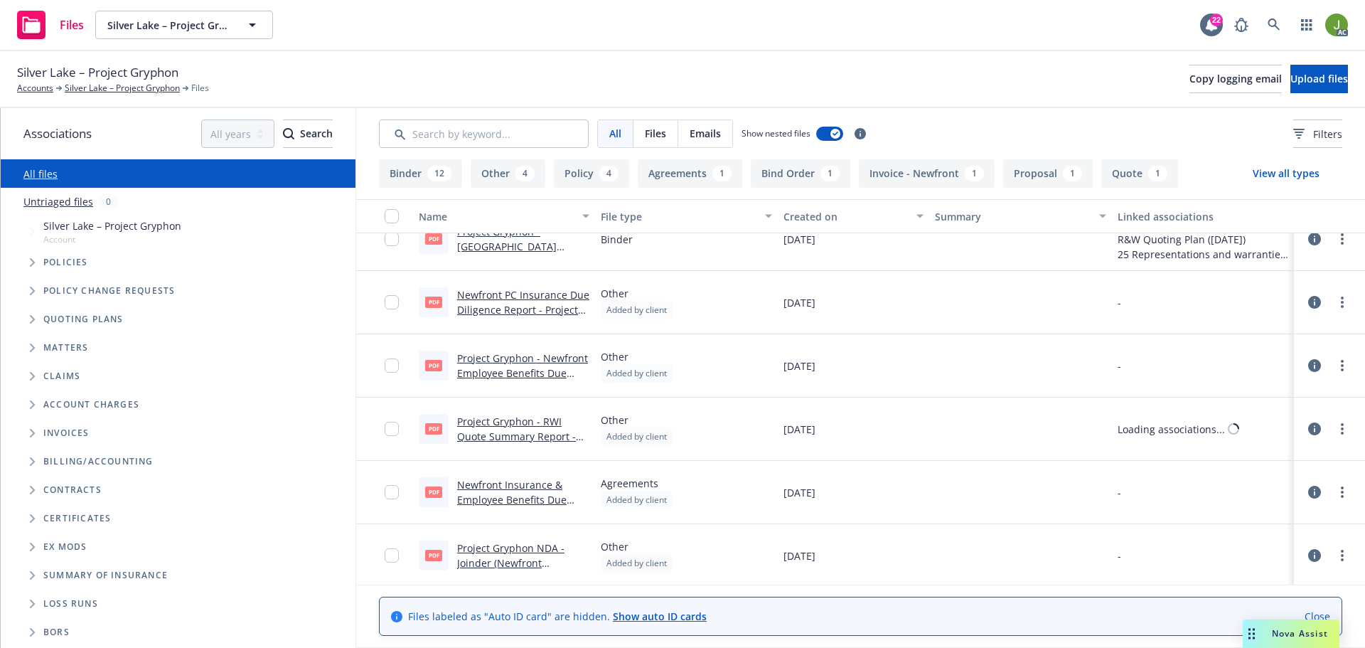
scroll to position [1280, 0]
click at [532, 363] on link "Project Gryphon - Newfront Employee Benefits Due Diligence Report.pdf" at bounding box center [522, 369] width 131 height 43
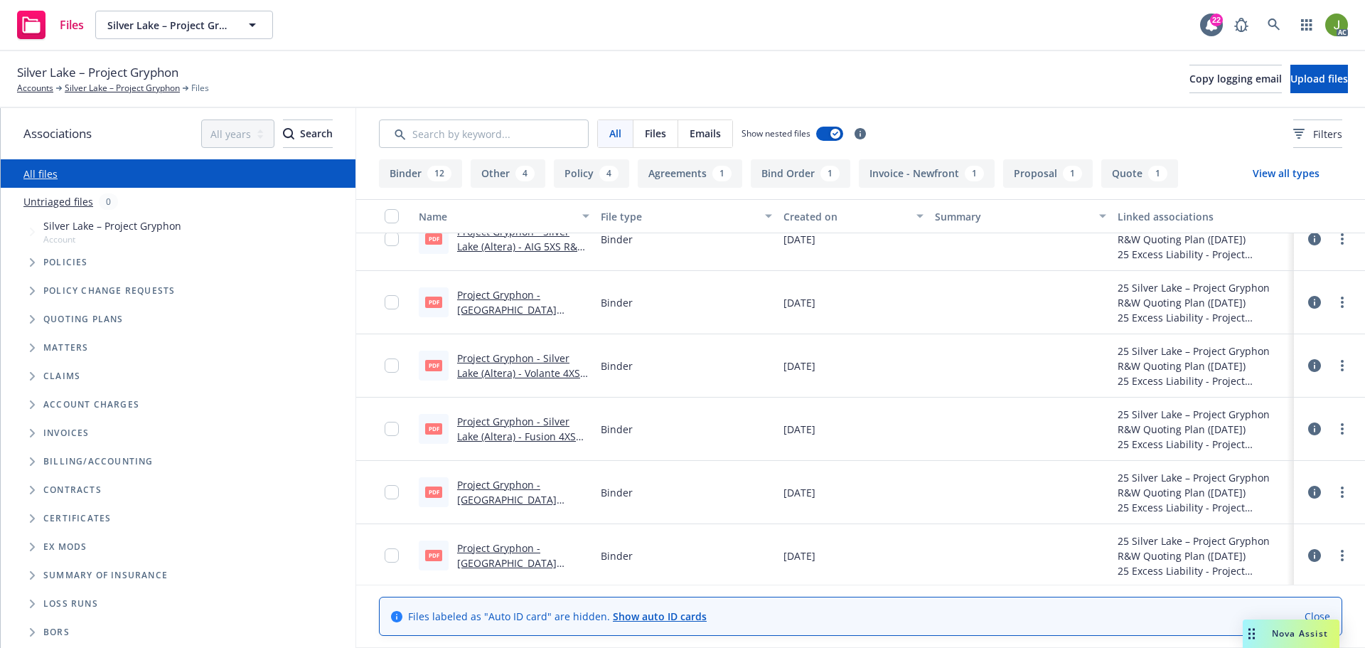
scroll to position [0, 0]
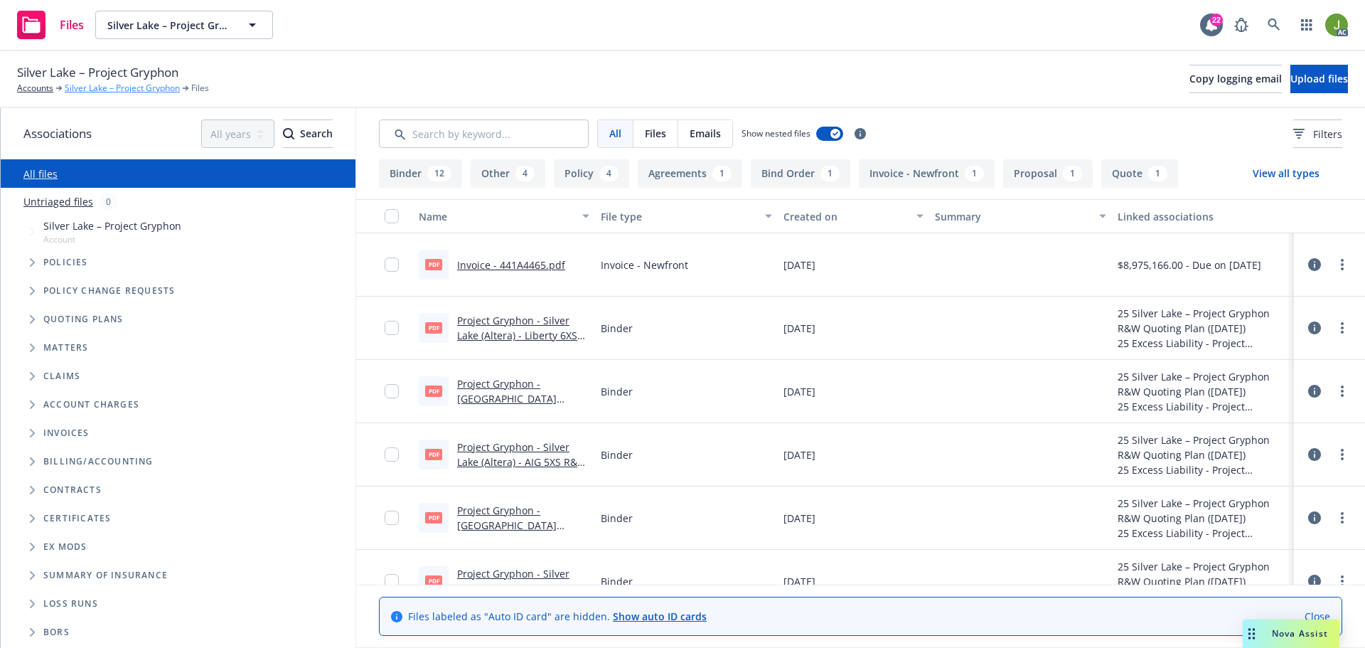
click at [159, 87] on link "Silver Lake – Project Gryphon" at bounding box center [122, 88] width 115 height 13
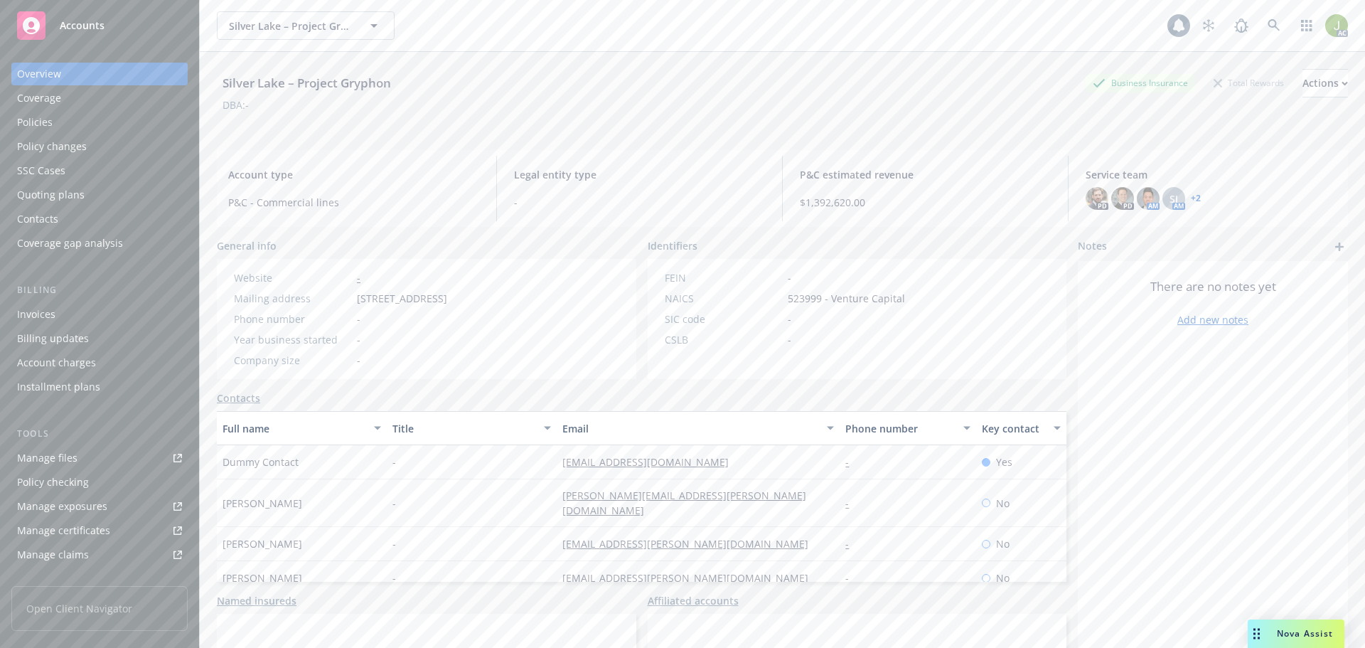
click at [105, 456] on link "Manage files" at bounding box center [99, 457] width 176 height 23
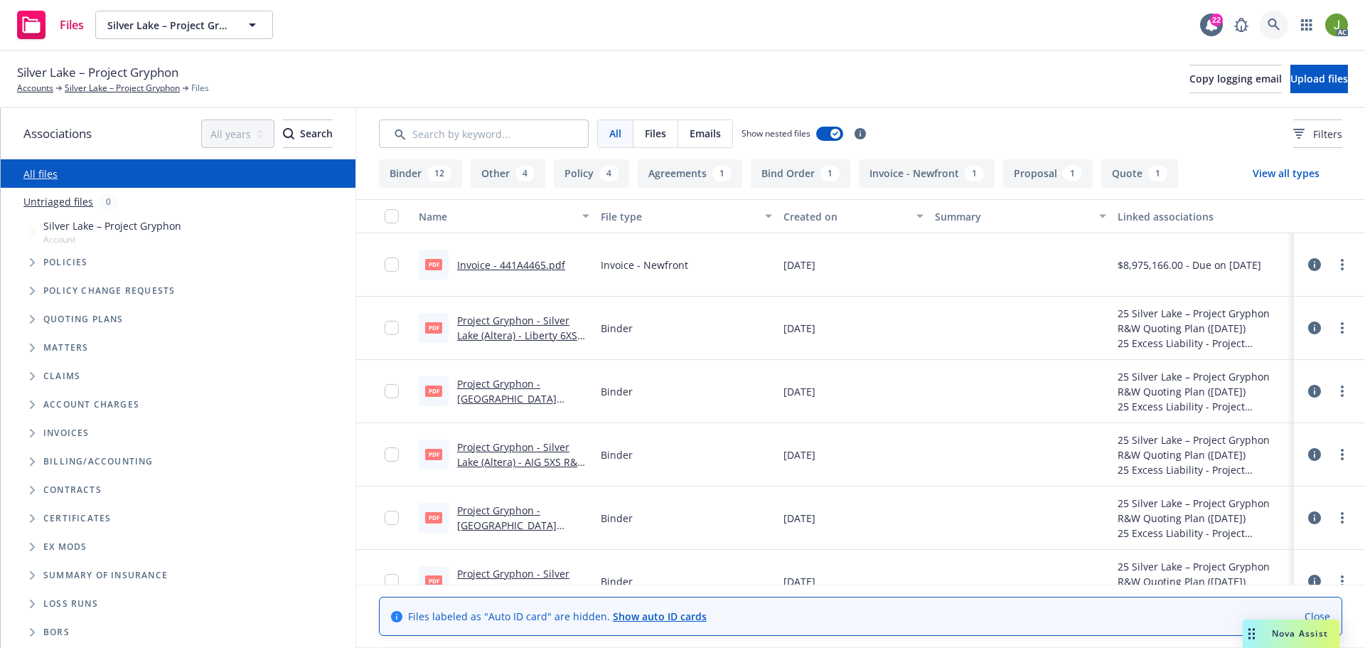
click at [1278, 25] on icon at bounding box center [1273, 24] width 13 height 13
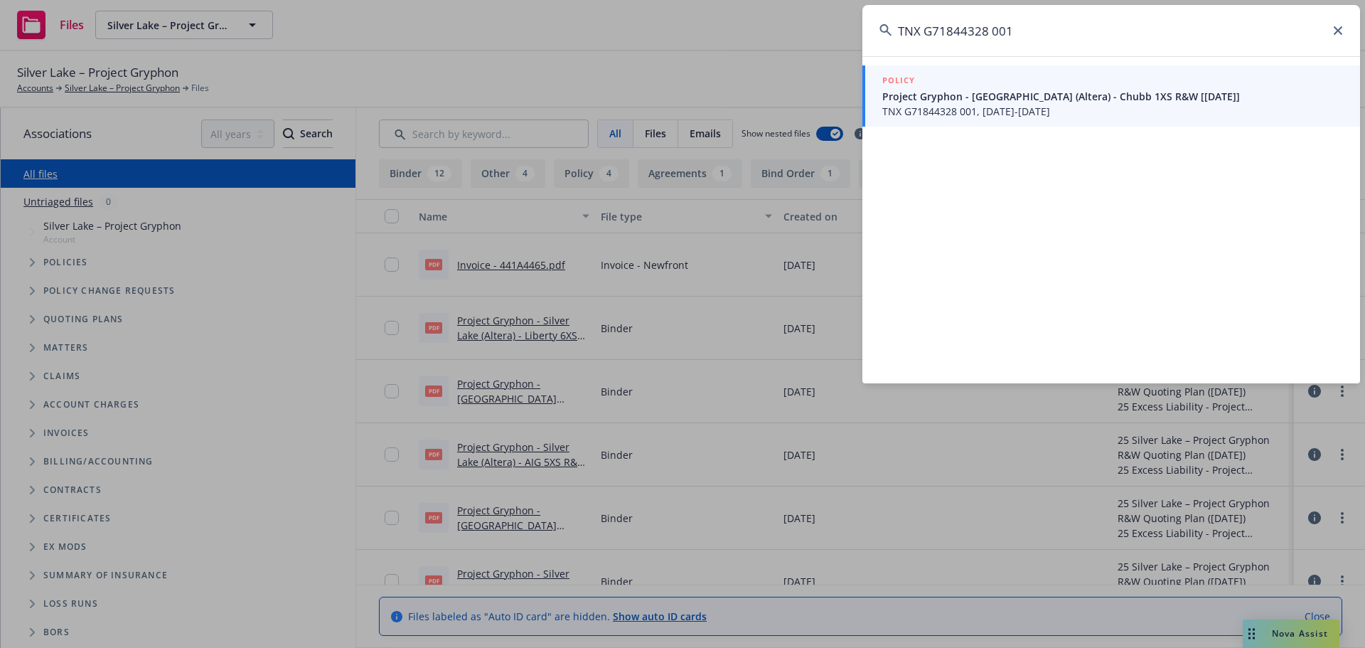
type input "TNX G71844328 001"
click at [1066, 95] on span "Project Gryphon - [GEOGRAPHIC_DATA] (Altera) - Chubb 1XS R&W [[DATE]]" at bounding box center [1112, 96] width 461 height 15
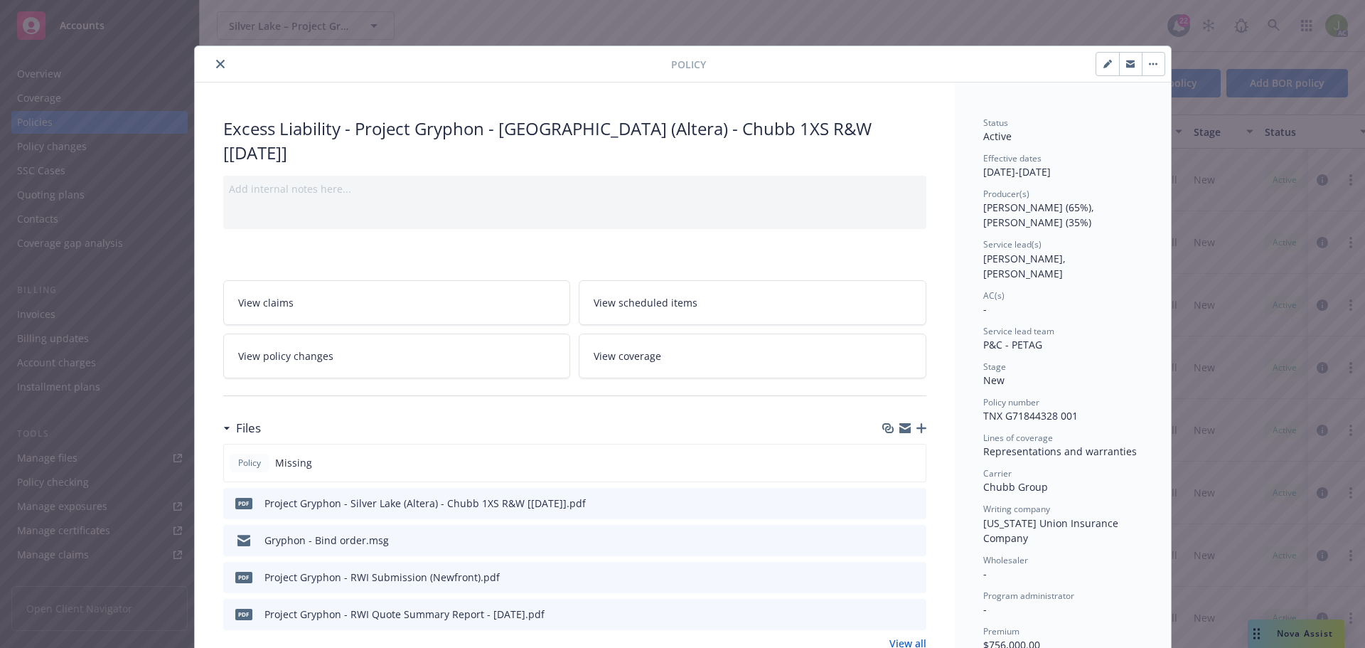
click at [216, 64] on icon "close" at bounding box center [220, 64] width 9 height 9
click at [1279, 29] on div "Policy Excess Liability - Project Gryphon - Silver Lake (Altera) - Chubb 1XS R&…" at bounding box center [682, 324] width 1365 height 648
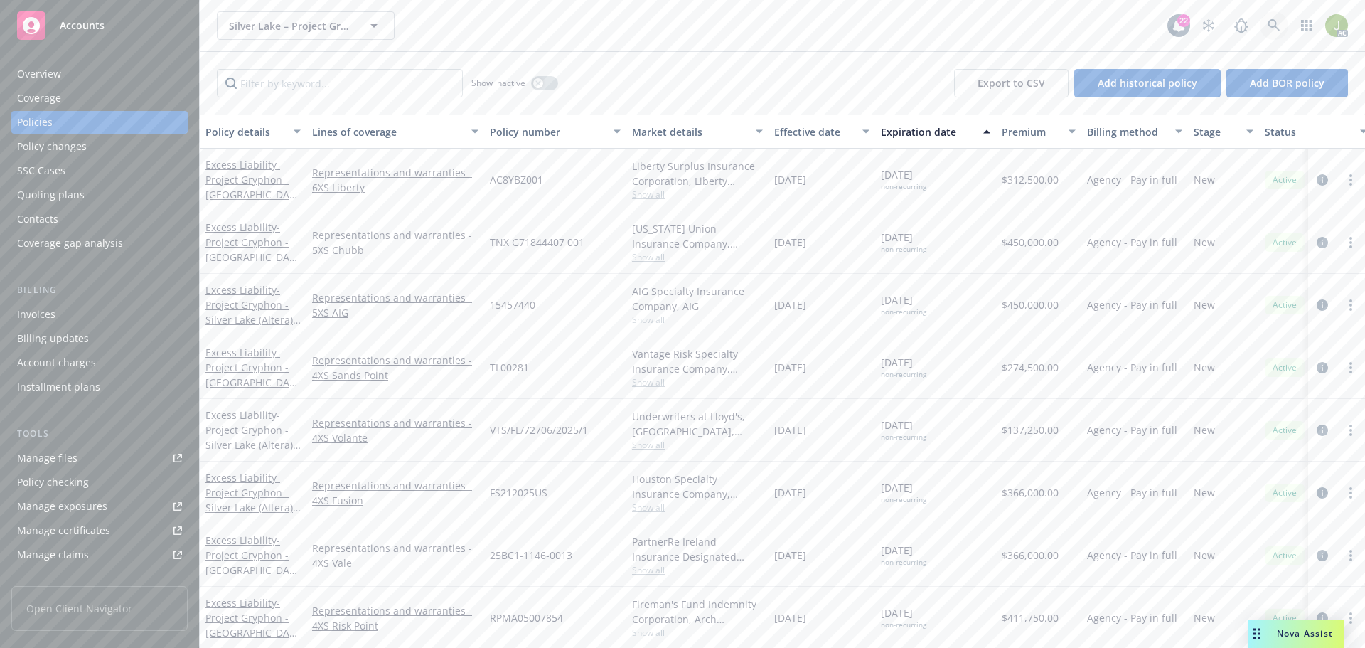
click at [1277, 29] on icon at bounding box center [1273, 25] width 12 height 12
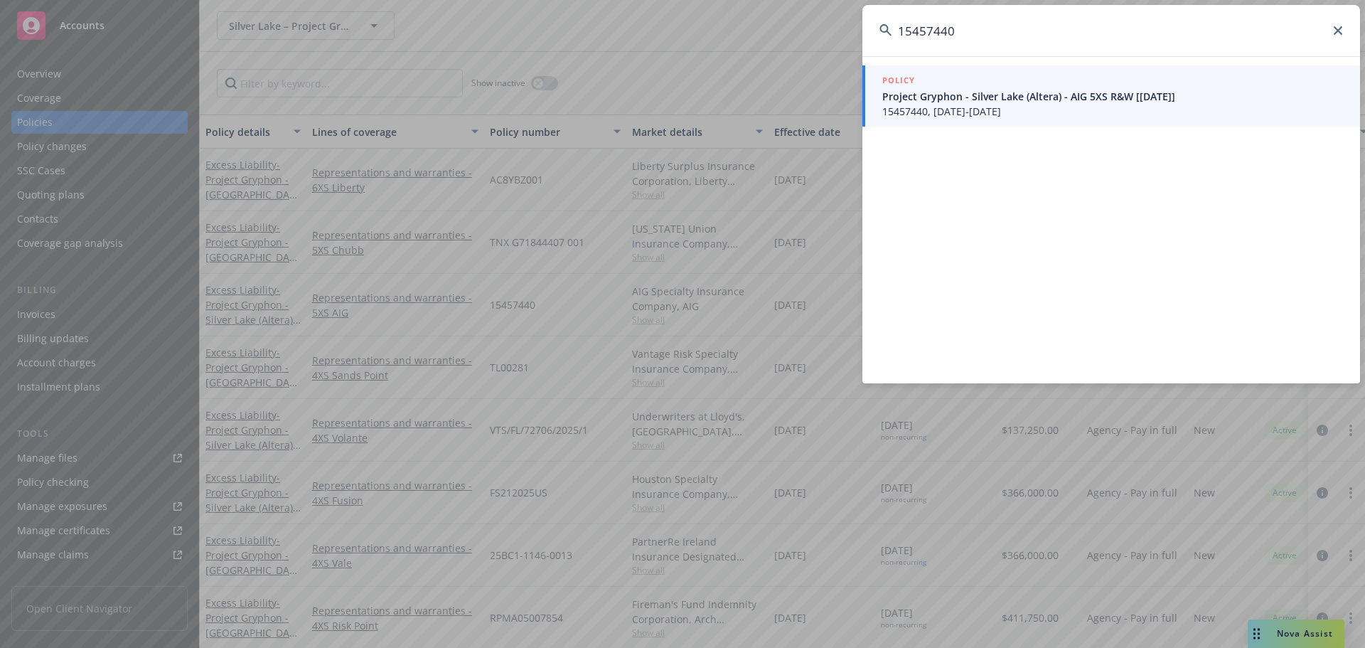
type input "15457440"
click at [1068, 106] on span "15457440, 04/14/2025-04/14/2031" at bounding box center [1112, 111] width 461 height 15
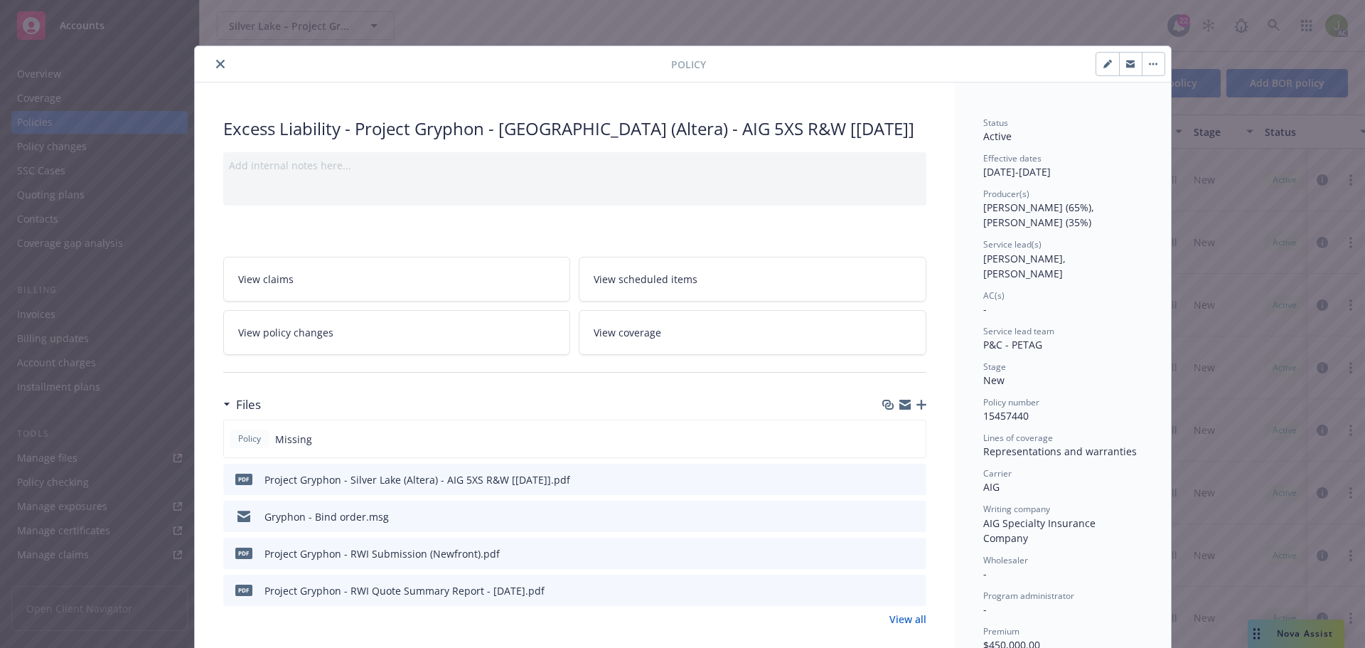
click at [217, 70] on button "close" at bounding box center [220, 63] width 17 height 17
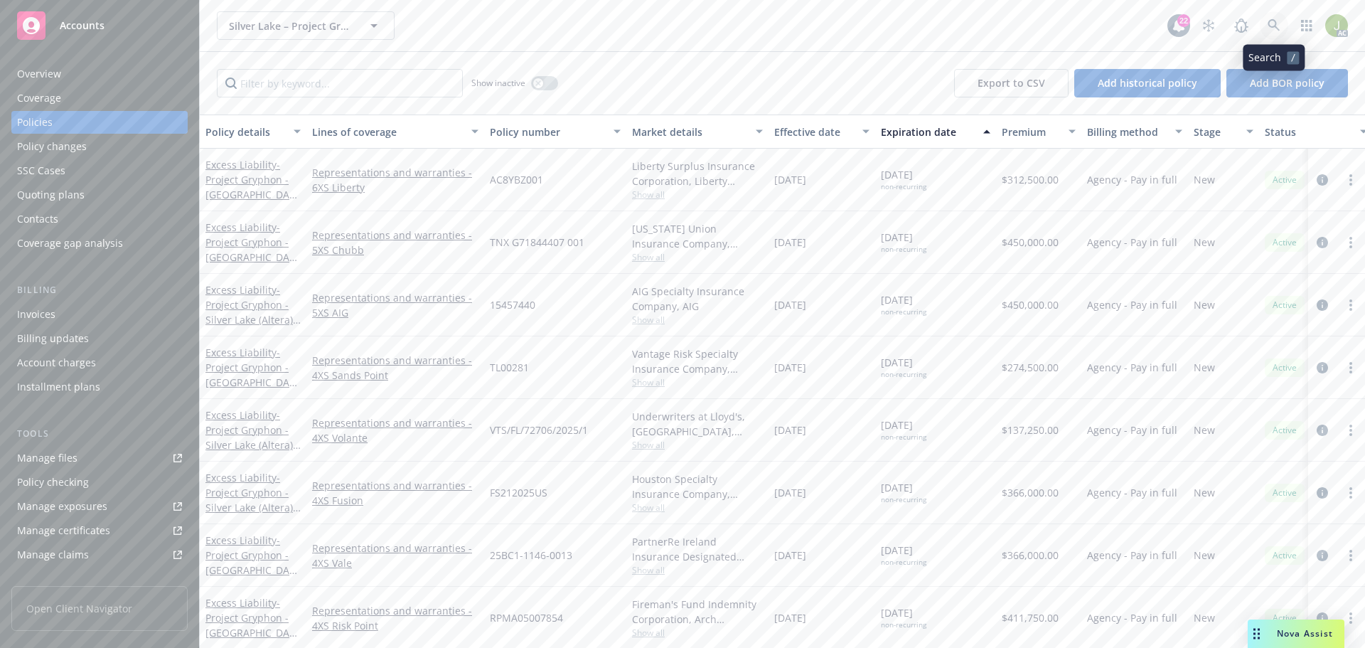
click at [1269, 30] on icon at bounding box center [1273, 25] width 13 height 13
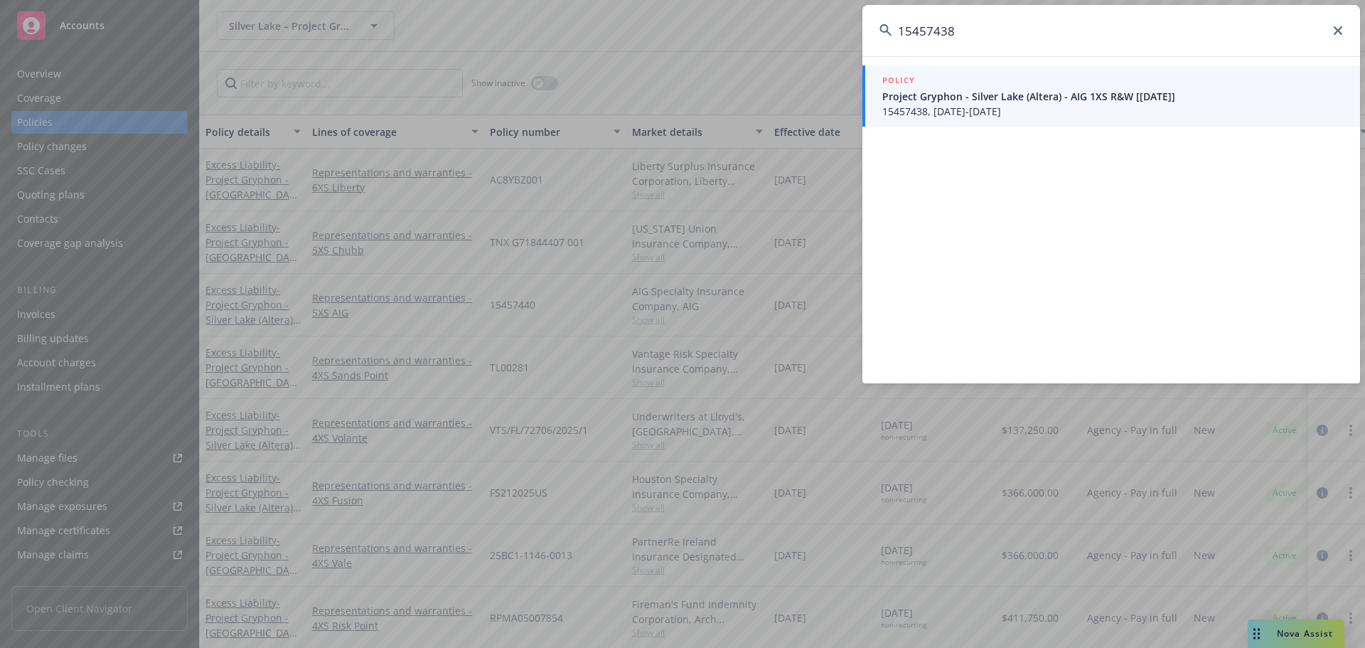
type input "15457438"
click at [1146, 98] on span "Project Gryphon - Silver Lake (Altera) - AIG 1XS R&W [04/14/2025]" at bounding box center [1112, 96] width 461 height 15
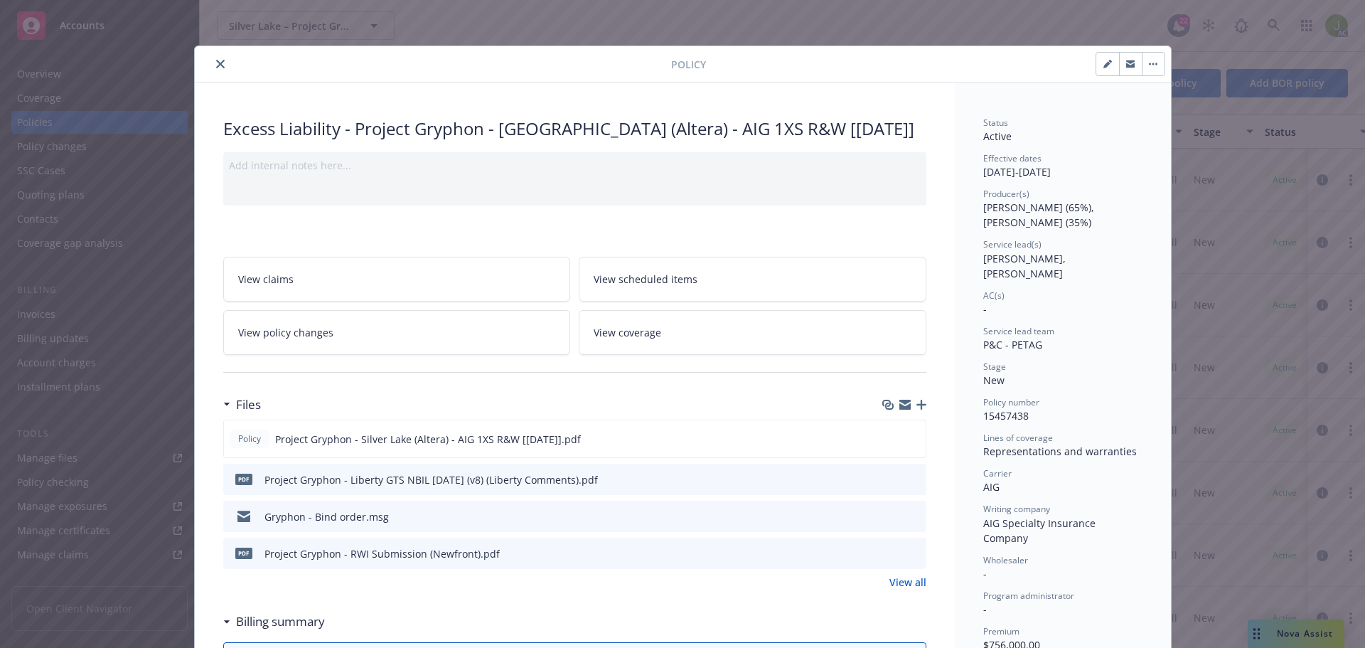
click at [216, 68] on icon "close" at bounding box center [220, 64] width 9 height 9
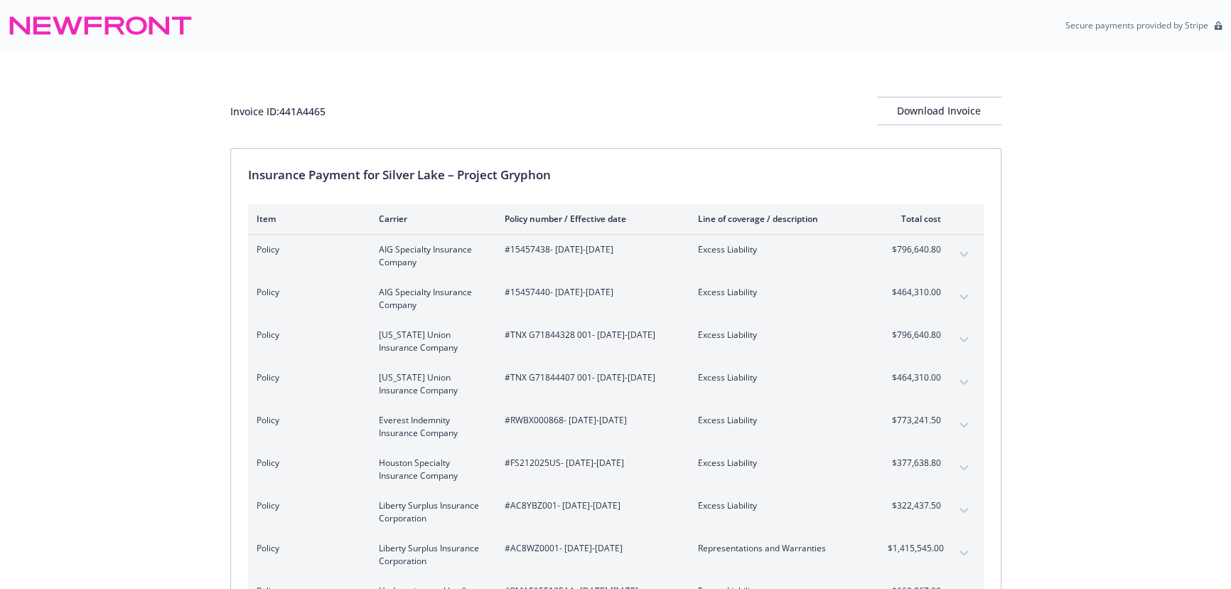
click at [965, 247] on button "expand content" at bounding box center [963, 254] width 23 height 23
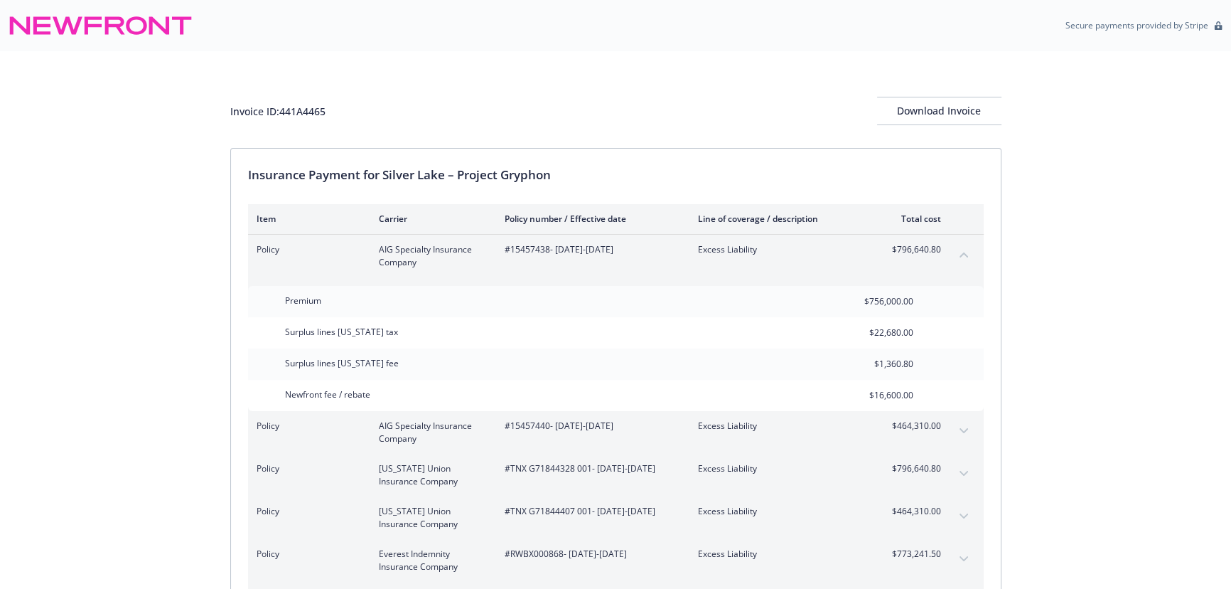
scroll to position [64, 0]
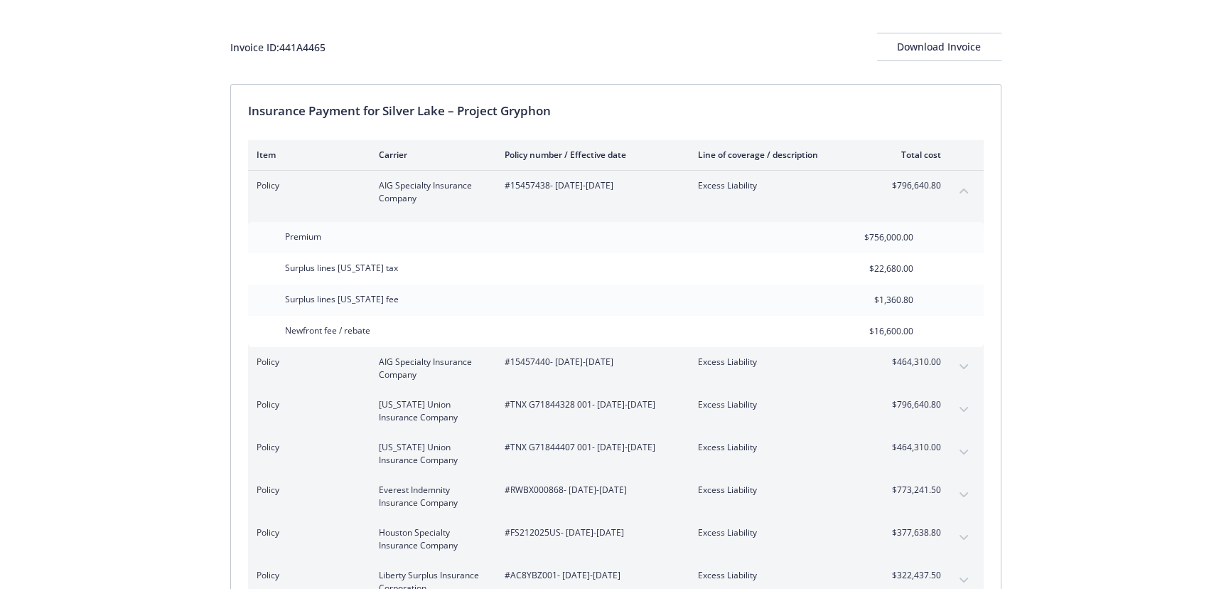
click at [962, 190] on icon "collapse content" at bounding box center [964, 190] width 9 height 5
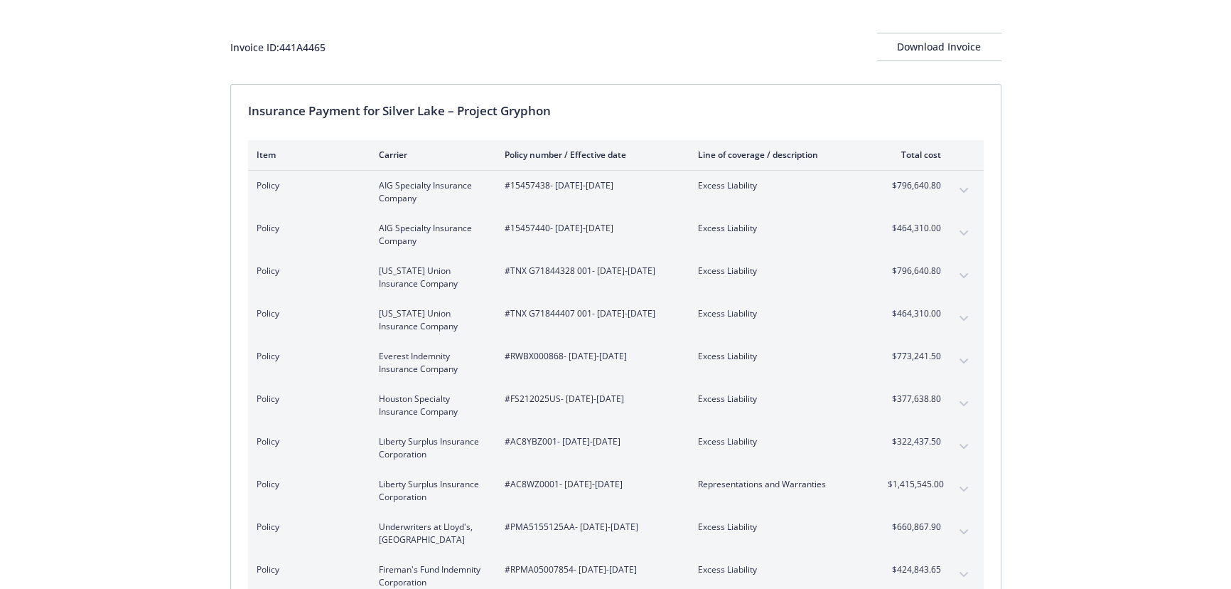
click at [960, 222] on button "expand content" at bounding box center [963, 233] width 23 height 23
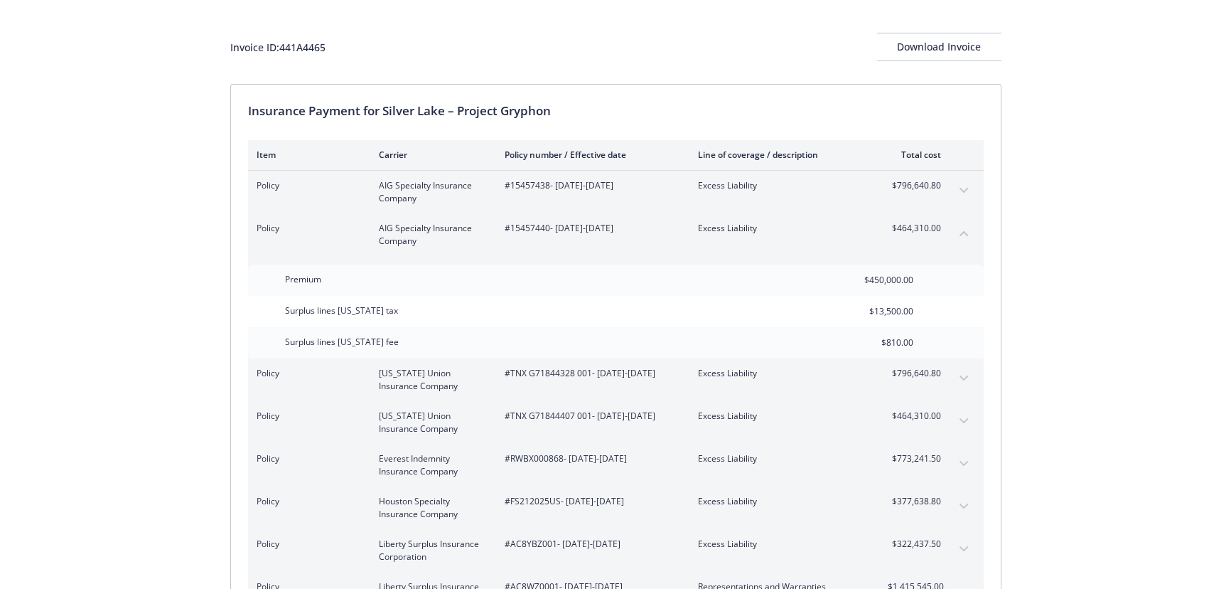
click at [969, 230] on button "collapse content" at bounding box center [963, 233] width 23 height 23
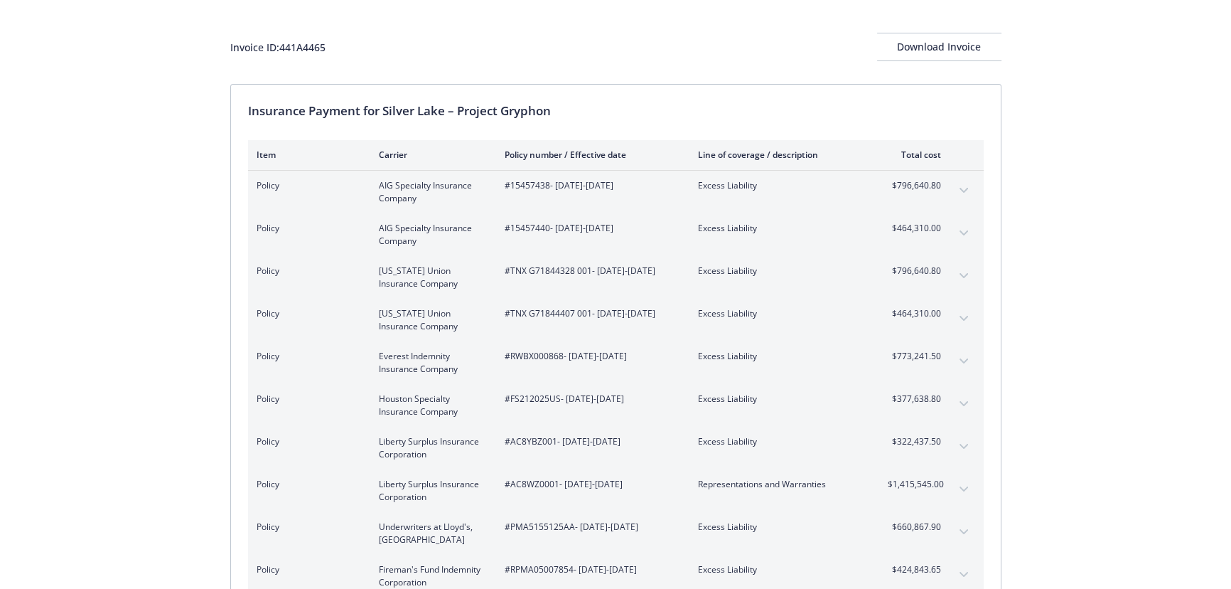
click at [961, 276] on icon "expand content" at bounding box center [964, 276] width 9 height 6
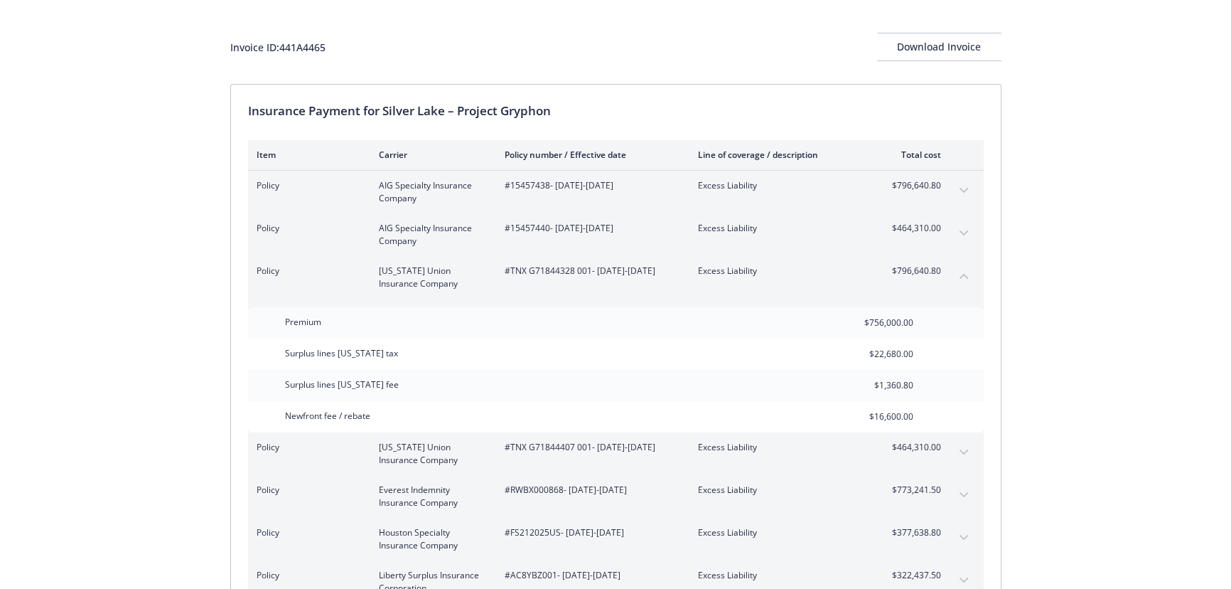
click at [960, 275] on icon "collapse content" at bounding box center [964, 276] width 9 height 5
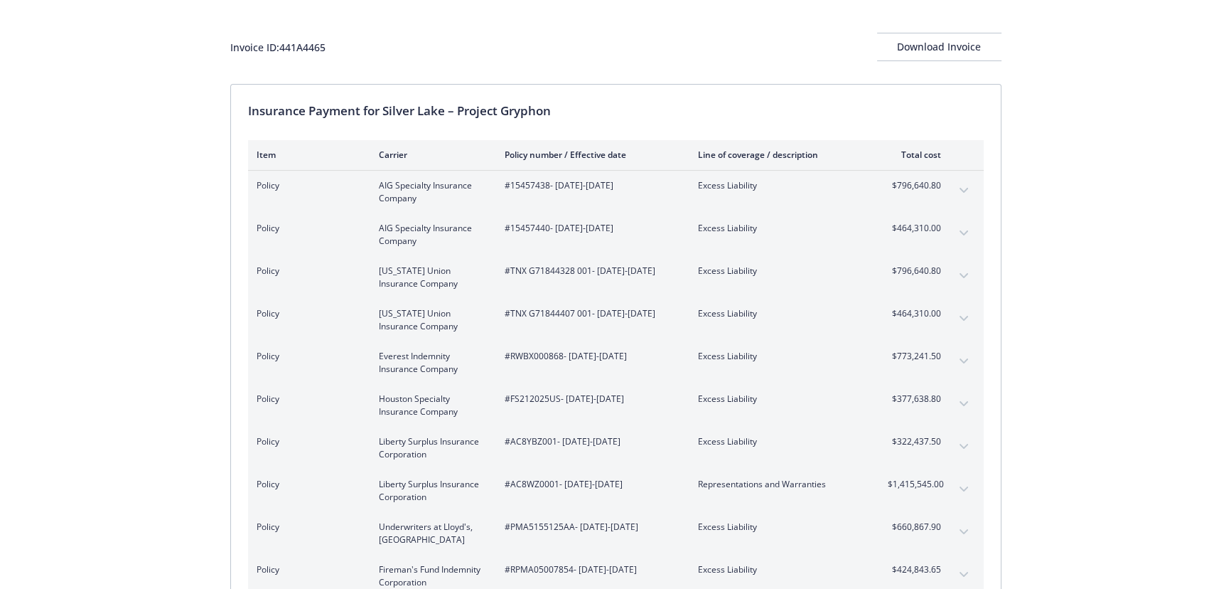
click at [962, 312] on button "expand content" at bounding box center [963, 318] width 23 height 23
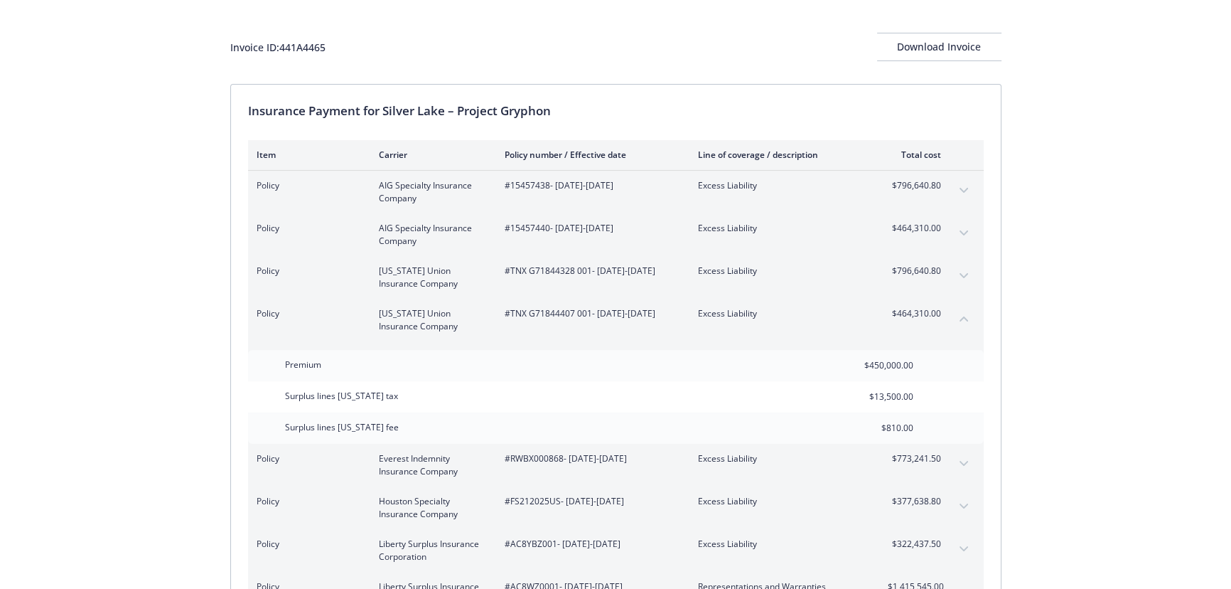
click at [960, 321] on button "collapse content" at bounding box center [963, 318] width 23 height 23
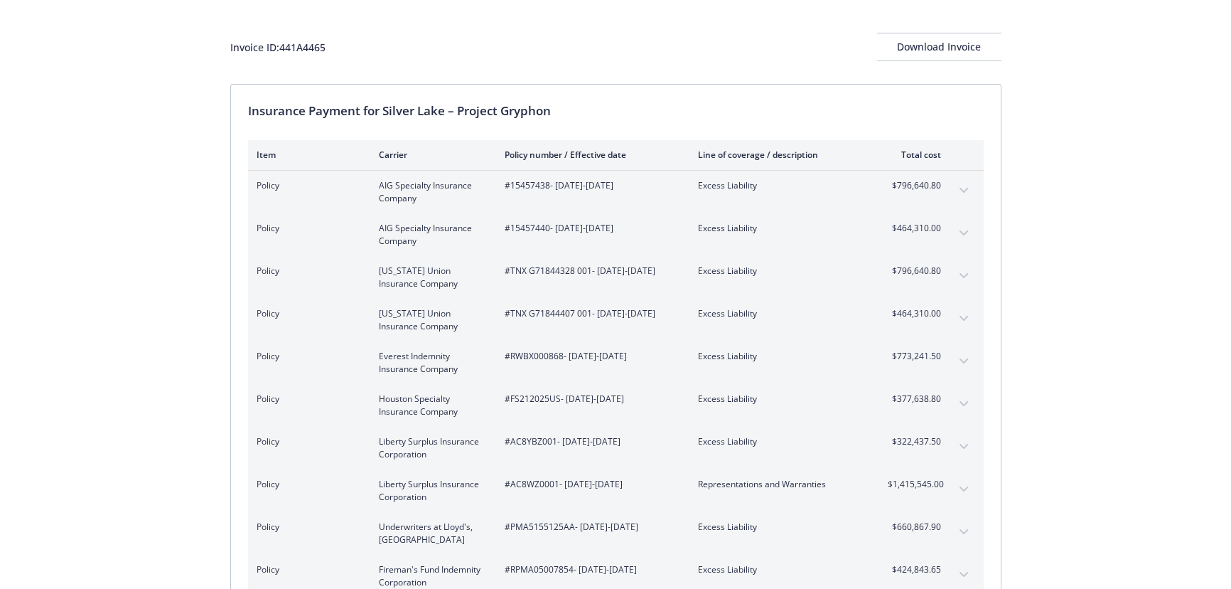
click at [962, 361] on icon "expand content" at bounding box center [963, 360] width 9 height 5
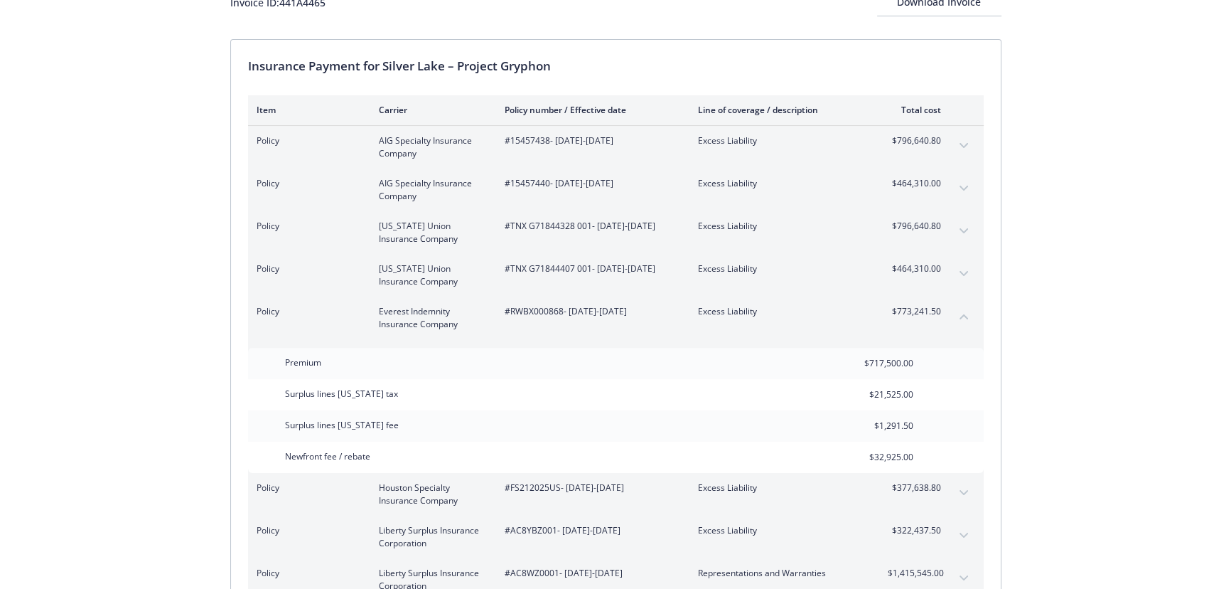
scroll to position [129, 0]
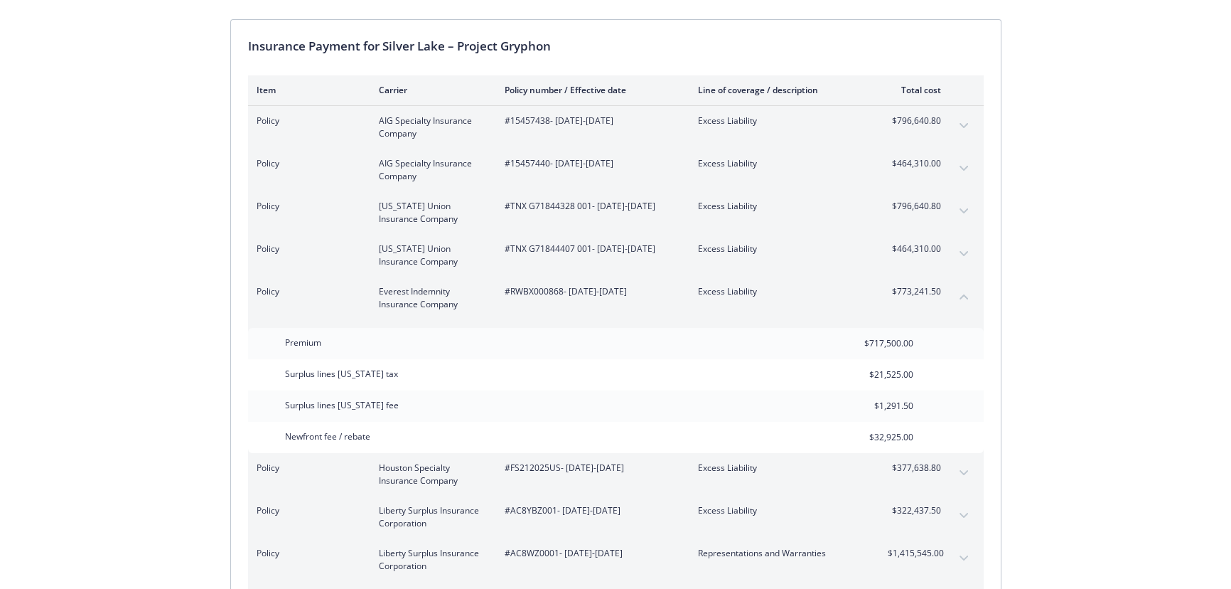
click at [962, 297] on icon "collapse content" at bounding box center [964, 297] width 9 height 6
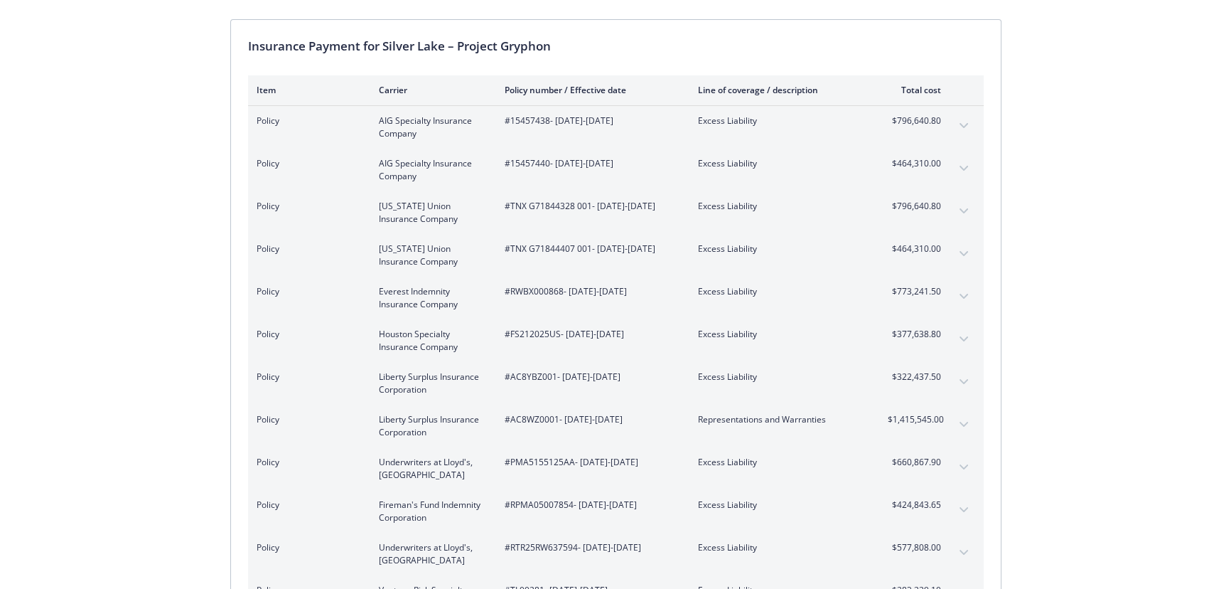
click at [966, 252] on icon "expand content" at bounding box center [964, 254] width 9 height 6
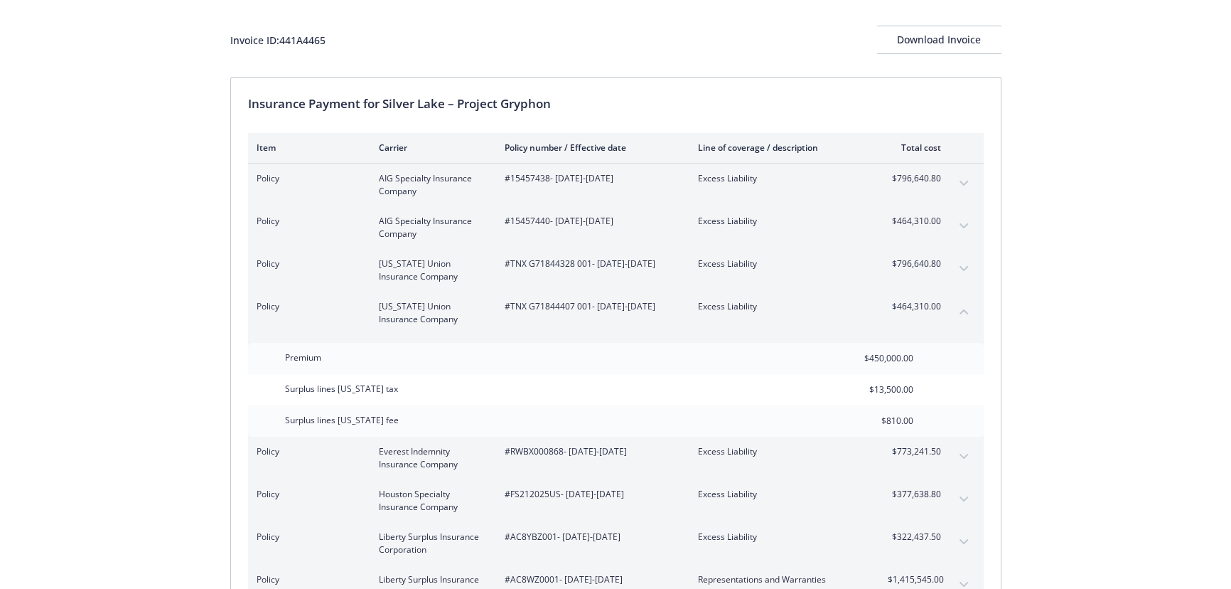
scroll to position [51, 0]
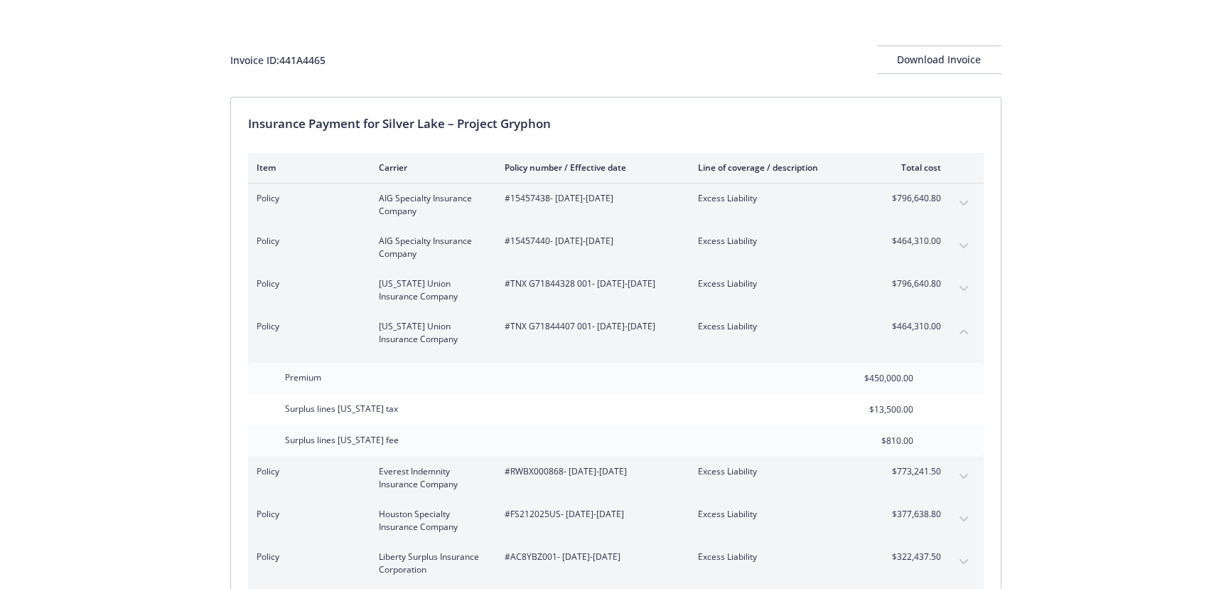
click at [965, 333] on button "collapse content" at bounding box center [963, 331] width 23 height 23
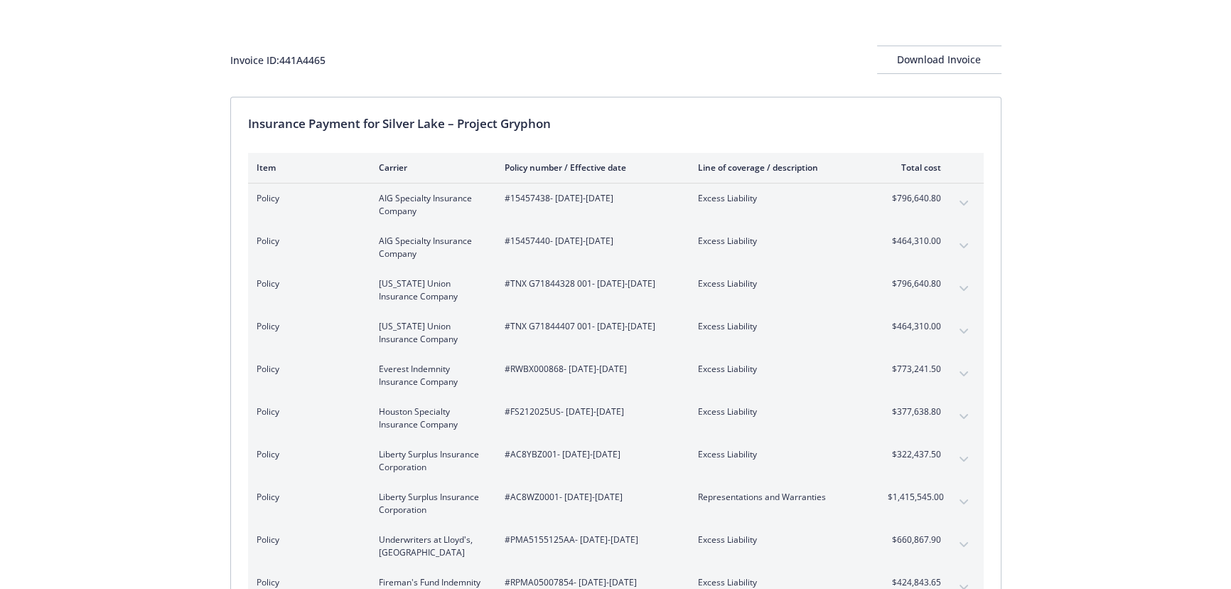
click at [967, 284] on button "expand content" at bounding box center [963, 288] width 23 height 23
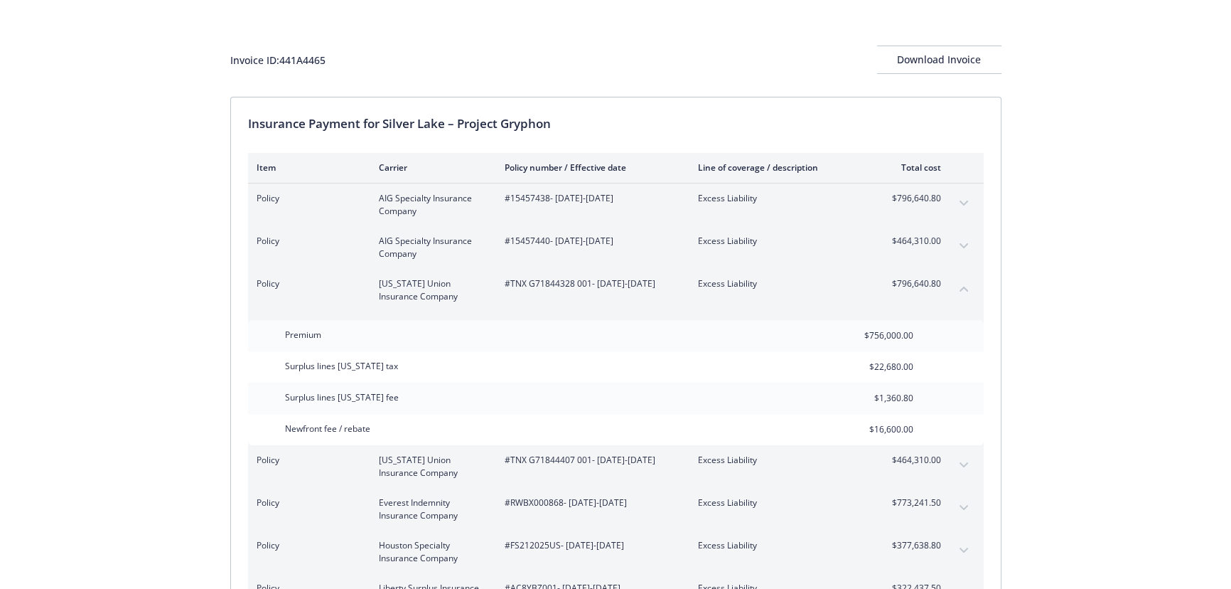
click at [963, 286] on icon "collapse content" at bounding box center [964, 288] width 9 height 5
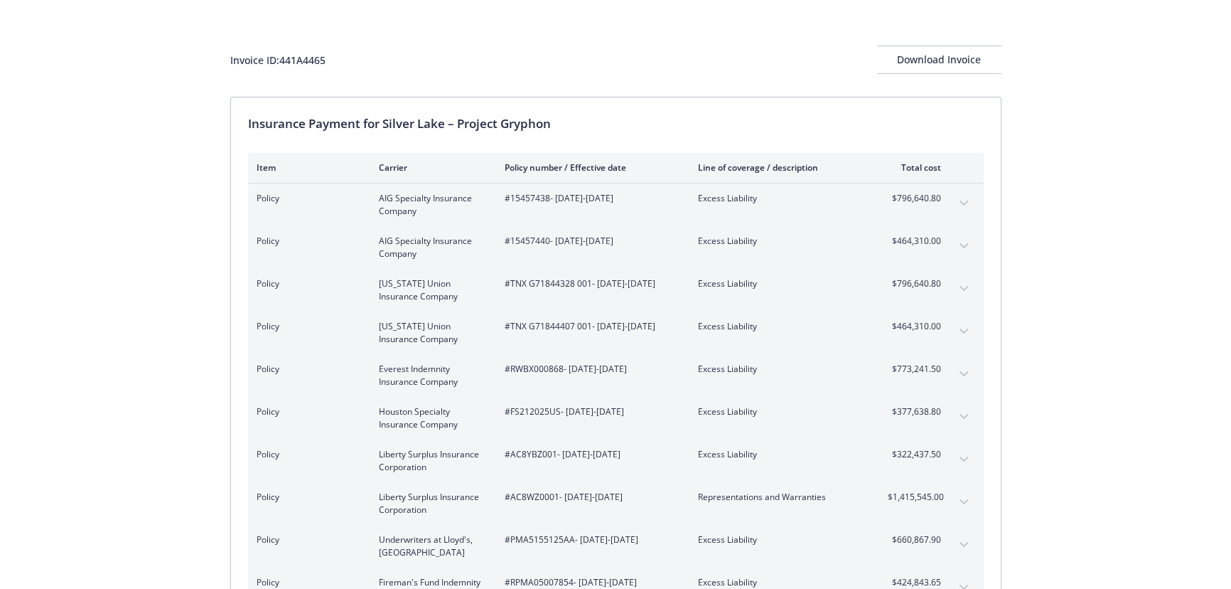
click at [958, 324] on button "expand content" at bounding box center [963, 331] width 23 height 23
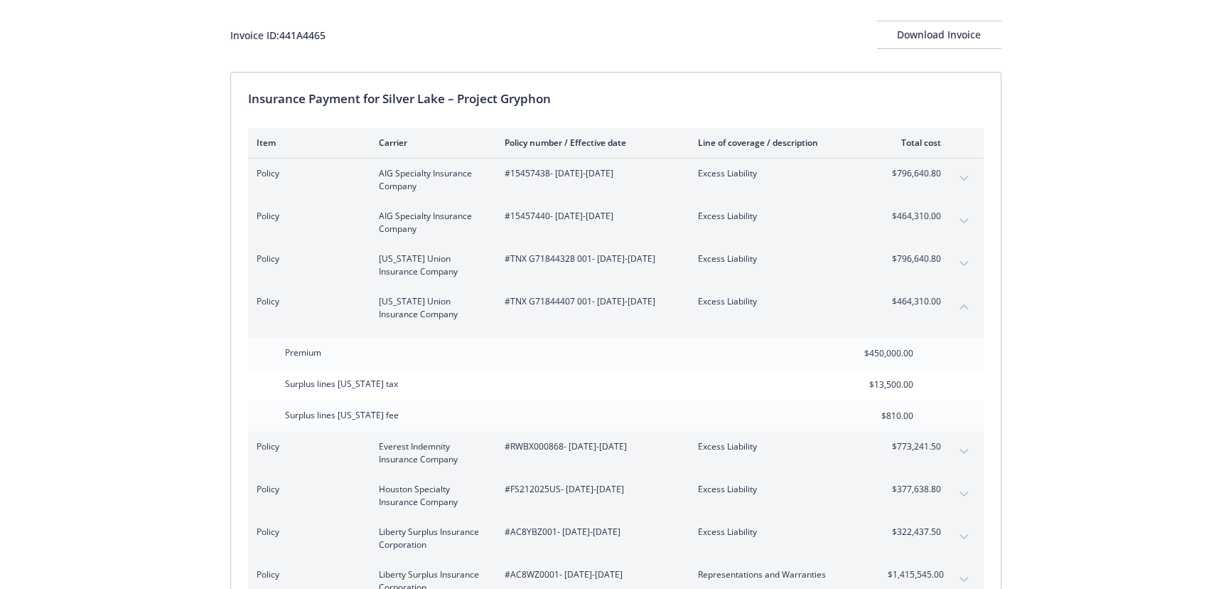
scroll to position [77, 0]
click at [967, 307] on button "collapse content" at bounding box center [963, 305] width 23 height 23
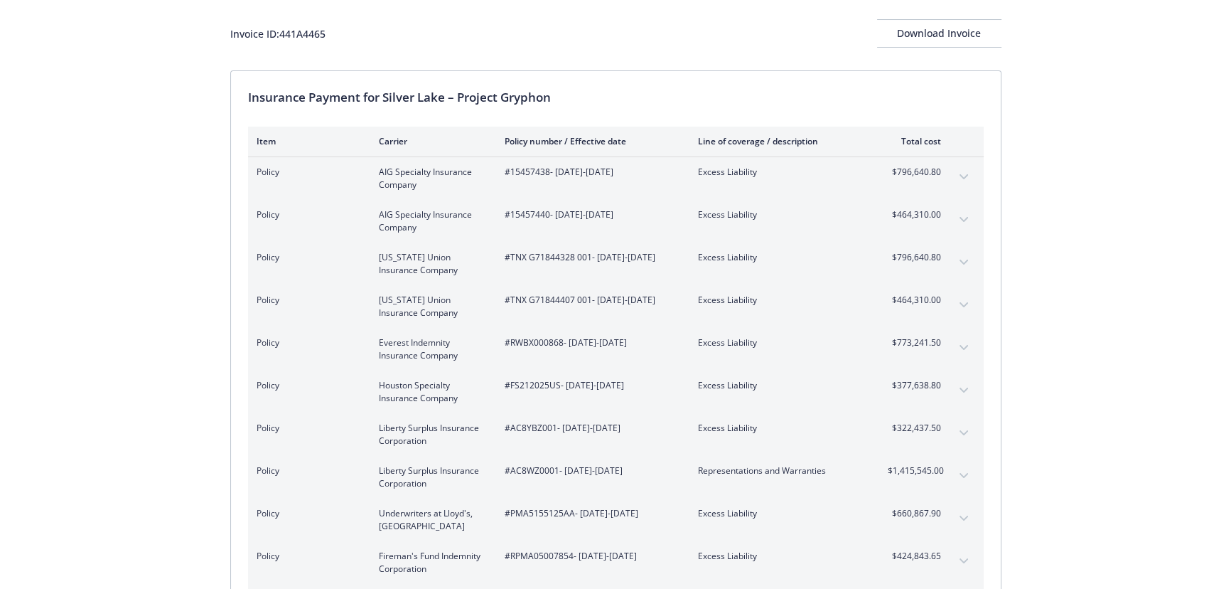
click at [957, 389] on button "expand content" at bounding box center [963, 390] width 23 height 23
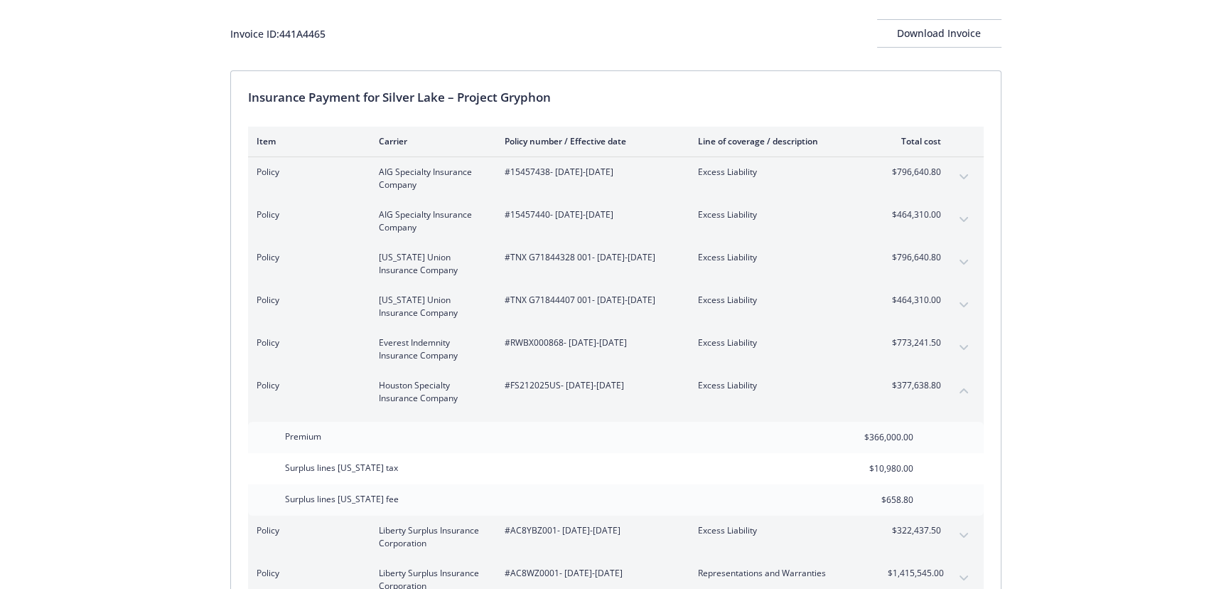
click at [964, 391] on icon "collapse content" at bounding box center [964, 390] width 9 height 6
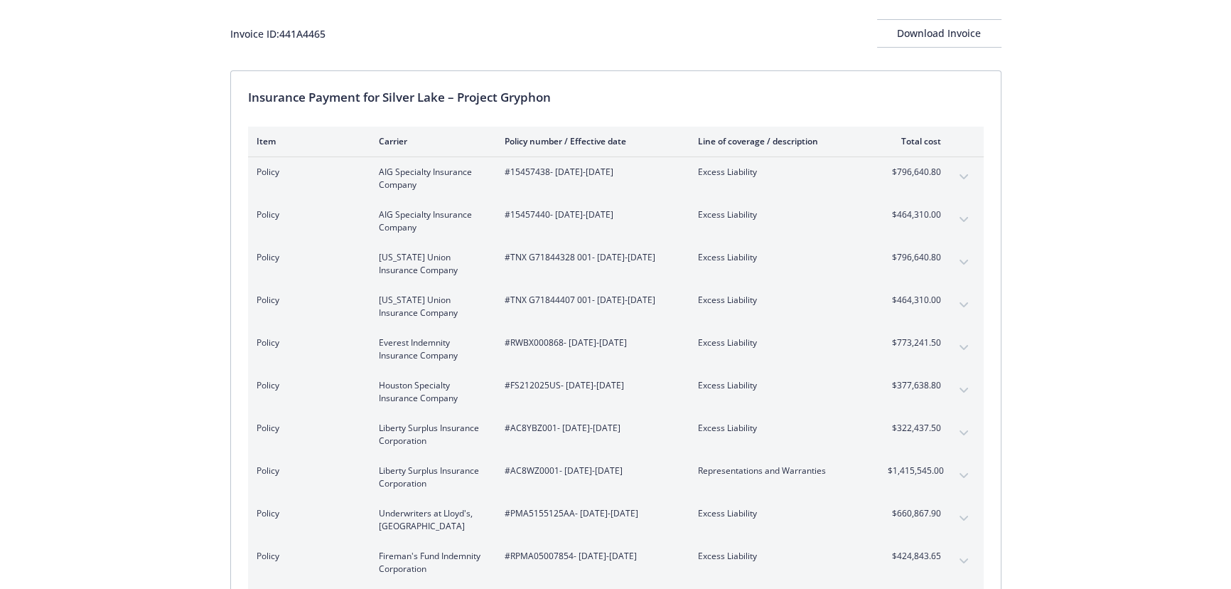
click at [961, 428] on button "expand content" at bounding box center [963, 432] width 23 height 23
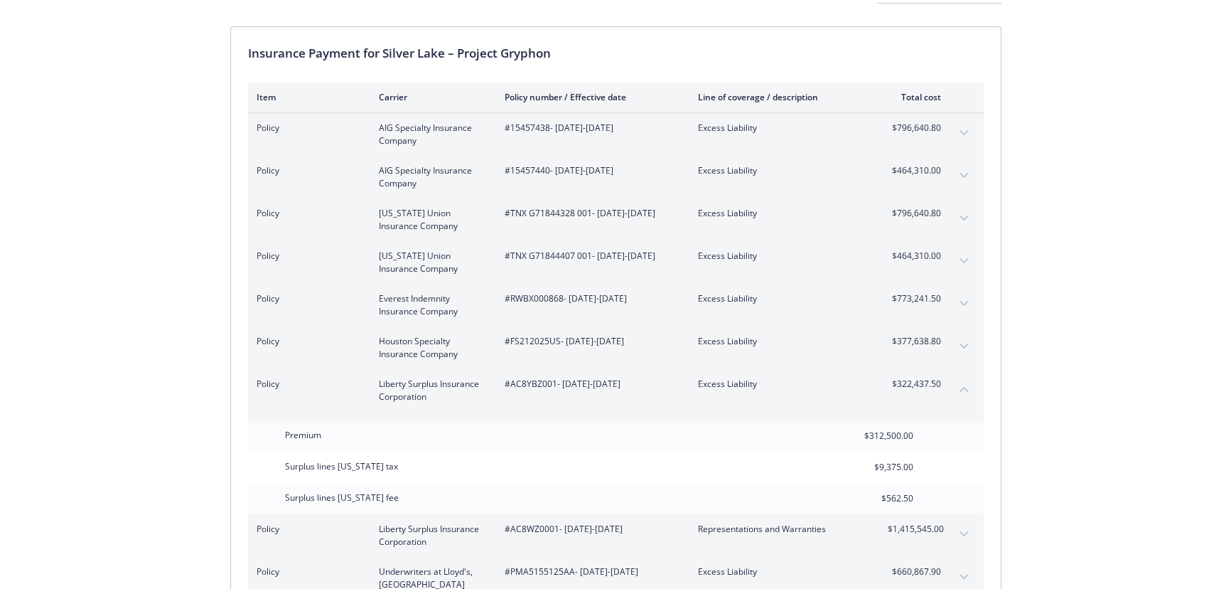
scroll to position [142, 0]
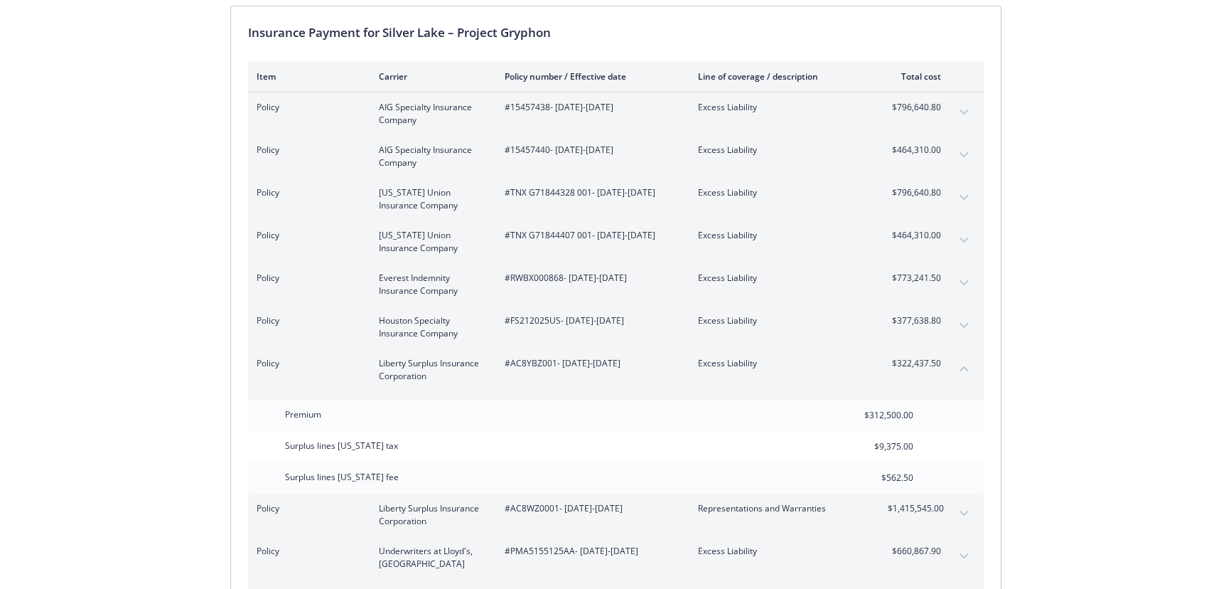
click at [961, 368] on icon "collapse content" at bounding box center [964, 368] width 9 height 5
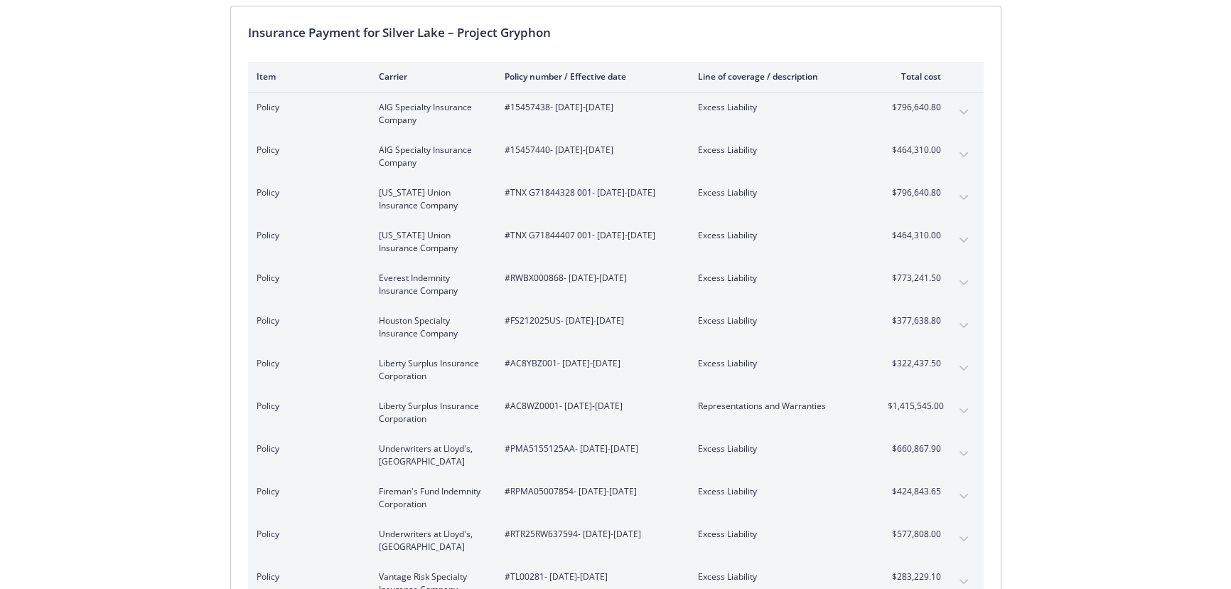
click at [962, 405] on button "expand content" at bounding box center [963, 410] width 23 height 23
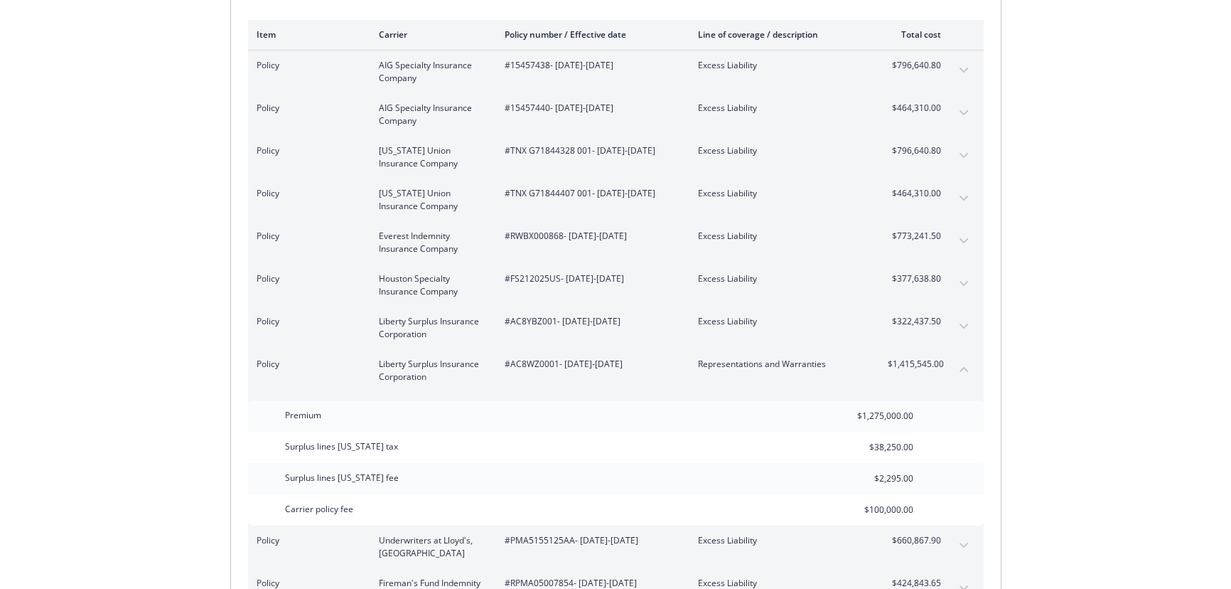
scroll to position [206, 0]
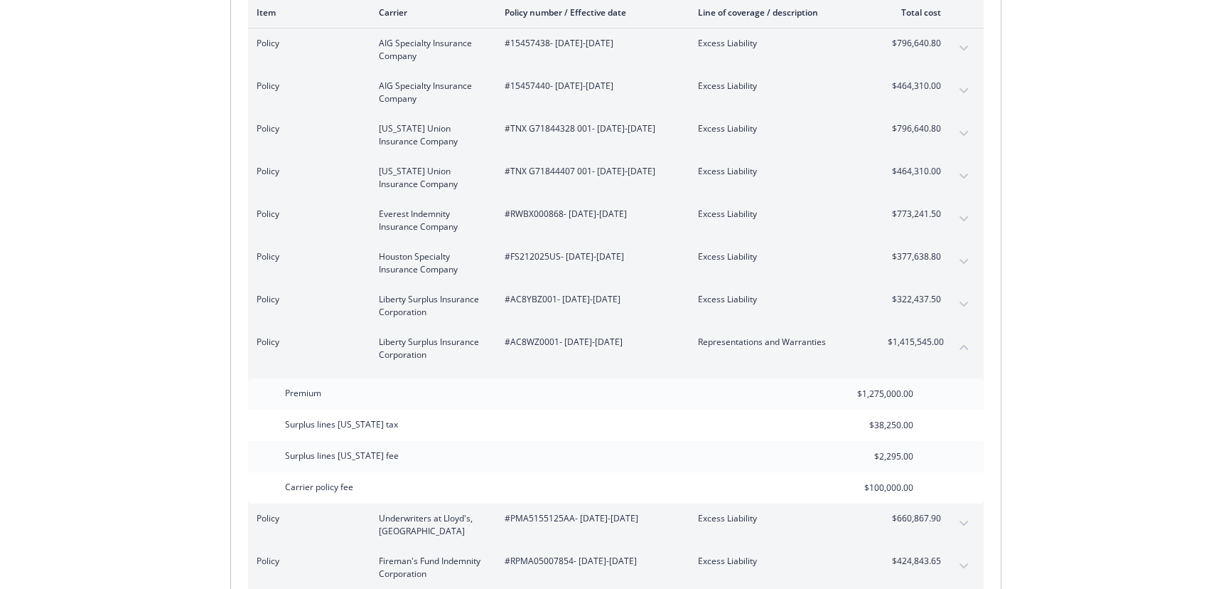
click at [960, 347] on icon "collapse content" at bounding box center [964, 347] width 9 height 6
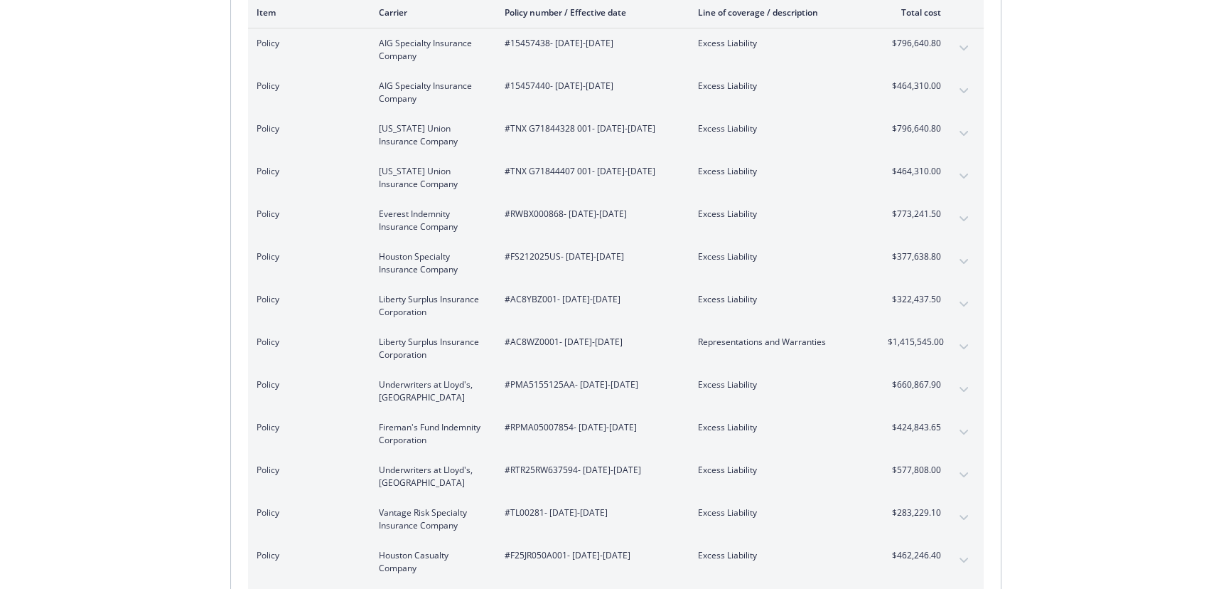
click at [961, 381] on button "expand content" at bounding box center [963, 389] width 23 height 23
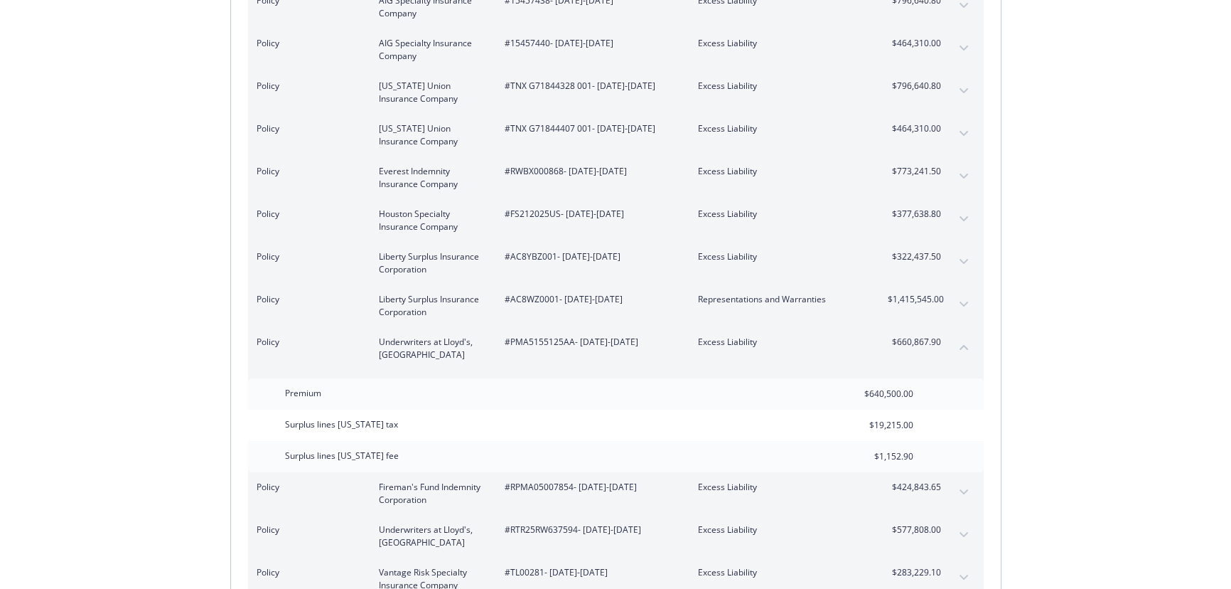
scroll to position [271, 0]
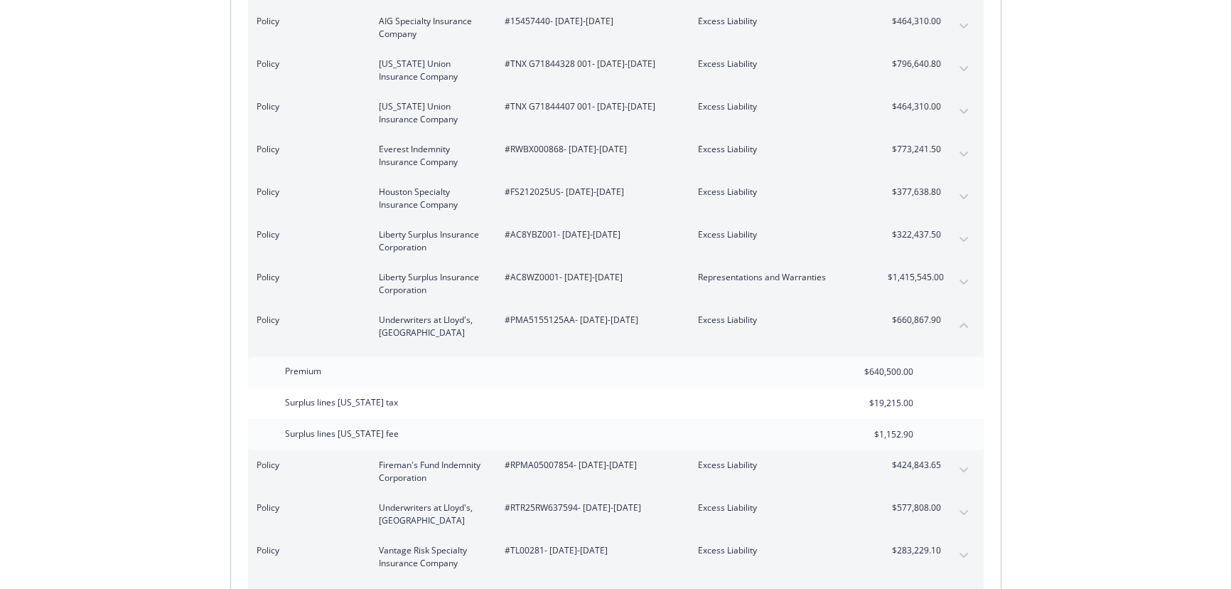
click at [960, 322] on icon "collapse content" at bounding box center [964, 325] width 9 height 6
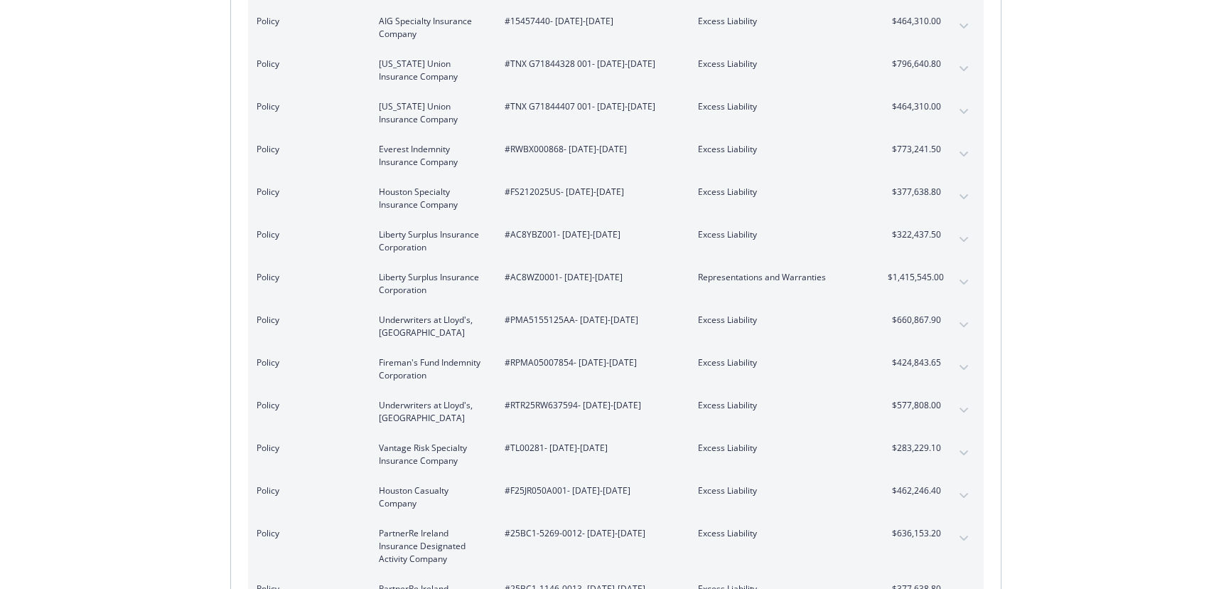
click at [964, 367] on icon "expand content" at bounding box center [964, 368] width 9 height 6
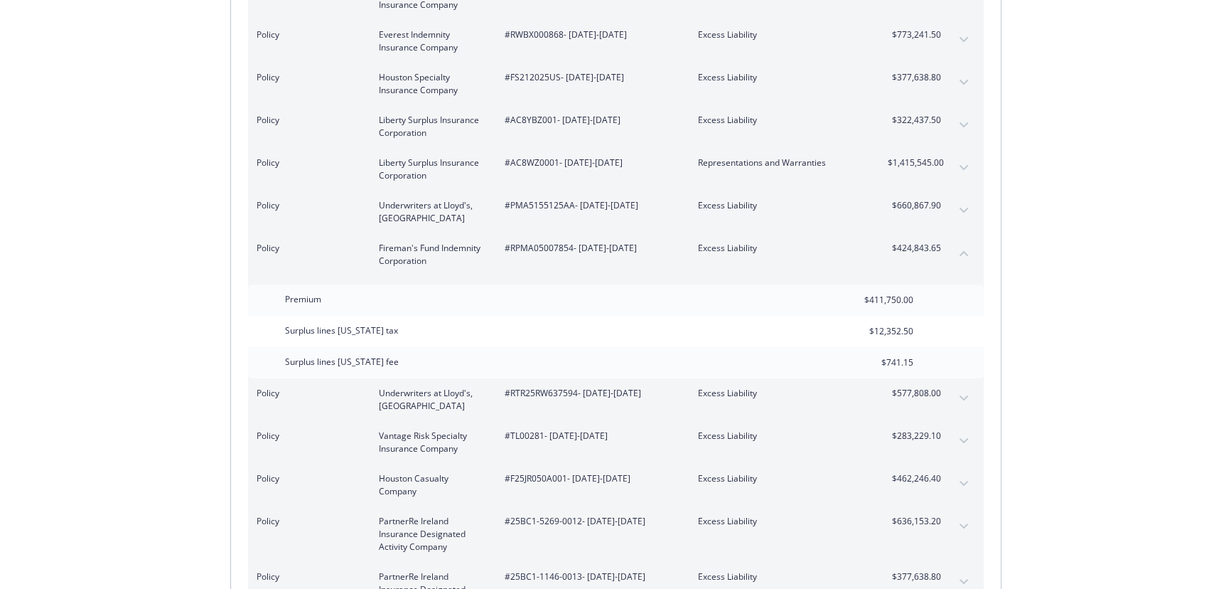
scroll to position [400, 0]
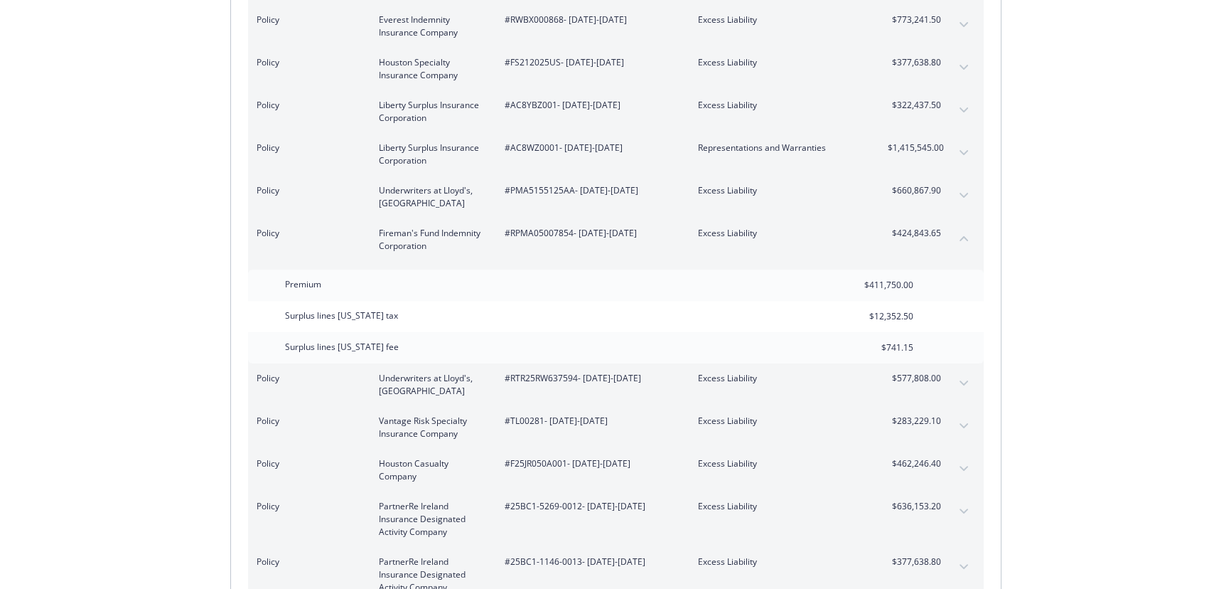
click at [969, 237] on button "collapse content" at bounding box center [963, 238] width 23 height 23
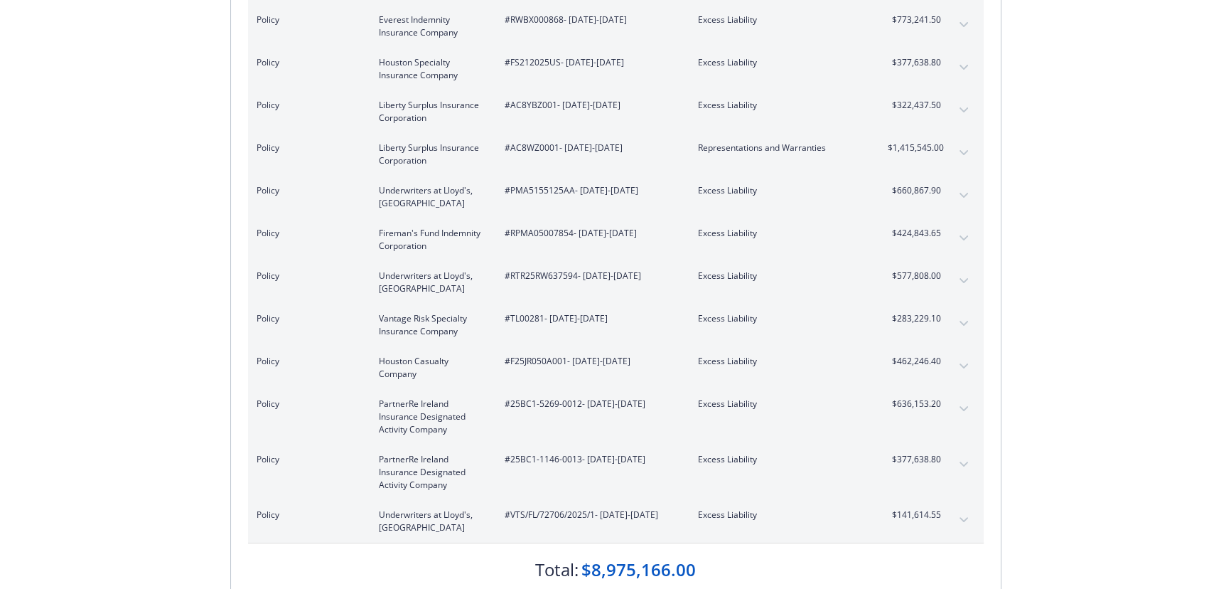
click at [962, 272] on button "expand content" at bounding box center [963, 280] width 23 height 23
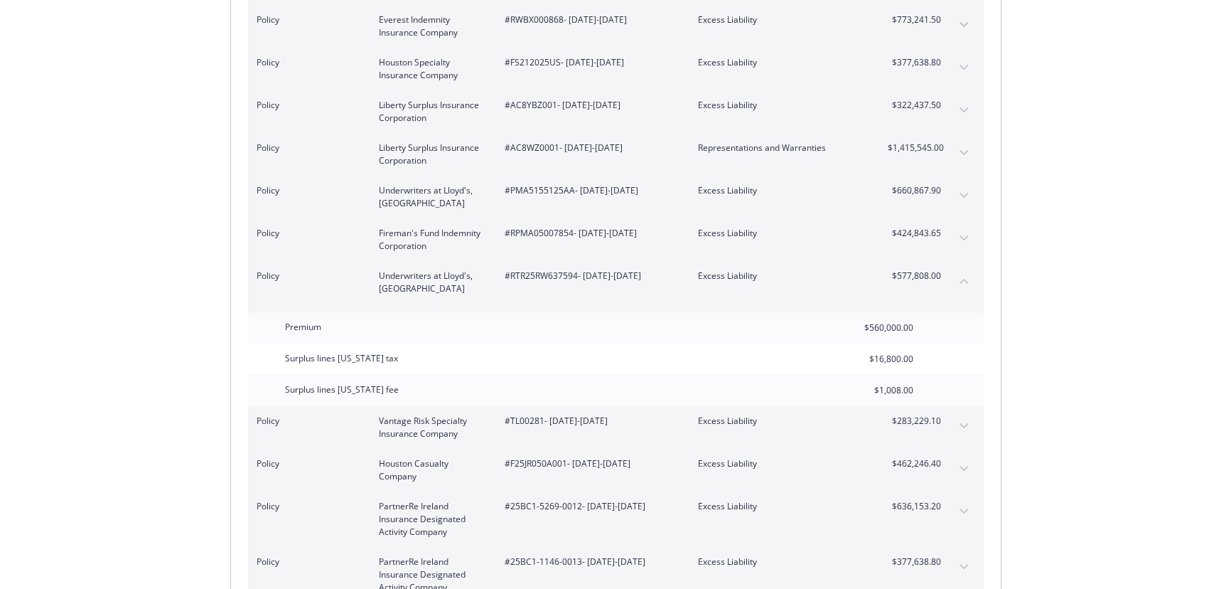
click at [969, 284] on button "collapse content" at bounding box center [963, 280] width 23 height 23
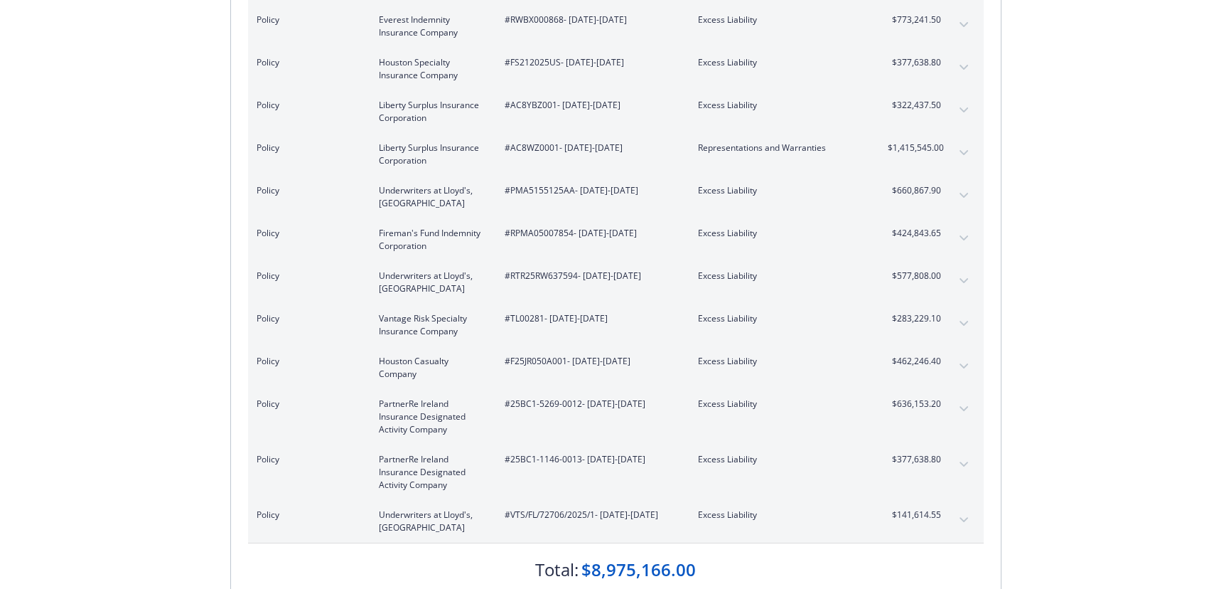
click at [965, 314] on button "expand content" at bounding box center [963, 323] width 23 height 23
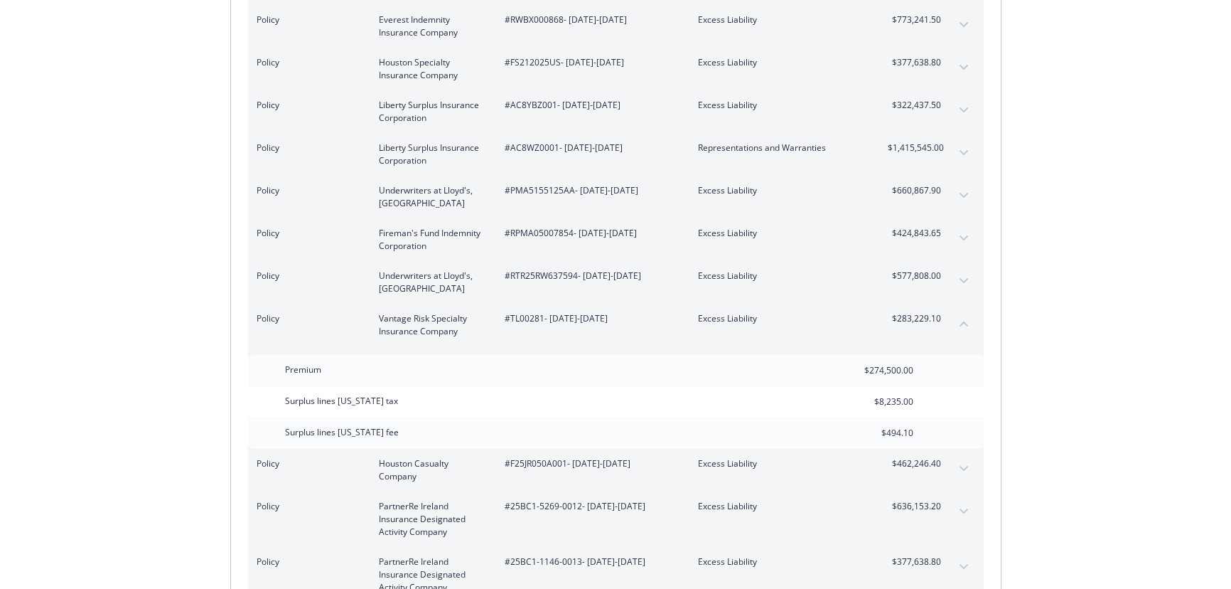
click at [974, 324] on div "Policy Vantage Risk Specialty Insurance Company #TL00281 - 04/14/2025-04/14/203…" at bounding box center [616, 324] width 736 height 43
click at [969, 322] on button "collapse content" at bounding box center [963, 323] width 23 height 23
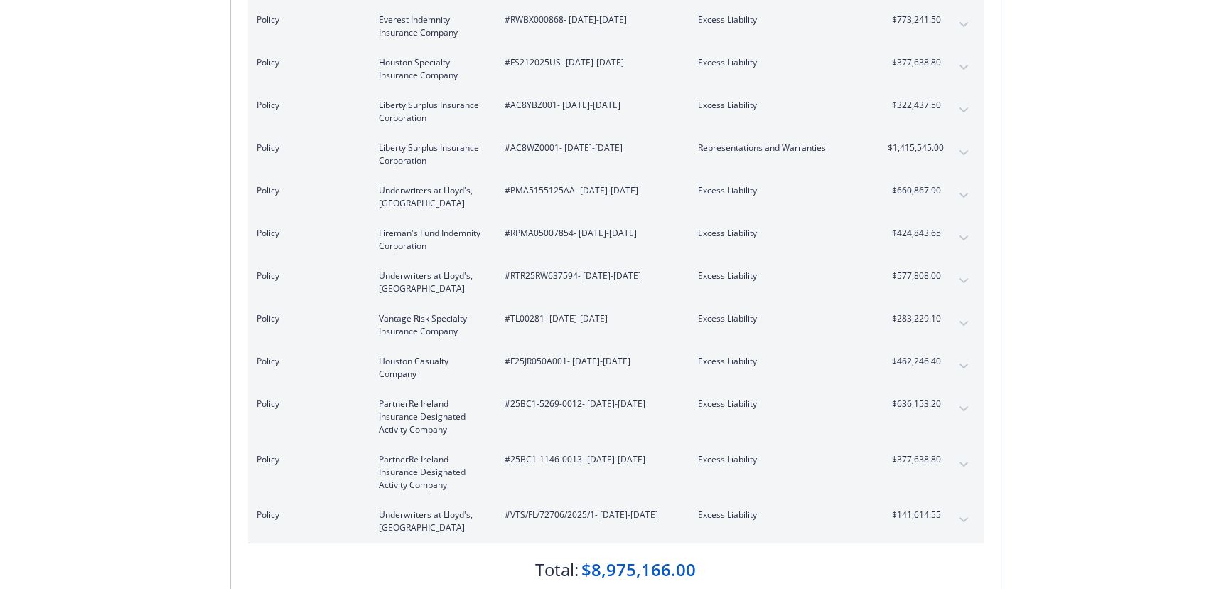
click at [961, 368] on button "expand content" at bounding box center [963, 366] width 23 height 23
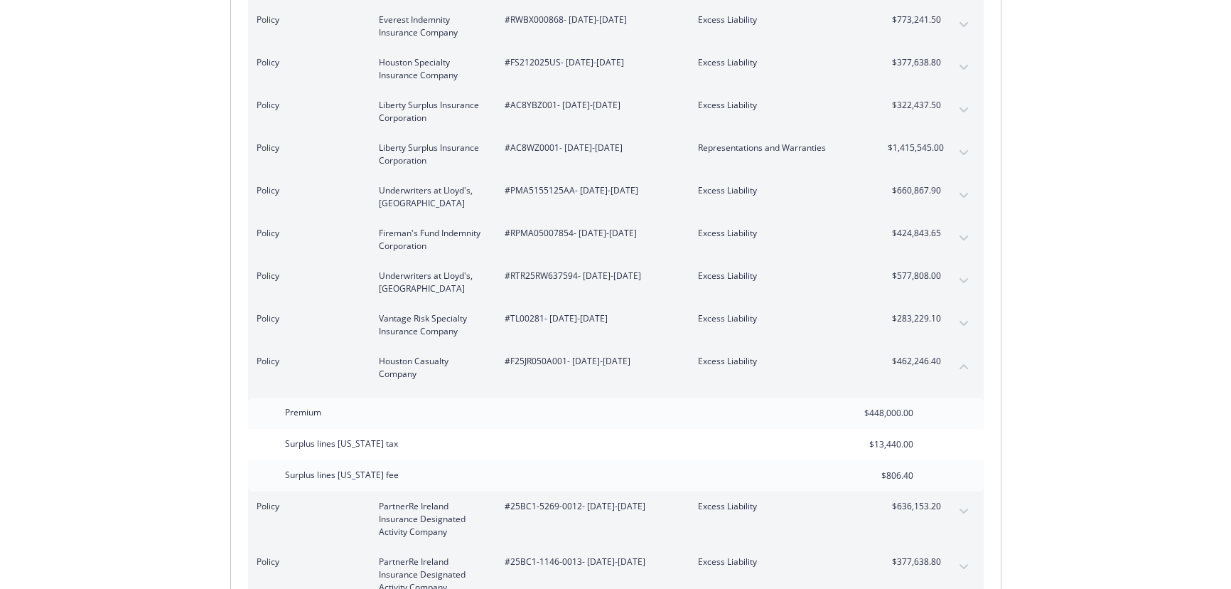
click at [966, 361] on button "collapse content" at bounding box center [963, 366] width 23 height 23
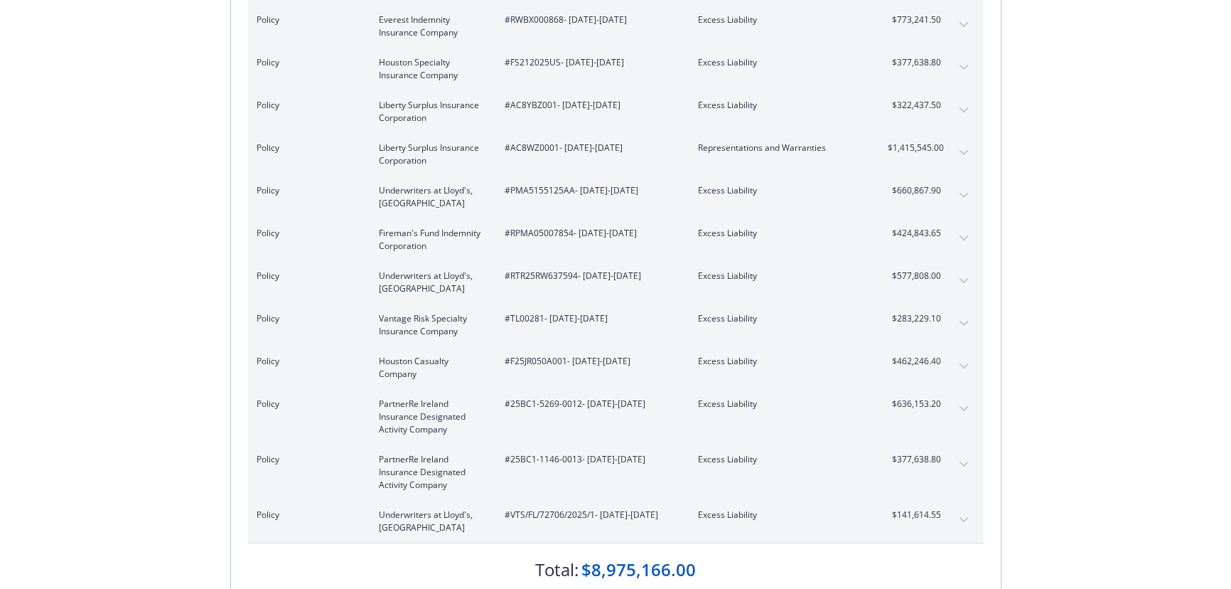
click at [963, 406] on icon "expand content" at bounding box center [964, 409] width 9 height 6
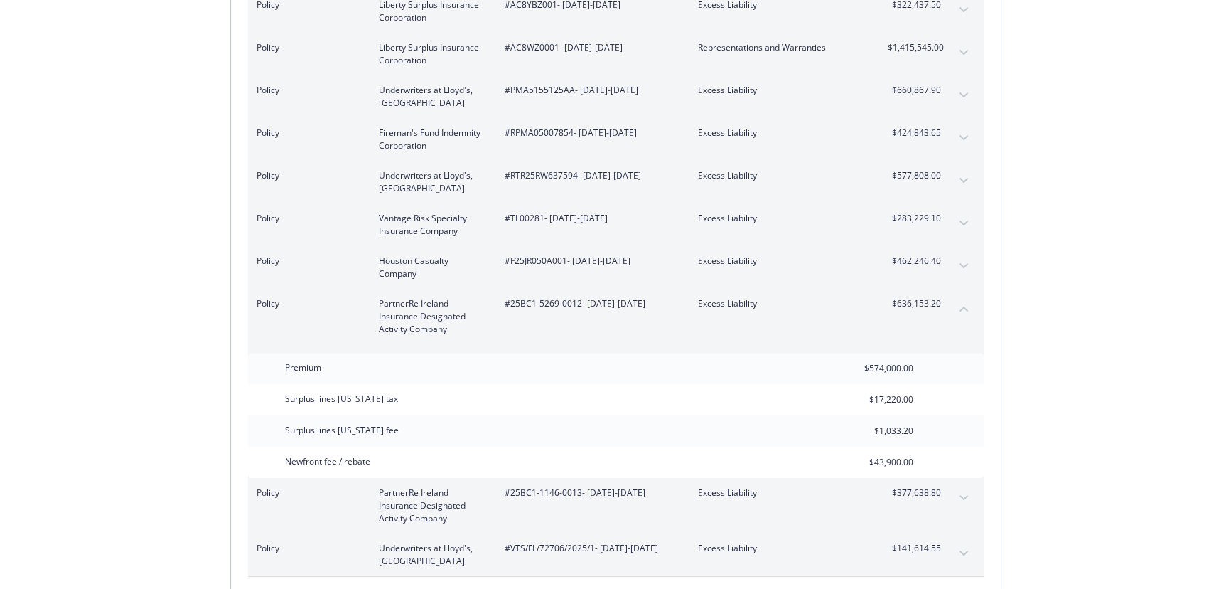
scroll to position [530, 0]
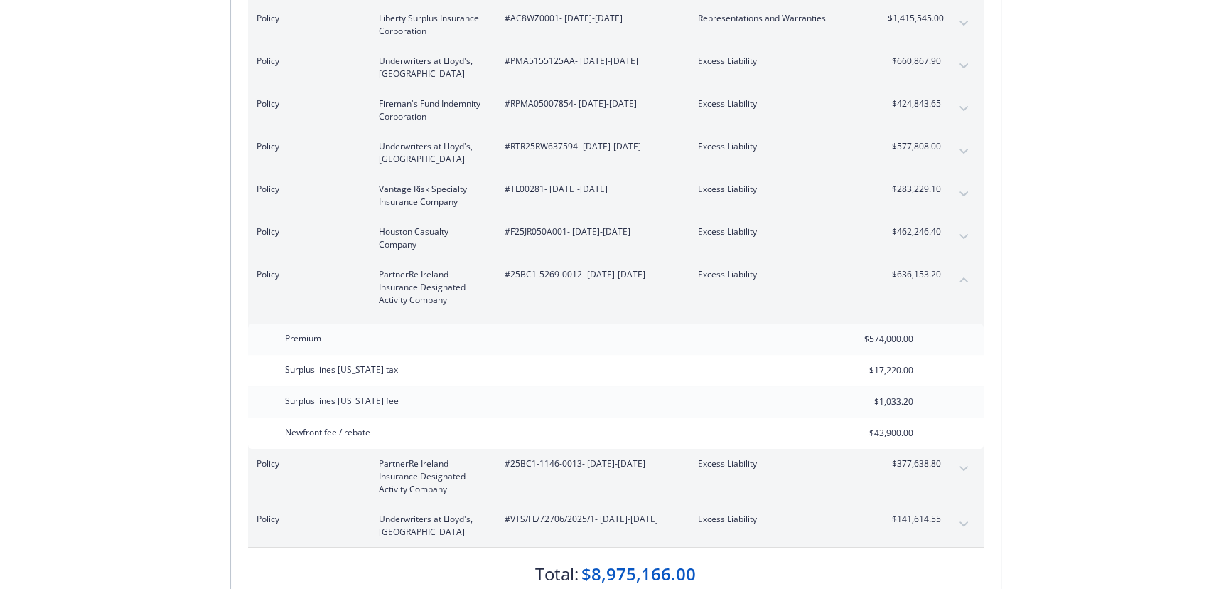
click at [964, 272] on button "collapse content" at bounding box center [963, 279] width 23 height 23
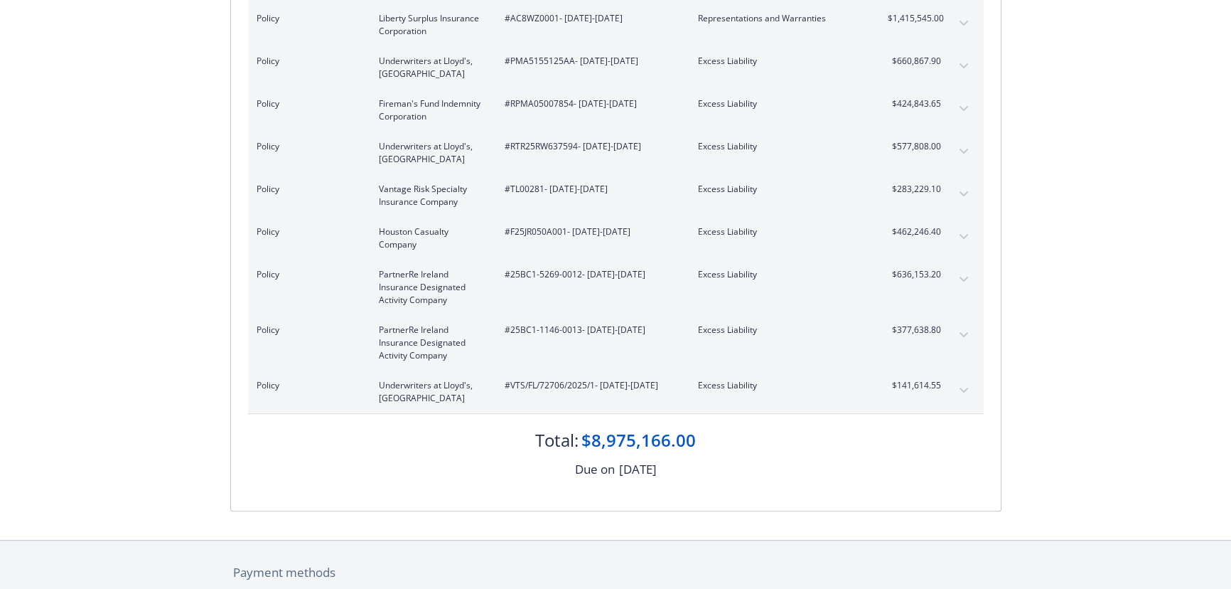
click at [965, 336] on button "expand content" at bounding box center [963, 334] width 23 height 23
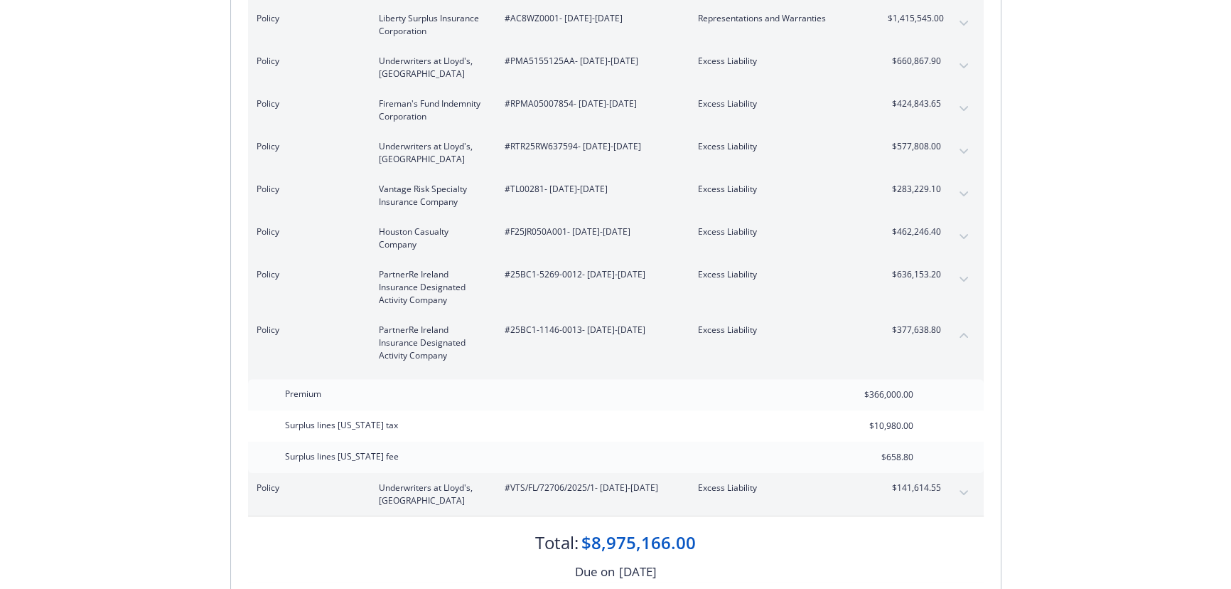
click at [961, 333] on icon "collapse content" at bounding box center [964, 335] width 9 height 6
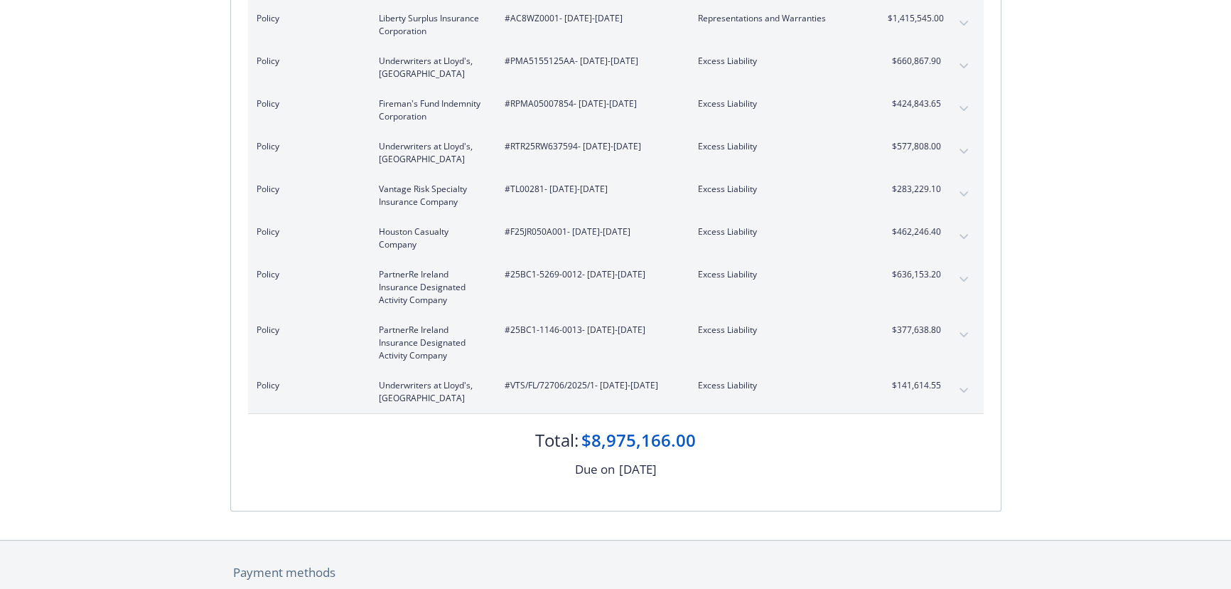
click at [957, 389] on button "expand content" at bounding box center [963, 390] width 23 height 23
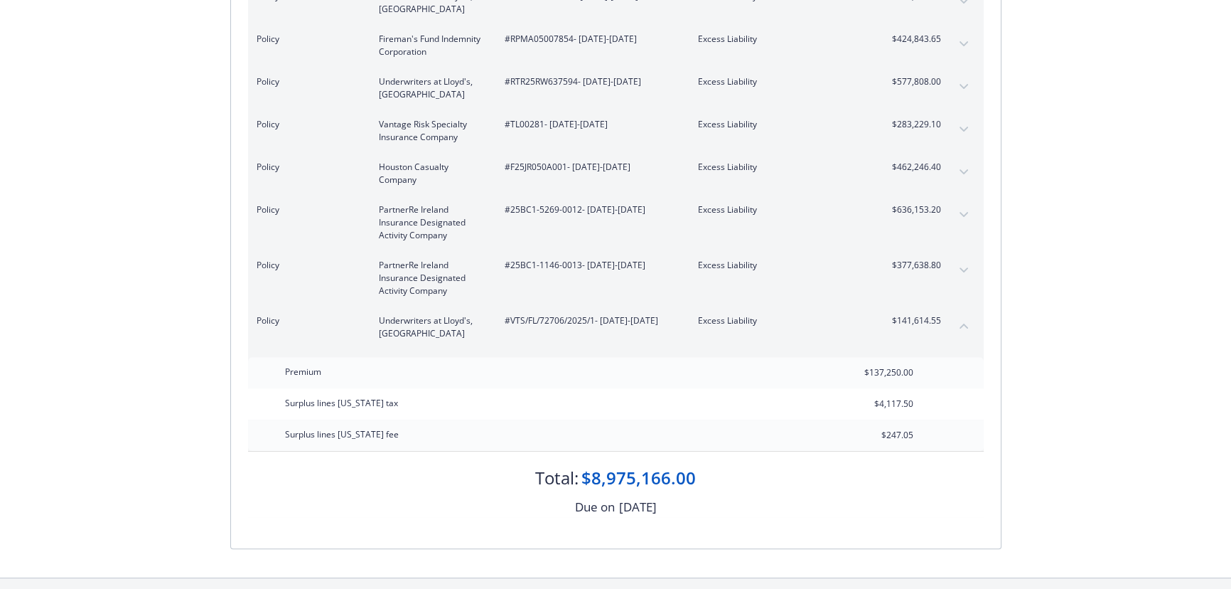
scroll to position [620, 0]
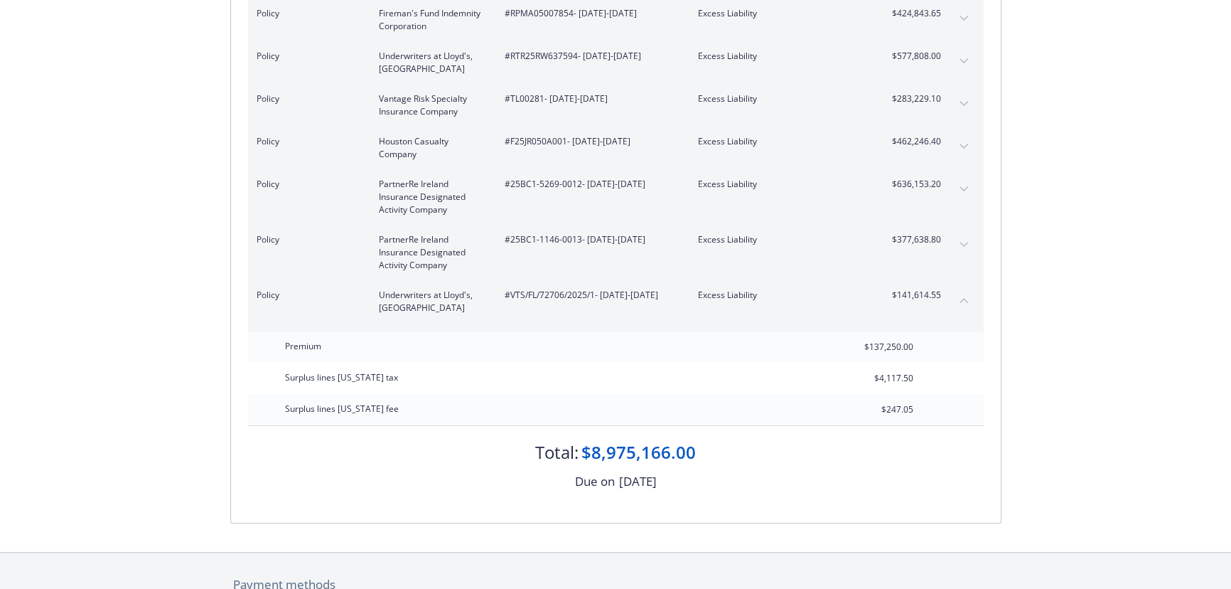
click at [953, 301] on button "collapse content" at bounding box center [963, 300] width 23 height 23
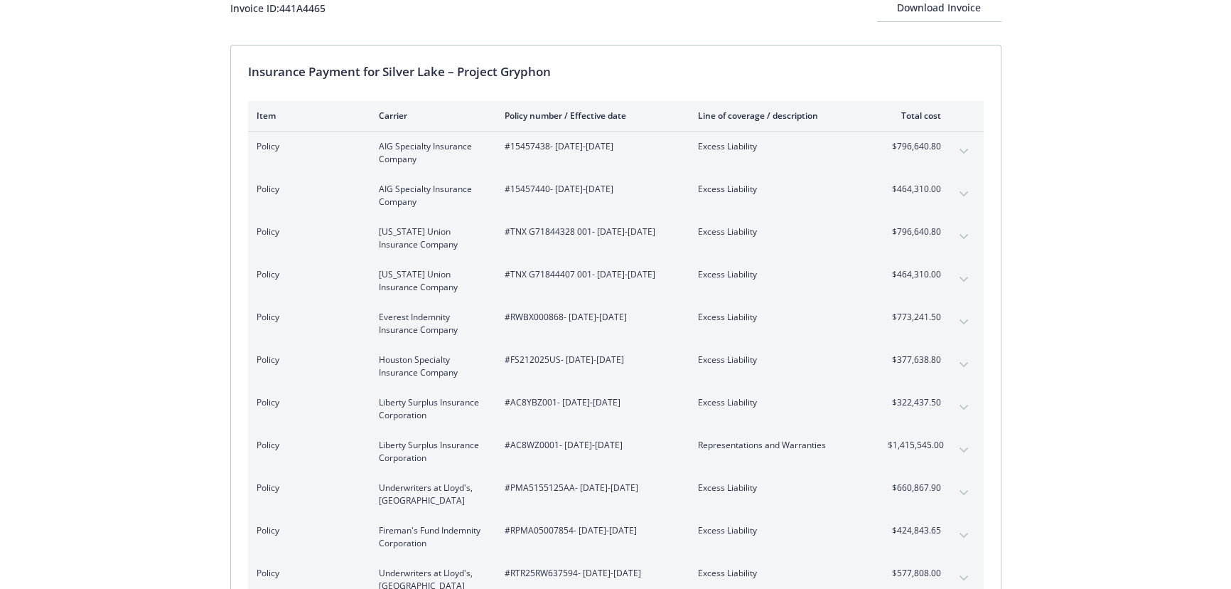
scroll to position [38, 0]
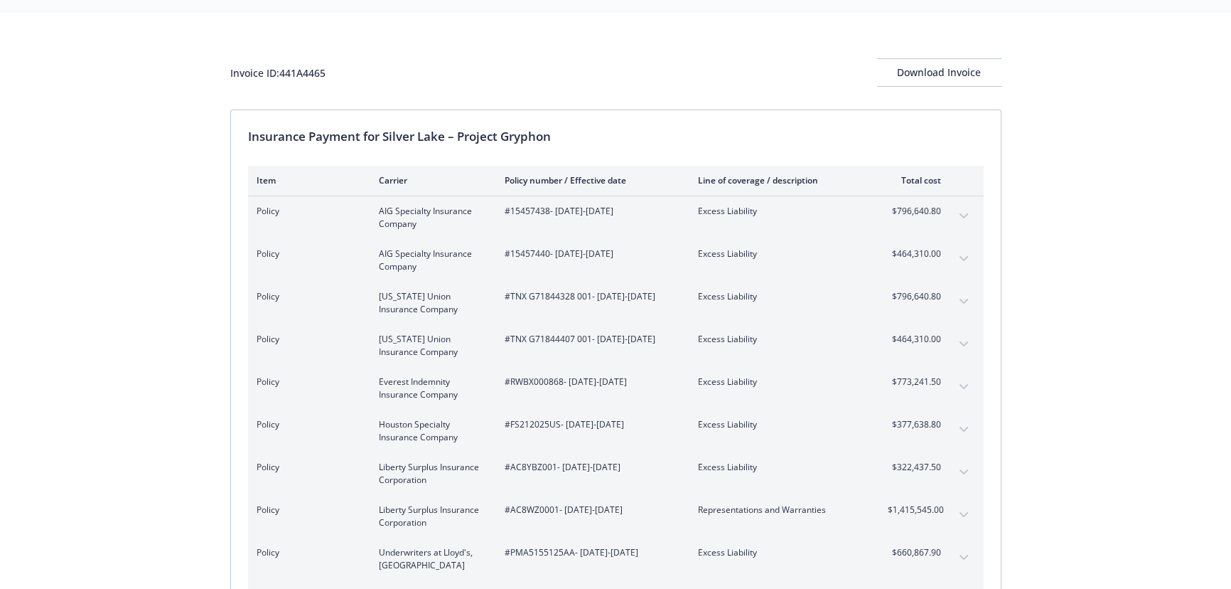
click at [959, 421] on button "expand content" at bounding box center [963, 429] width 23 height 23
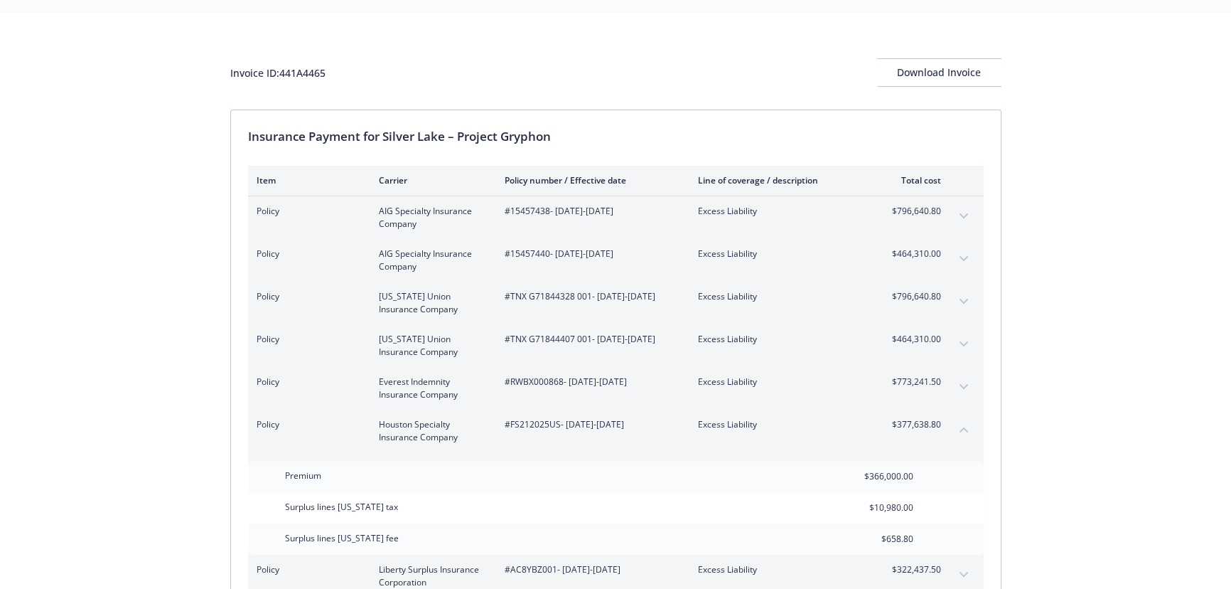
click at [972, 432] on button "collapse content" at bounding box center [963, 429] width 23 height 23
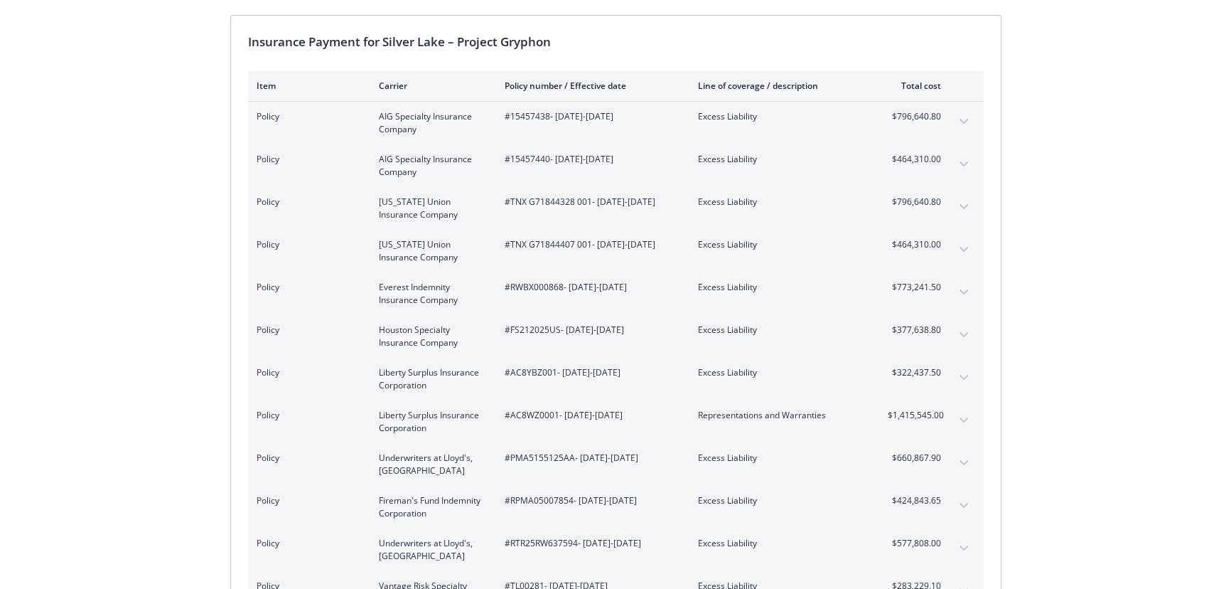
scroll to position [168, 0]
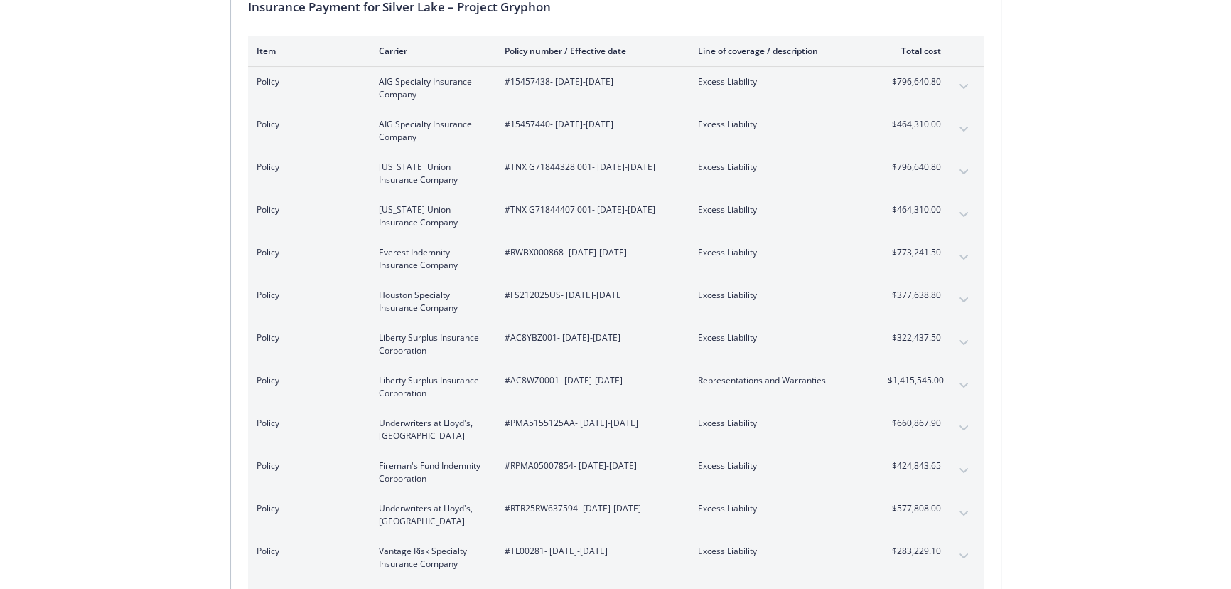
click at [957, 471] on button "expand content" at bounding box center [963, 470] width 23 height 23
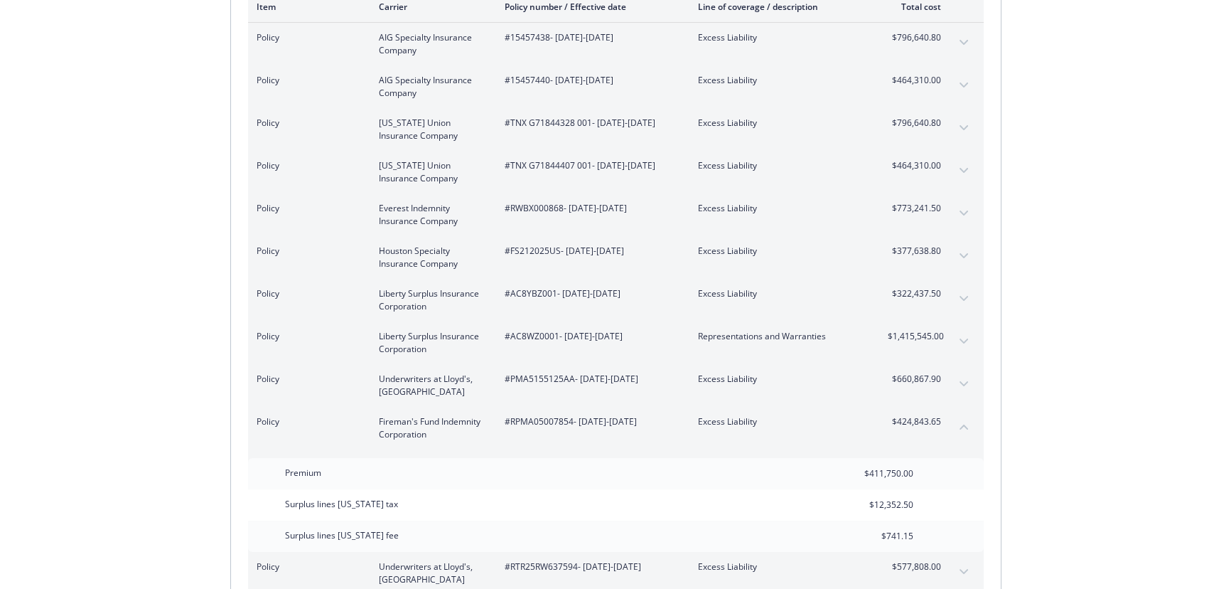
scroll to position [232, 0]
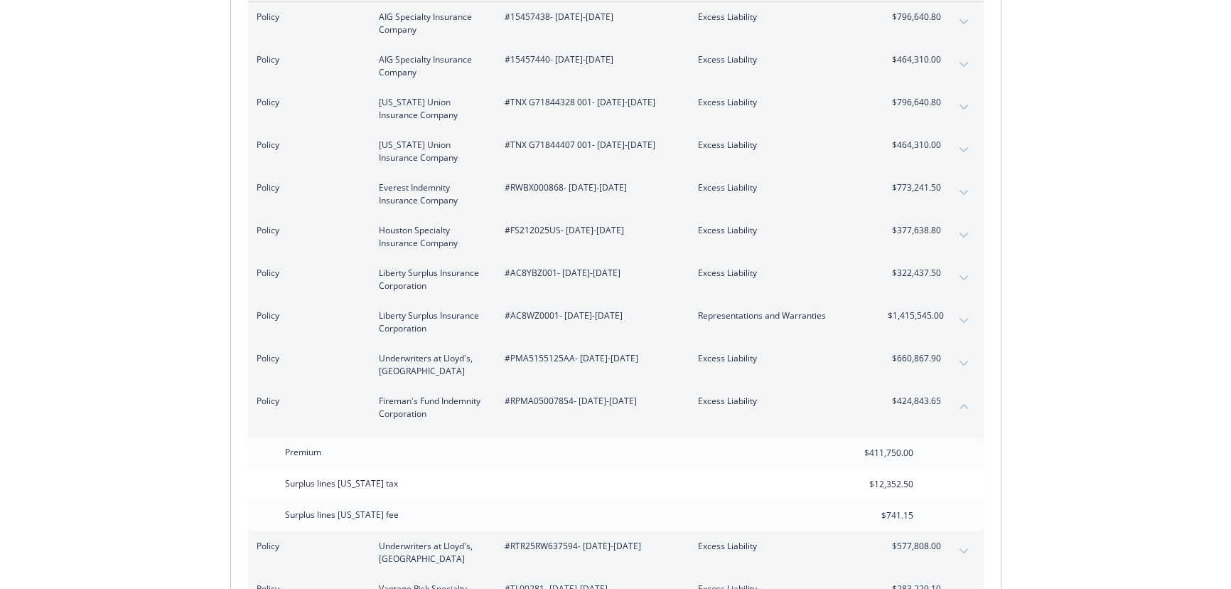
click at [960, 405] on icon "collapse content" at bounding box center [964, 406] width 9 height 5
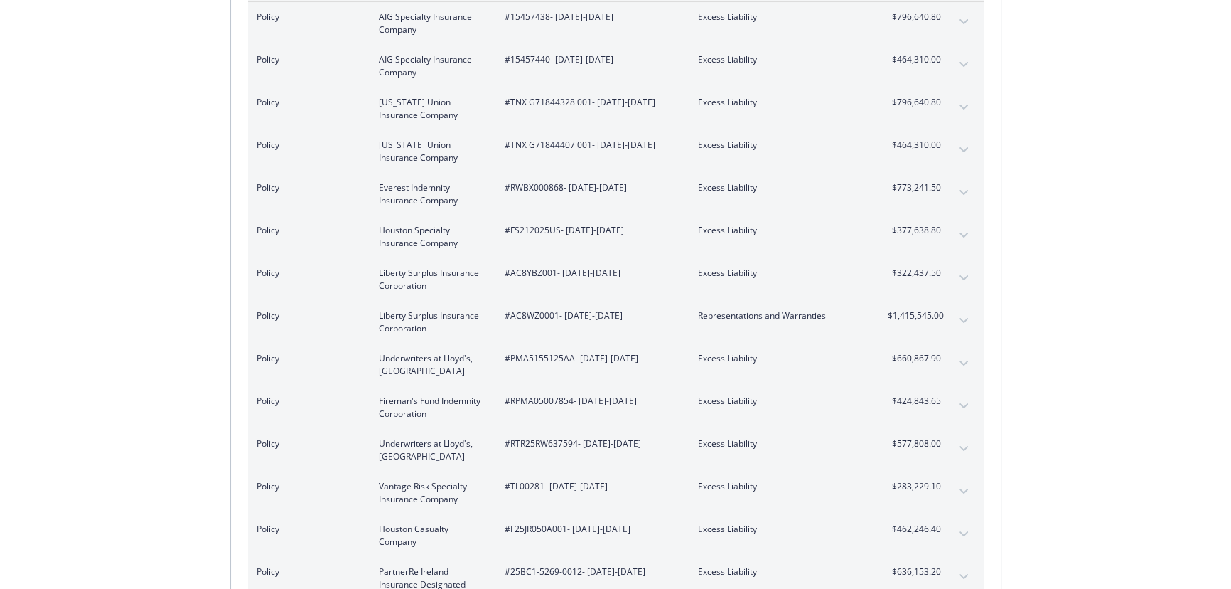
click at [962, 439] on button "expand content" at bounding box center [963, 448] width 23 height 23
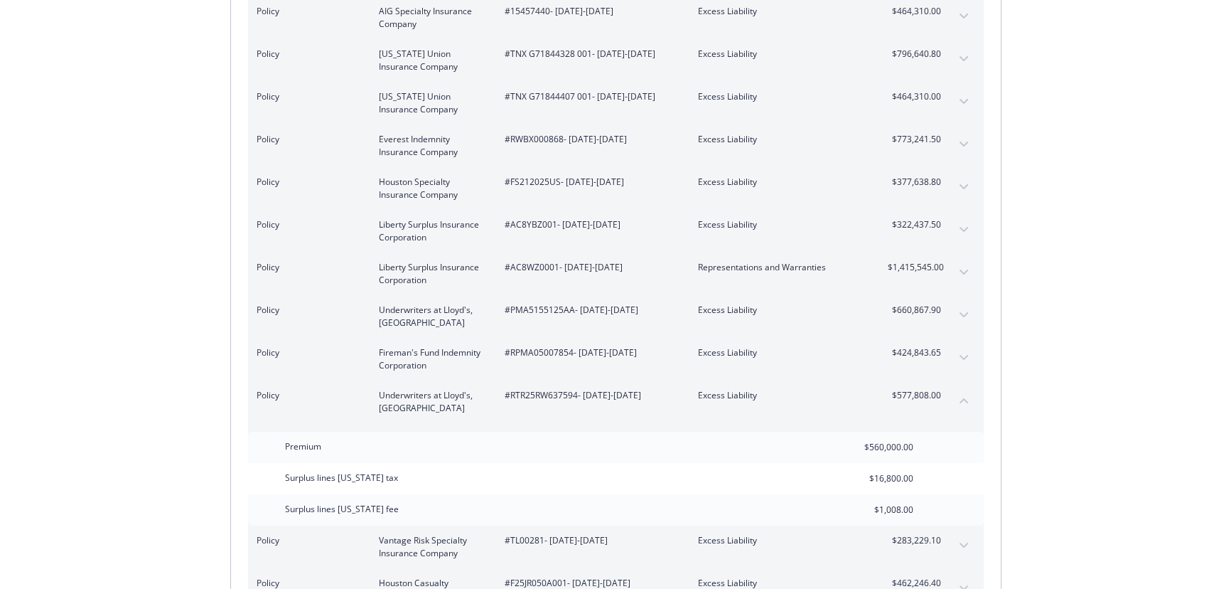
scroll to position [297, 0]
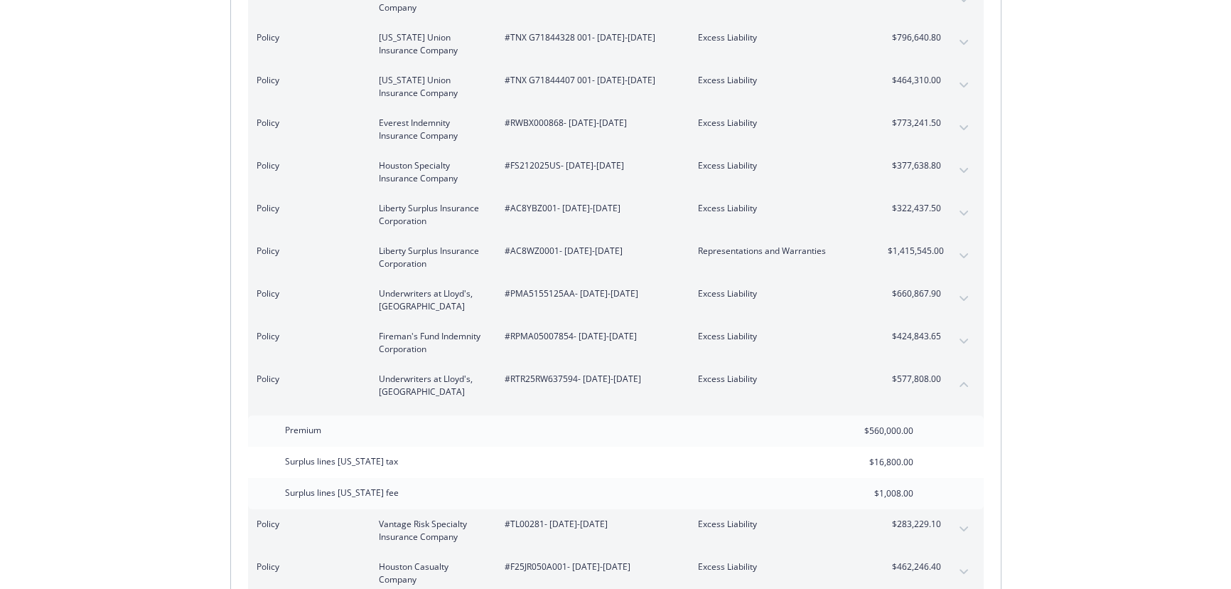
click at [960, 383] on icon "collapse content" at bounding box center [964, 384] width 9 height 6
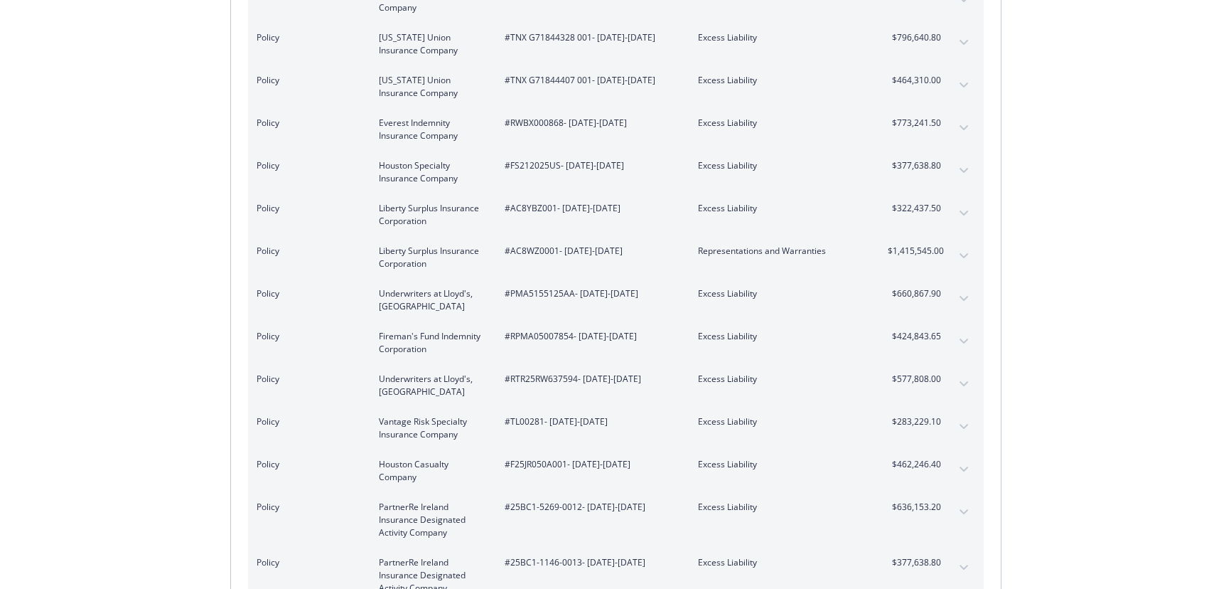
click at [965, 425] on icon "expand content" at bounding box center [963, 426] width 9 height 5
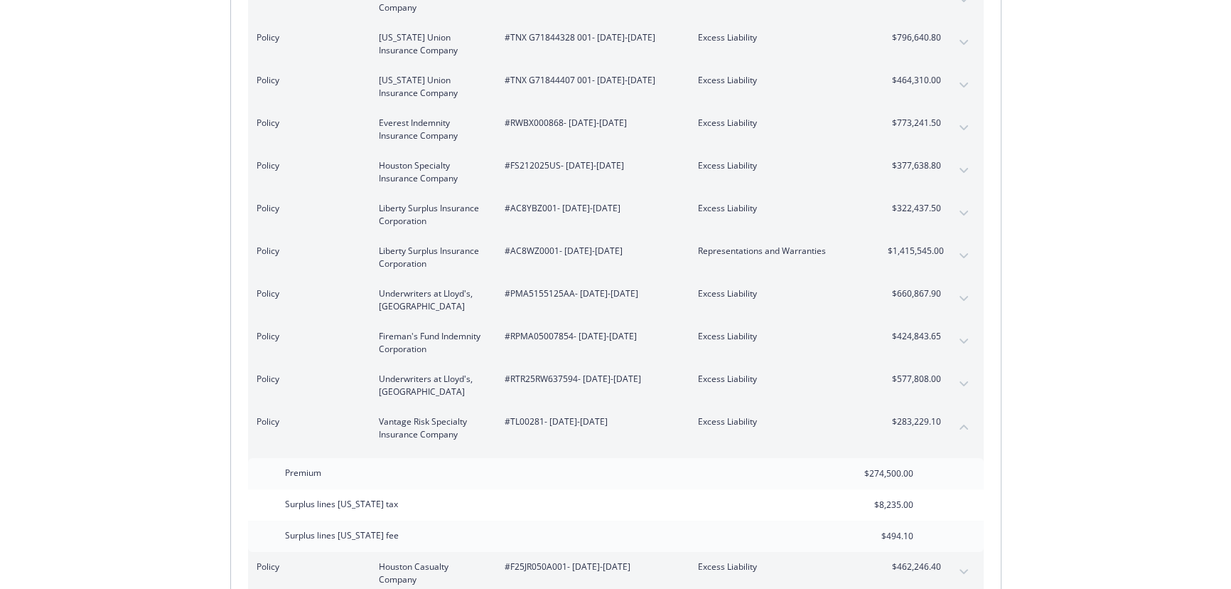
click at [961, 427] on icon "collapse content" at bounding box center [964, 427] width 9 height 6
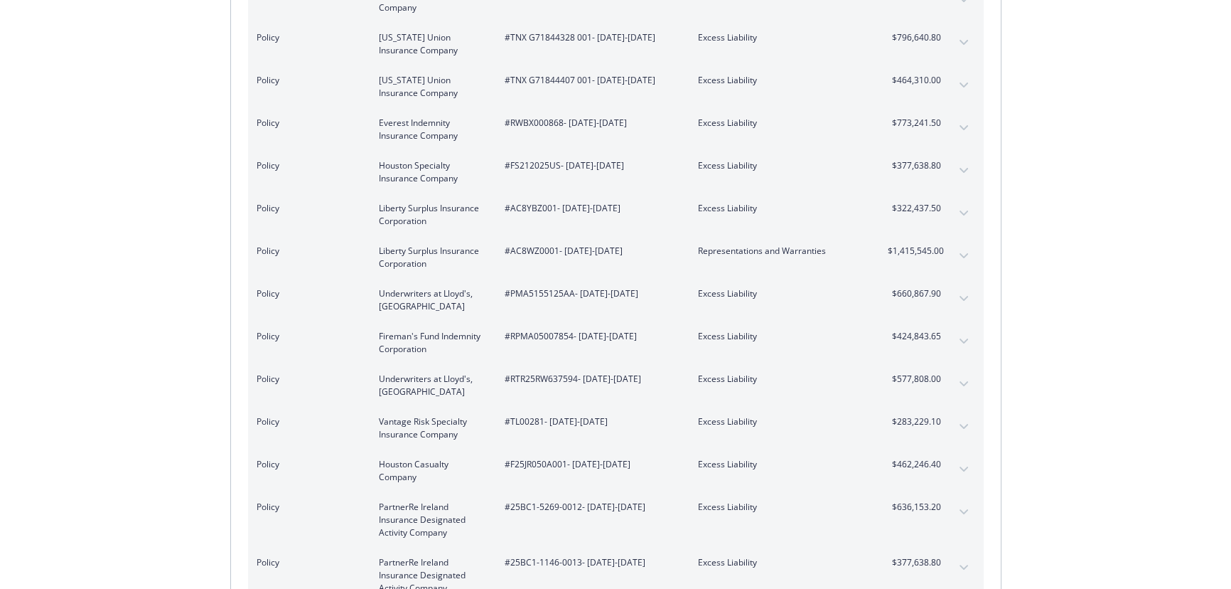
click at [957, 512] on button "expand content" at bounding box center [963, 511] width 23 height 23
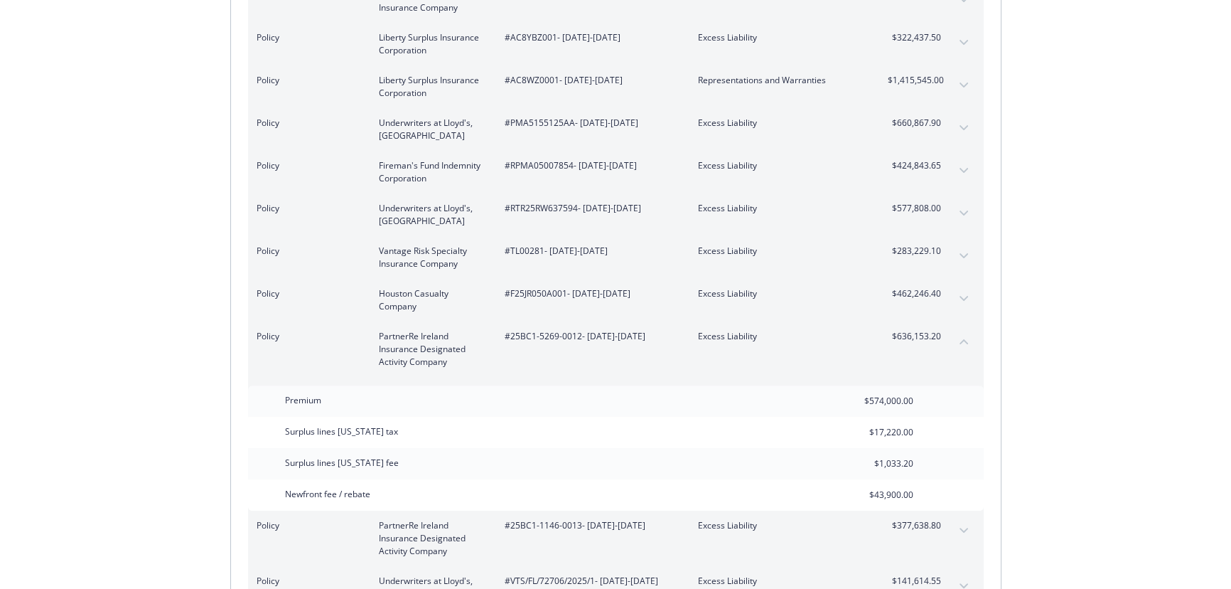
scroll to position [490, 0]
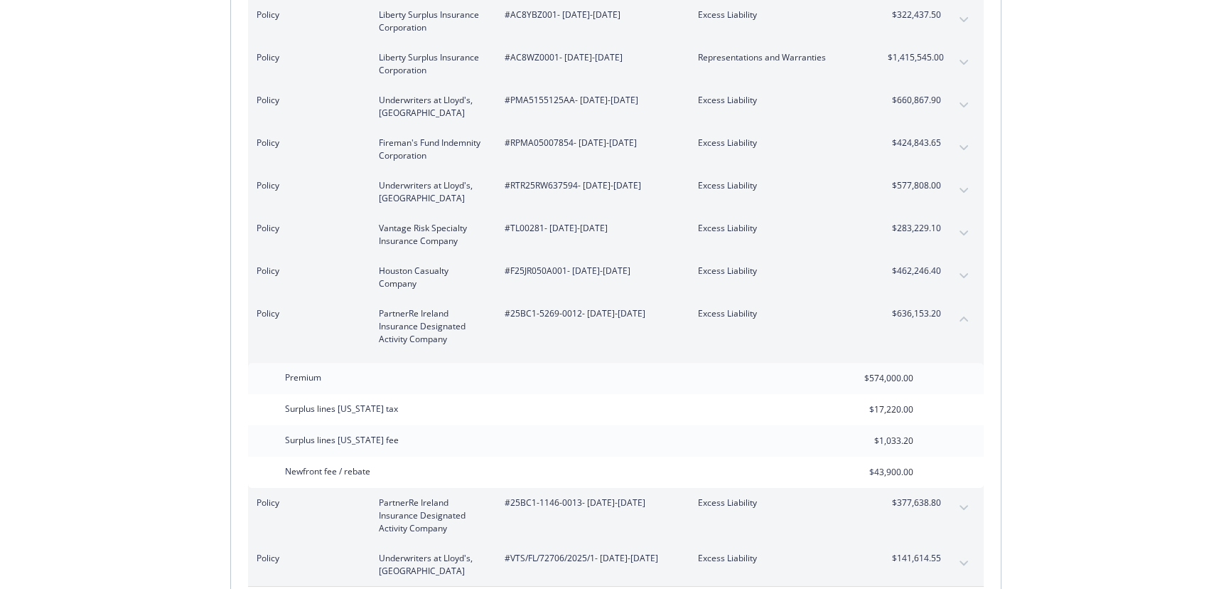
click at [961, 319] on icon "collapse content" at bounding box center [964, 319] width 9 height 6
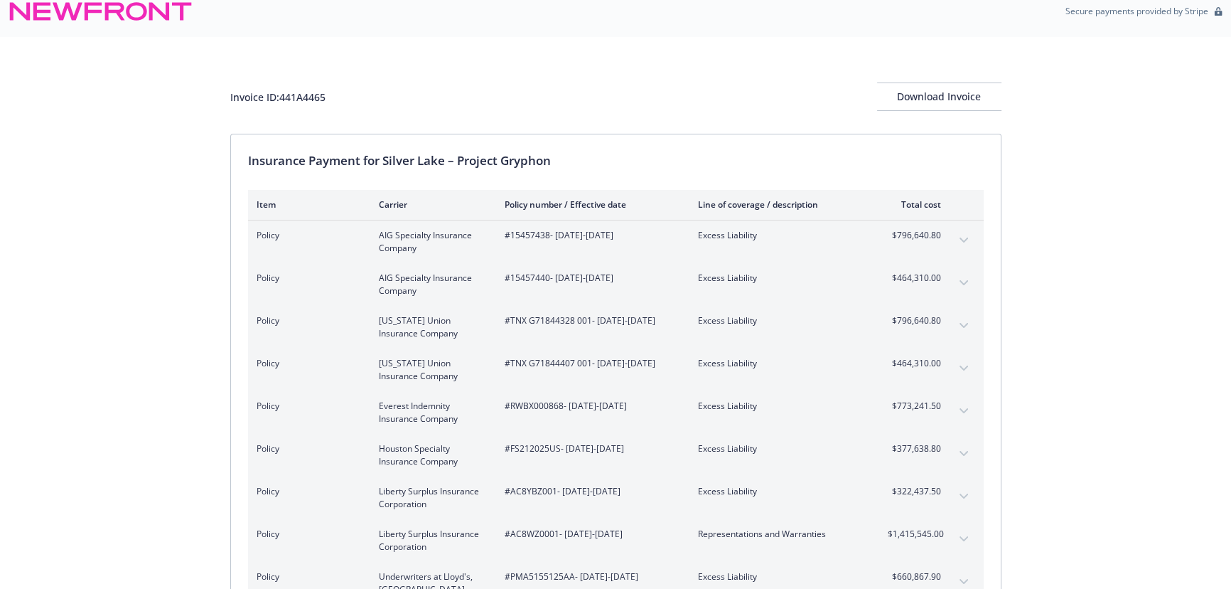
scroll to position [0, 0]
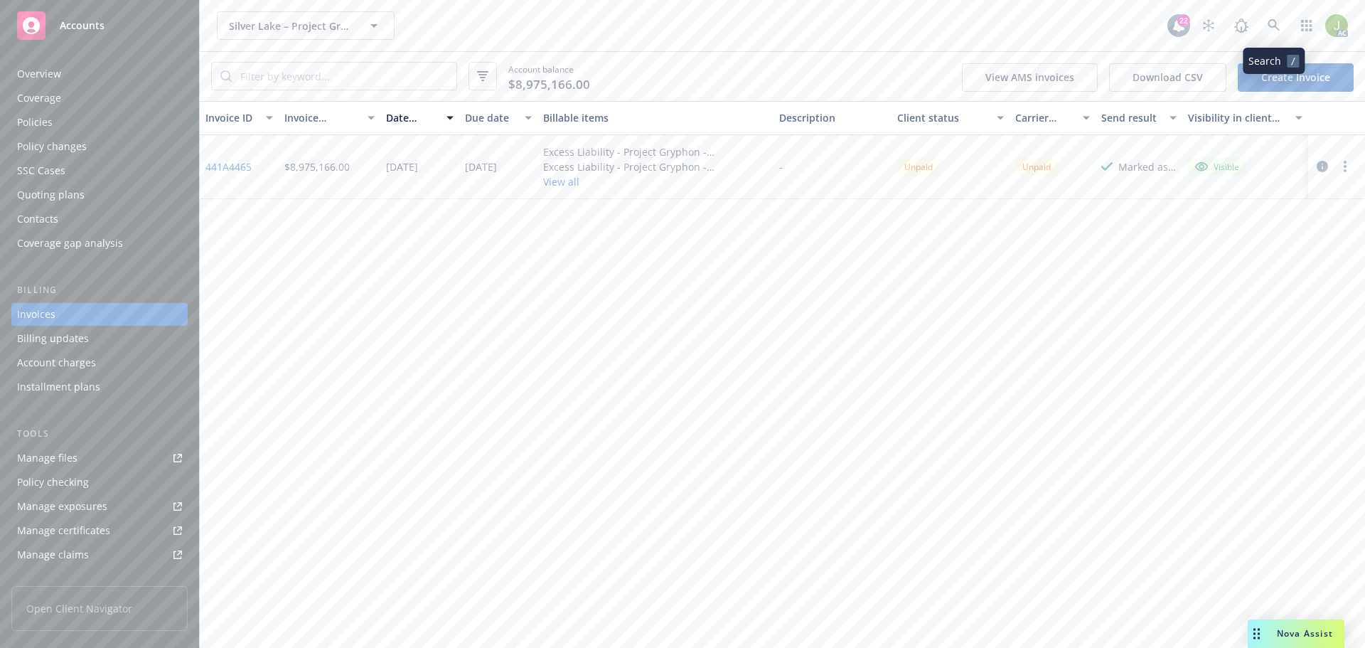
click at [1264, 26] on link at bounding box center [1273, 25] width 28 height 28
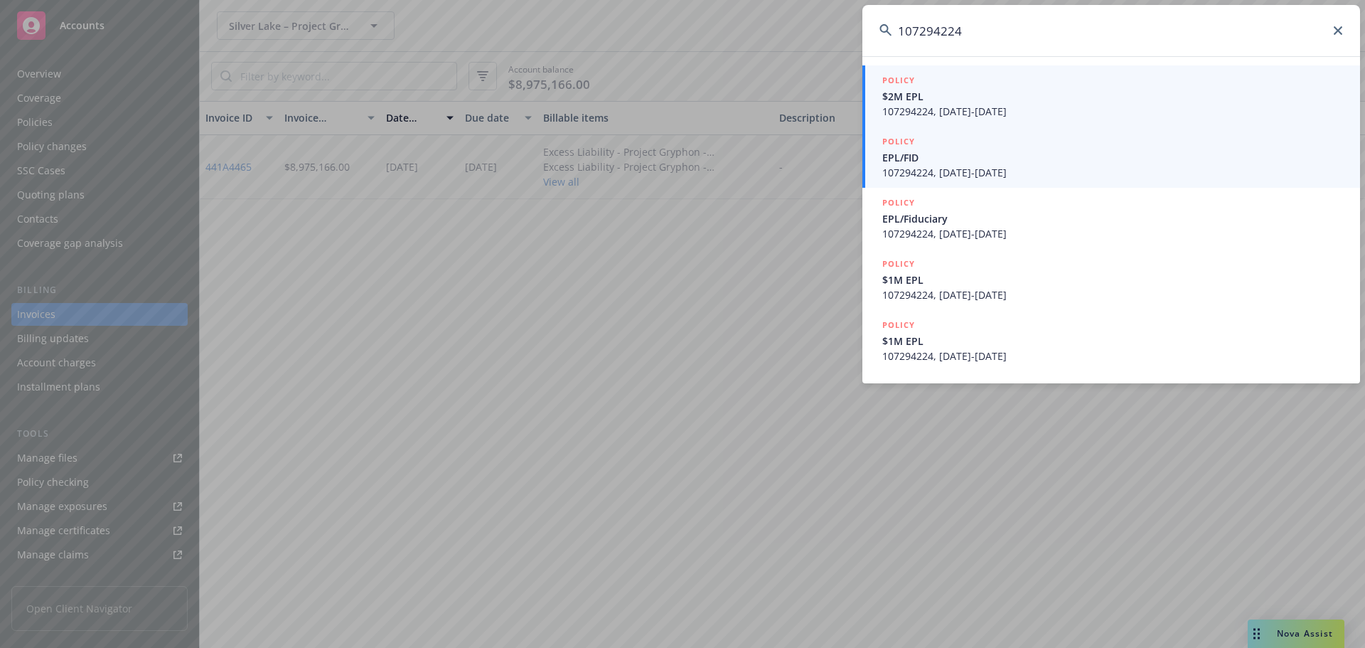
type input "107294224"
click at [1004, 167] on span "107294224, [DATE]-[DATE]" at bounding box center [1112, 172] width 461 height 15
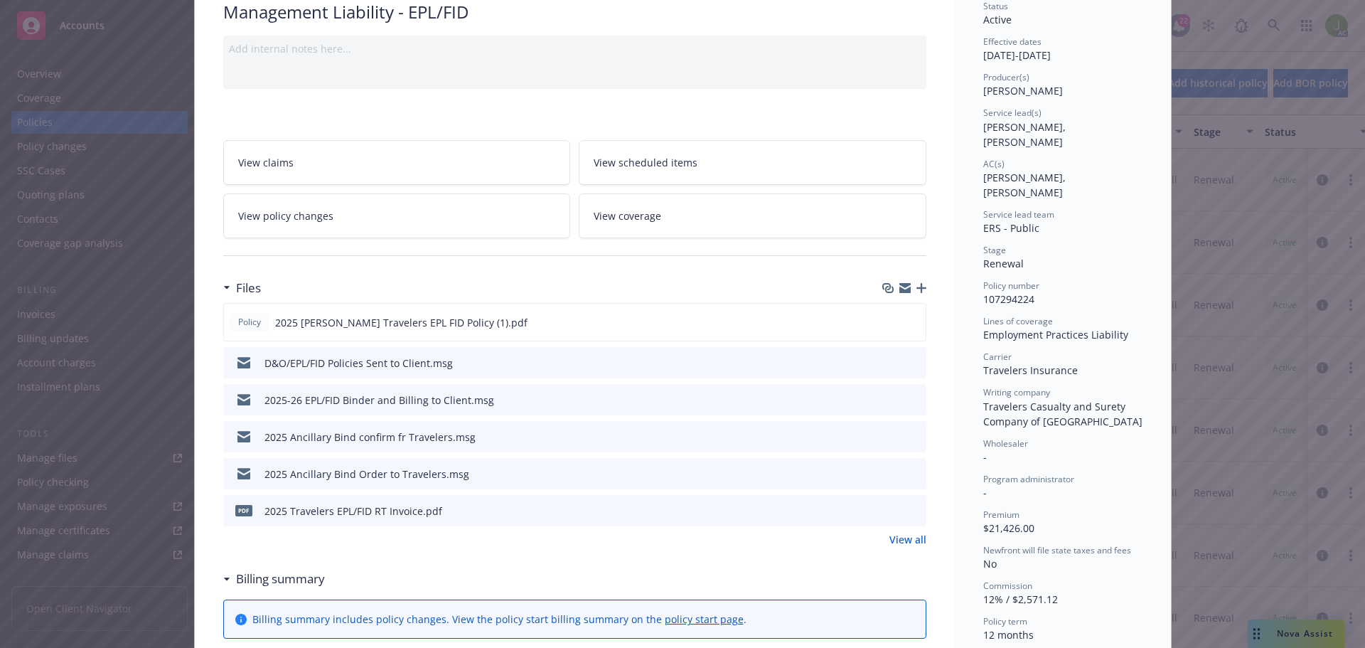
scroll to position [142, 0]
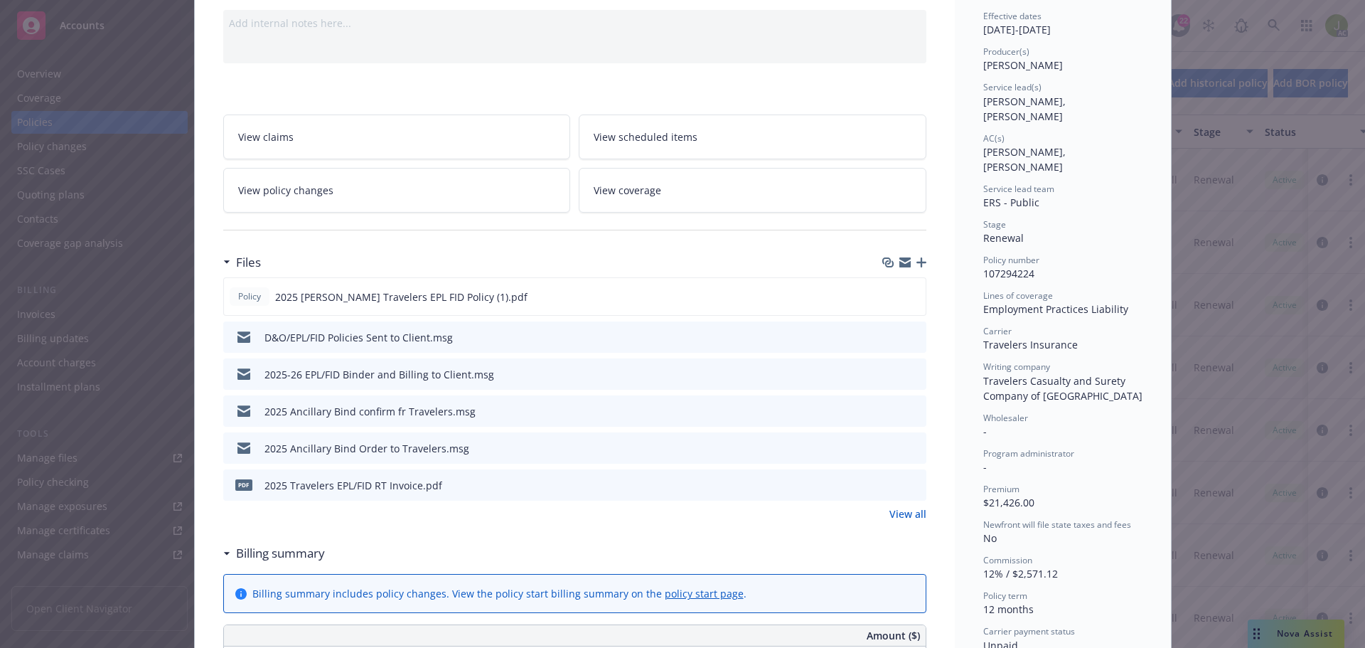
click at [907, 486] on icon "preview file" at bounding box center [912, 484] width 13 height 10
click at [906, 481] on icon "preview file" at bounding box center [912, 484] width 13 height 10
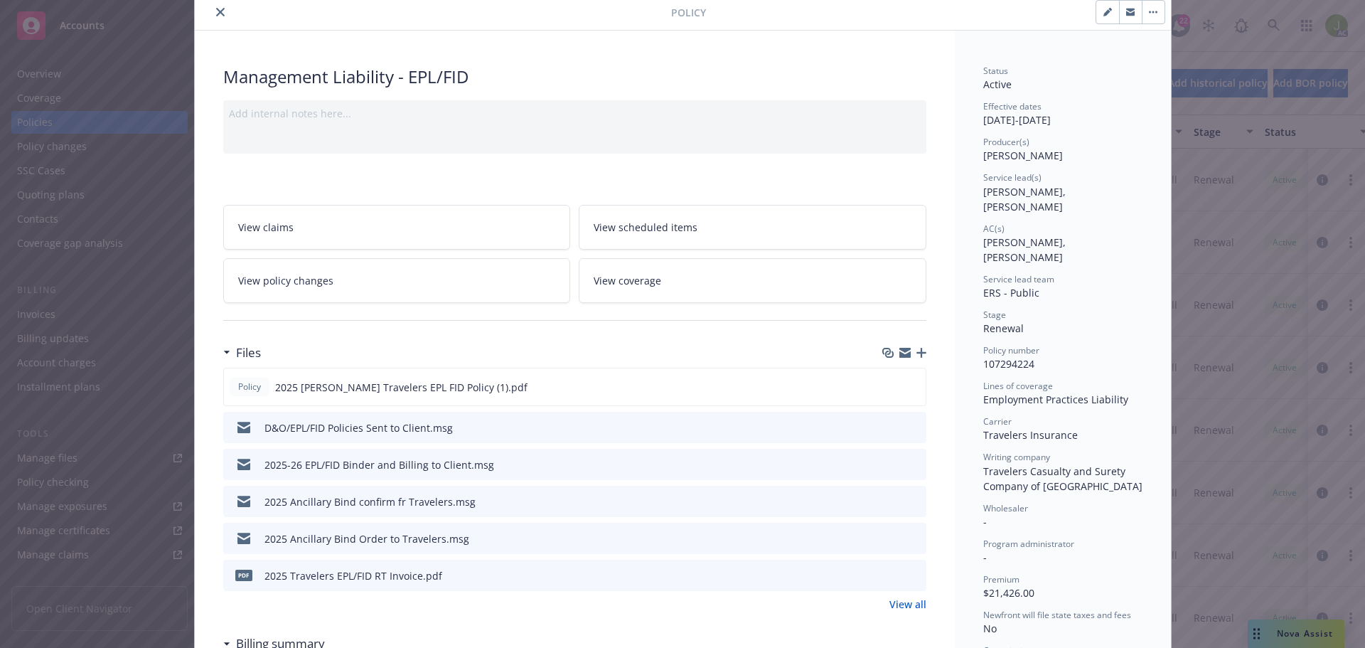
scroll to position [0, 0]
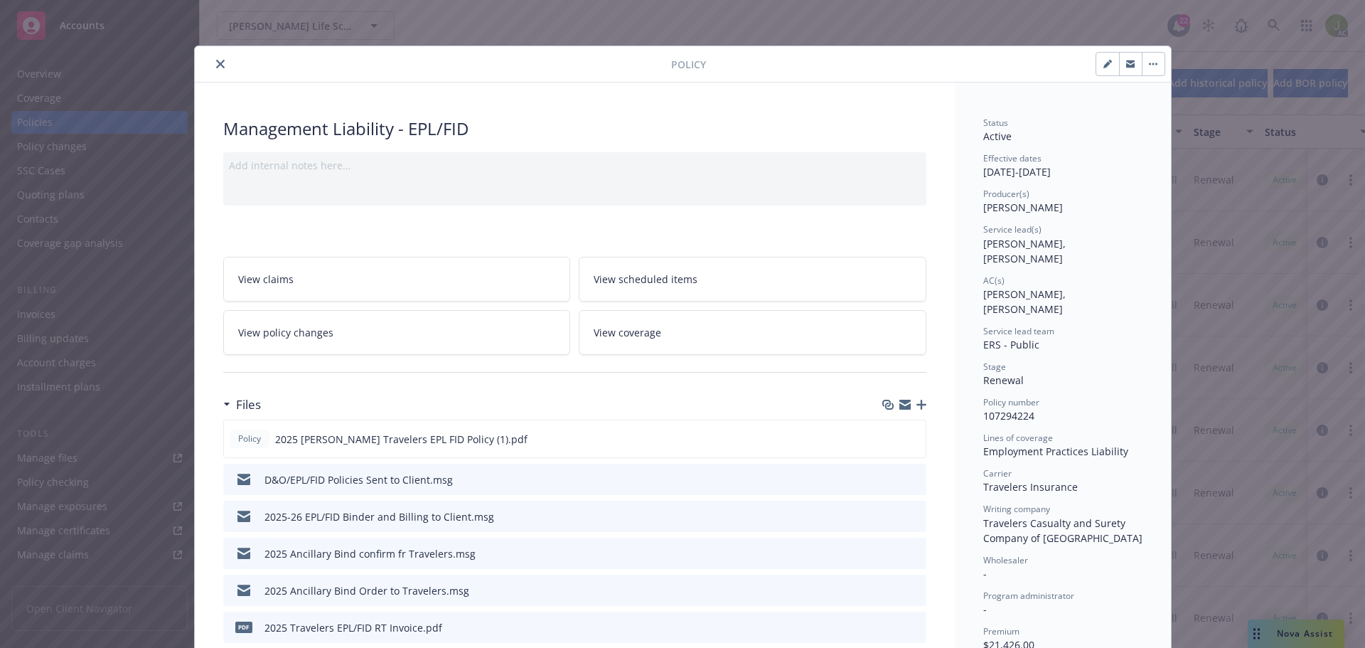
click at [216, 68] on icon "close" at bounding box center [220, 64] width 9 height 9
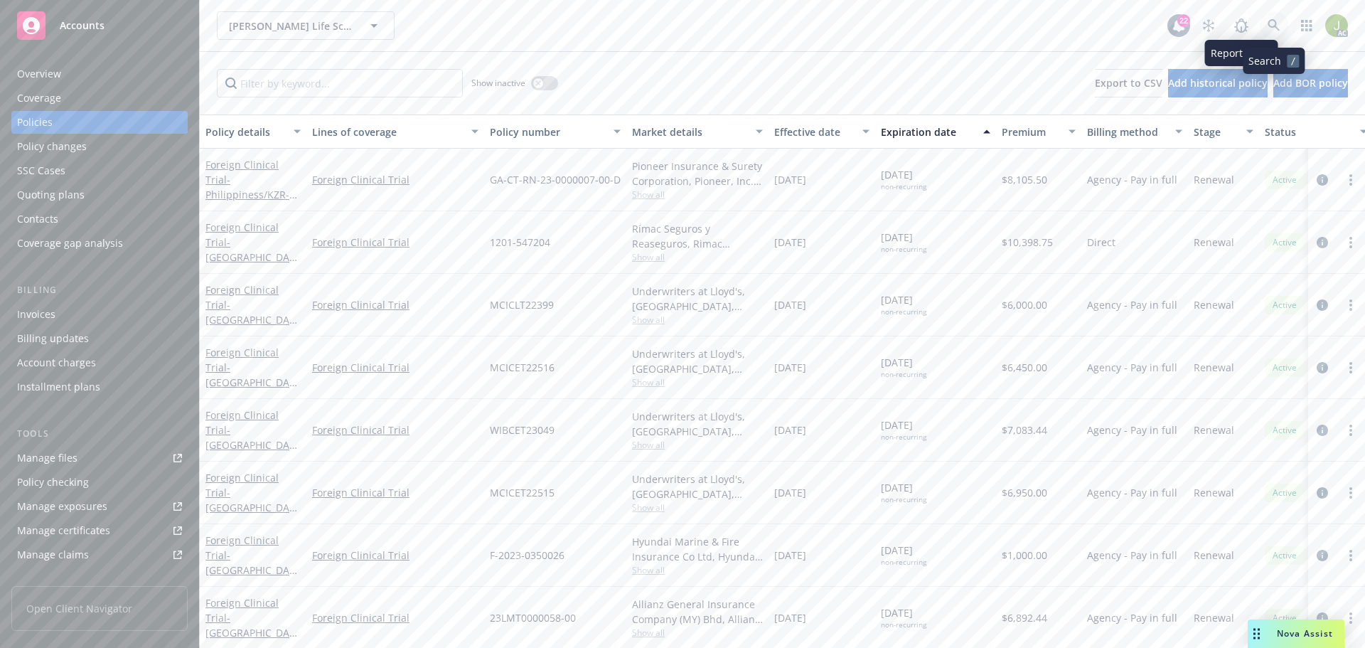
click at [1275, 29] on icon at bounding box center [1273, 25] width 13 height 13
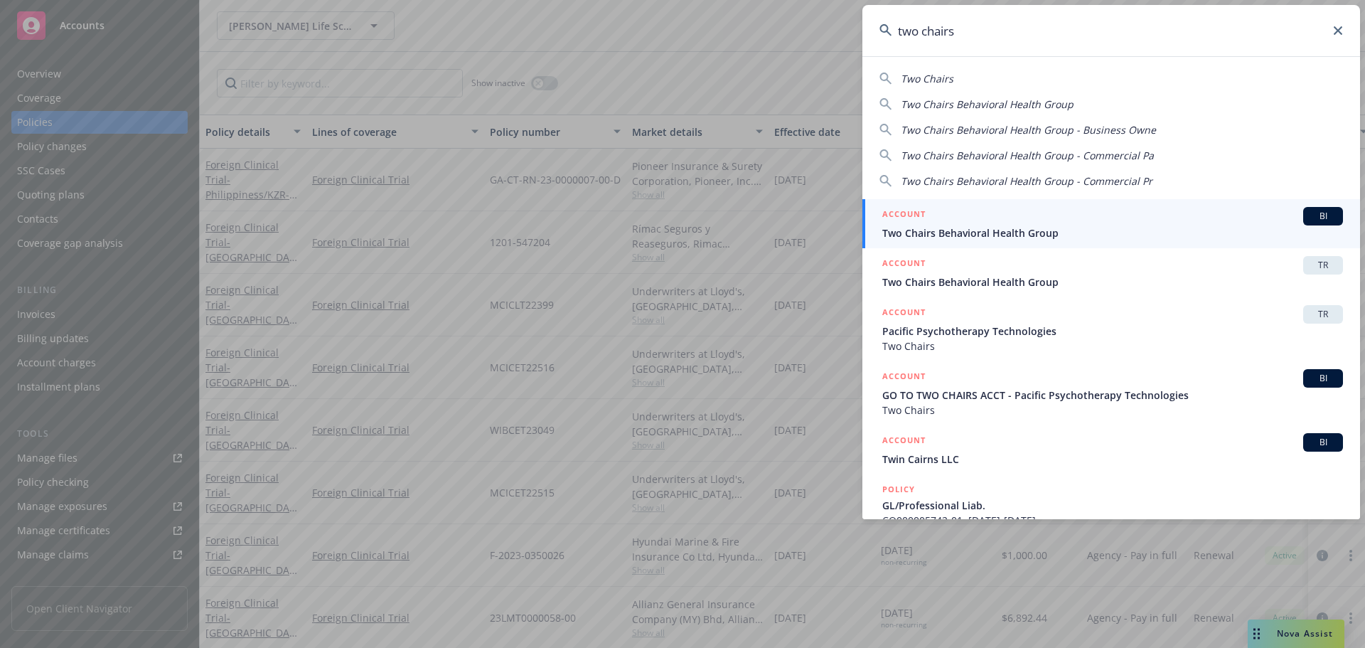
type input "two chairs"
click at [1122, 227] on span "Two Chairs Behavioral Health Group" at bounding box center [1112, 232] width 461 height 15
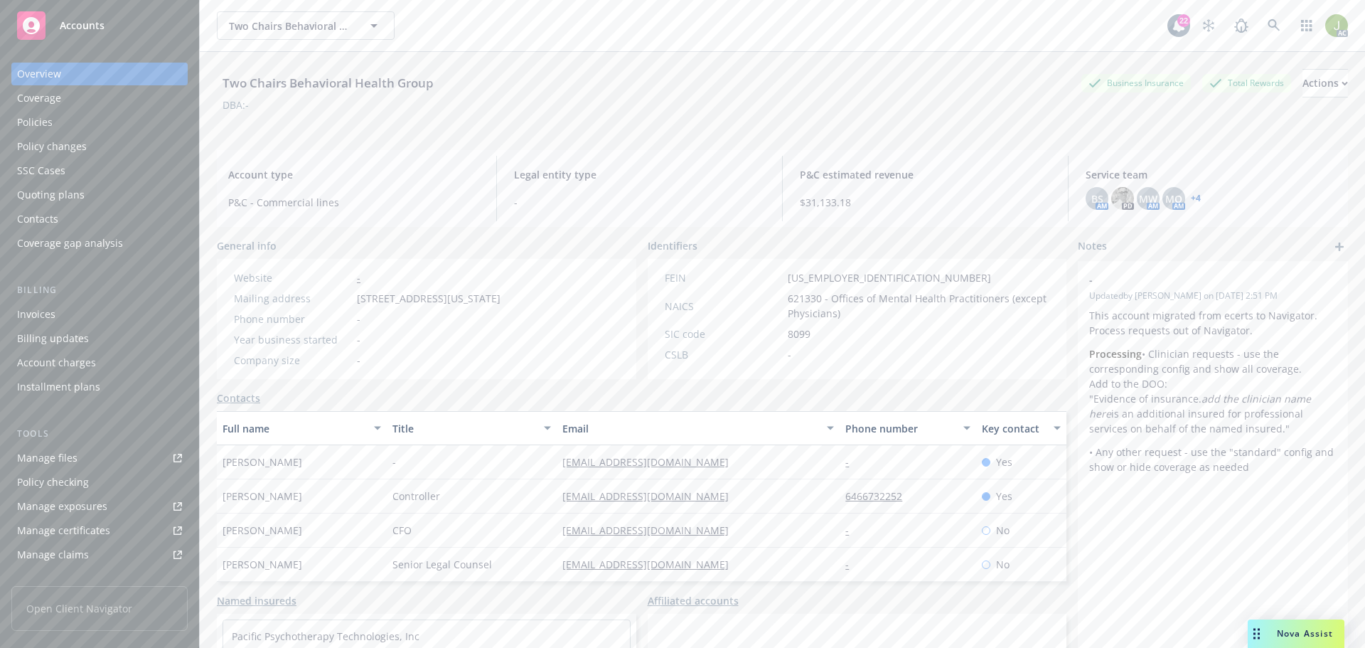
click at [100, 318] on div "Invoices" at bounding box center [99, 314] width 165 height 23
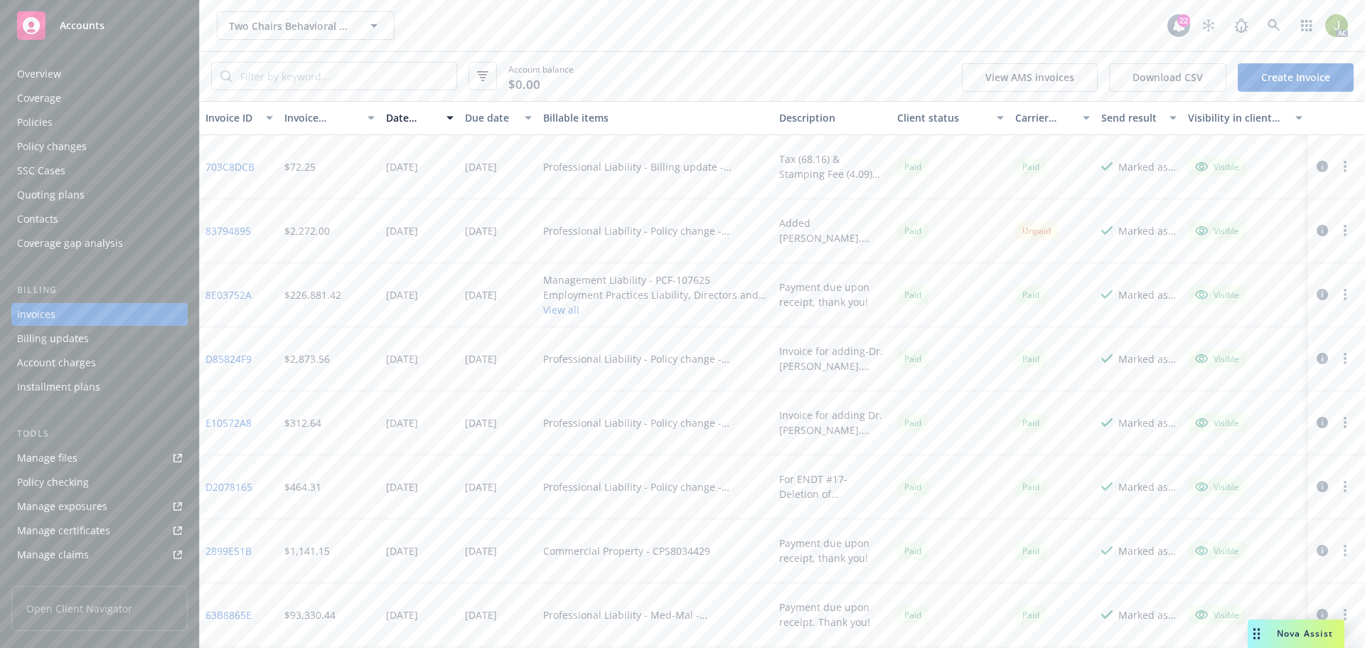
click at [234, 166] on link "703C8DCB" at bounding box center [229, 166] width 49 height 15
